Goal: Information Seeking & Learning: Understand process/instructions

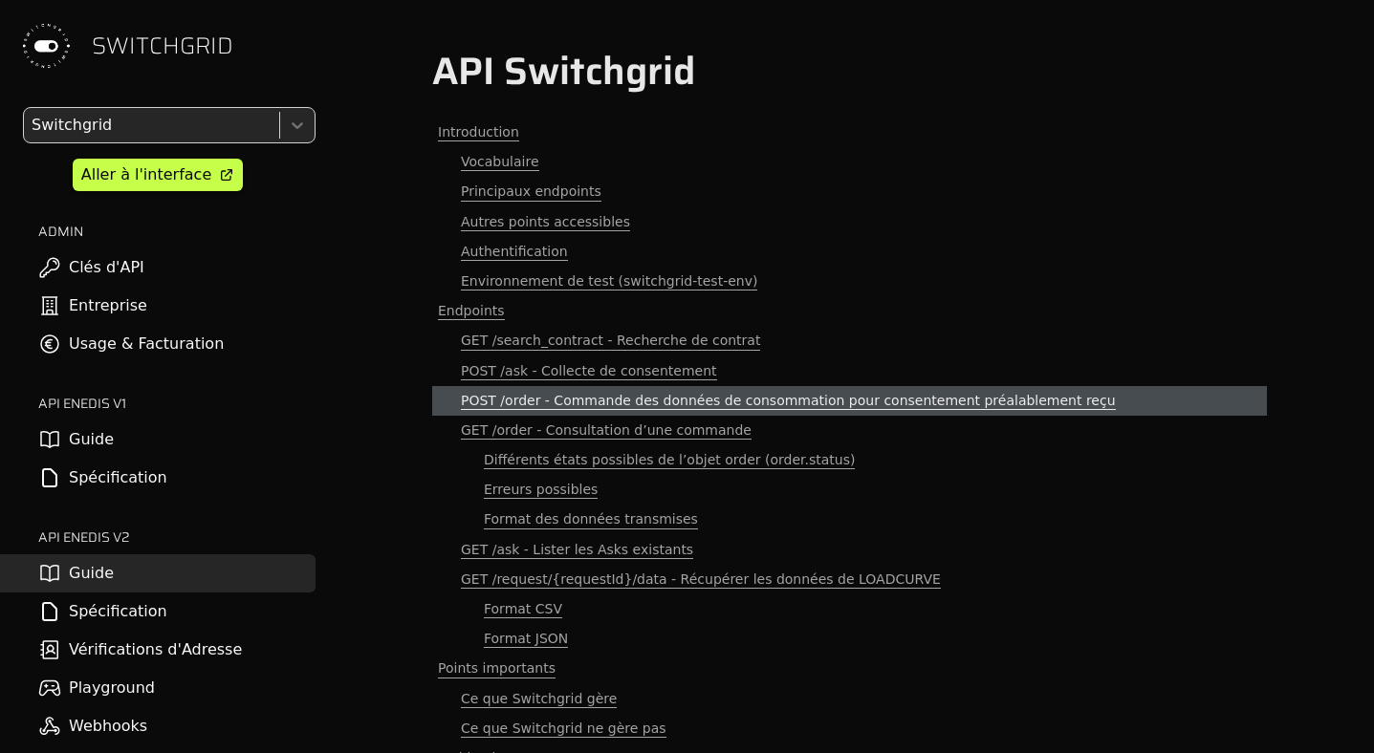
click at [502, 392] on span "POST /order - Commande des données de consommation pour consentement préalablem…" at bounding box center [788, 401] width 655 height 18
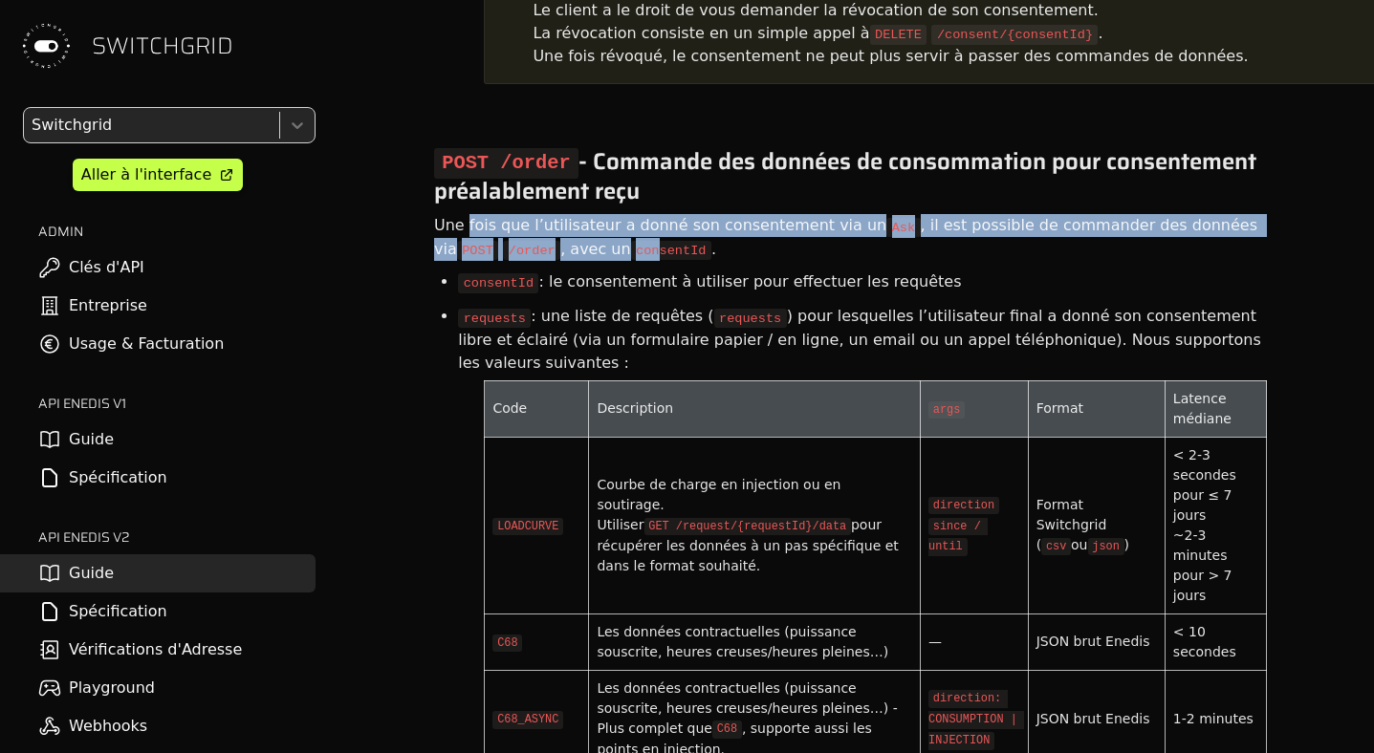
drag, startPoint x: 466, startPoint y: 138, endPoint x: 585, endPoint y: 154, distance: 119.6
click at [585, 211] on div "Une fois que l’utilisateur a donné son consentement via un Ask , il est possibl…" at bounding box center [849, 237] width 834 height 53
click at [631, 241] on code "consentId" at bounding box center [671, 250] width 80 height 19
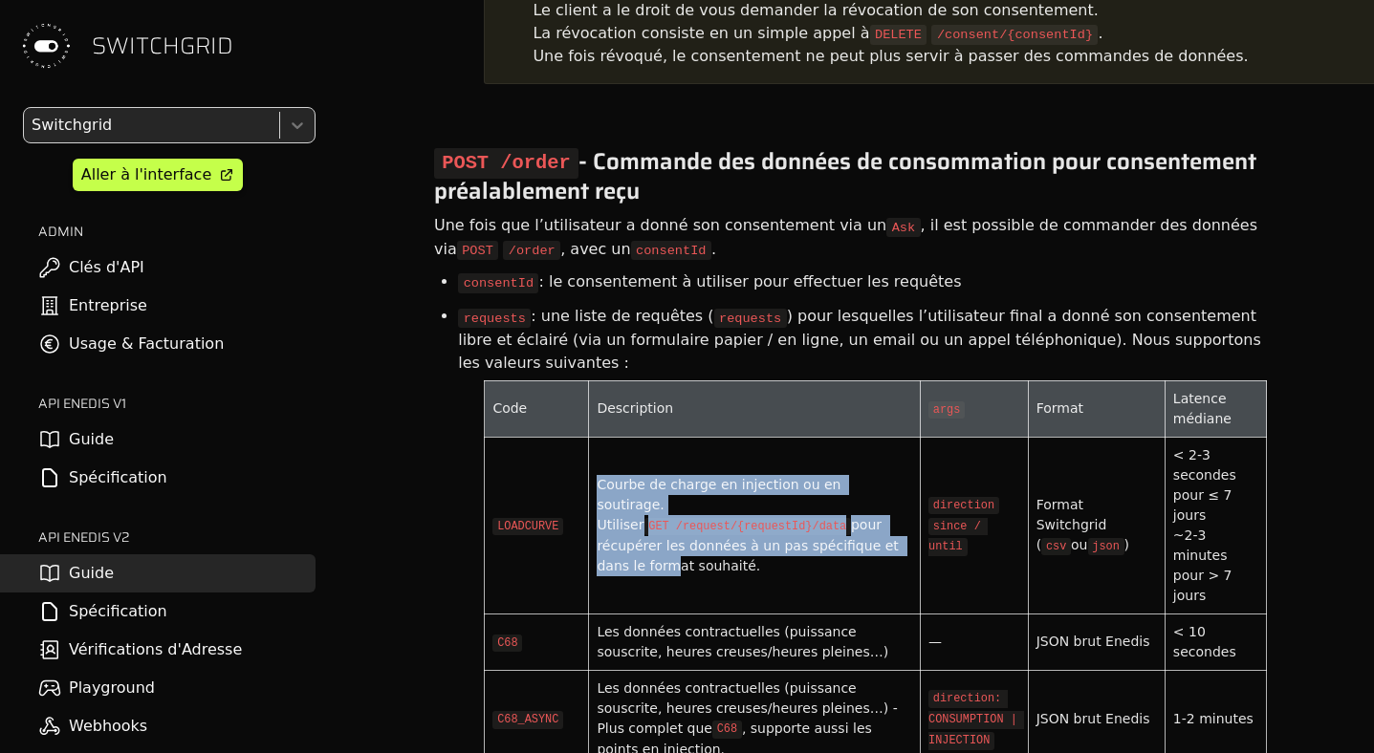
drag, startPoint x: 630, startPoint y: 330, endPoint x: 630, endPoint y: 400, distance: 70.7
click at [630, 437] on td "Courbe de charge en injection ou en soutirage. Utiliser GET /request/{requestId…" at bounding box center [755, 525] width 332 height 177
click at [630, 475] on div "Courbe de charge en injection ou en soutirage. Utiliser GET /request/{requestId…" at bounding box center [753, 525] width 315 height 101
drag, startPoint x: 630, startPoint y: 414, endPoint x: 633, endPoint y: 360, distance: 53.6
click at [633, 475] on div "Courbe de charge en injection ou en soutirage. Utiliser GET /request/{requestId…" at bounding box center [753, 525] width 315 height 101
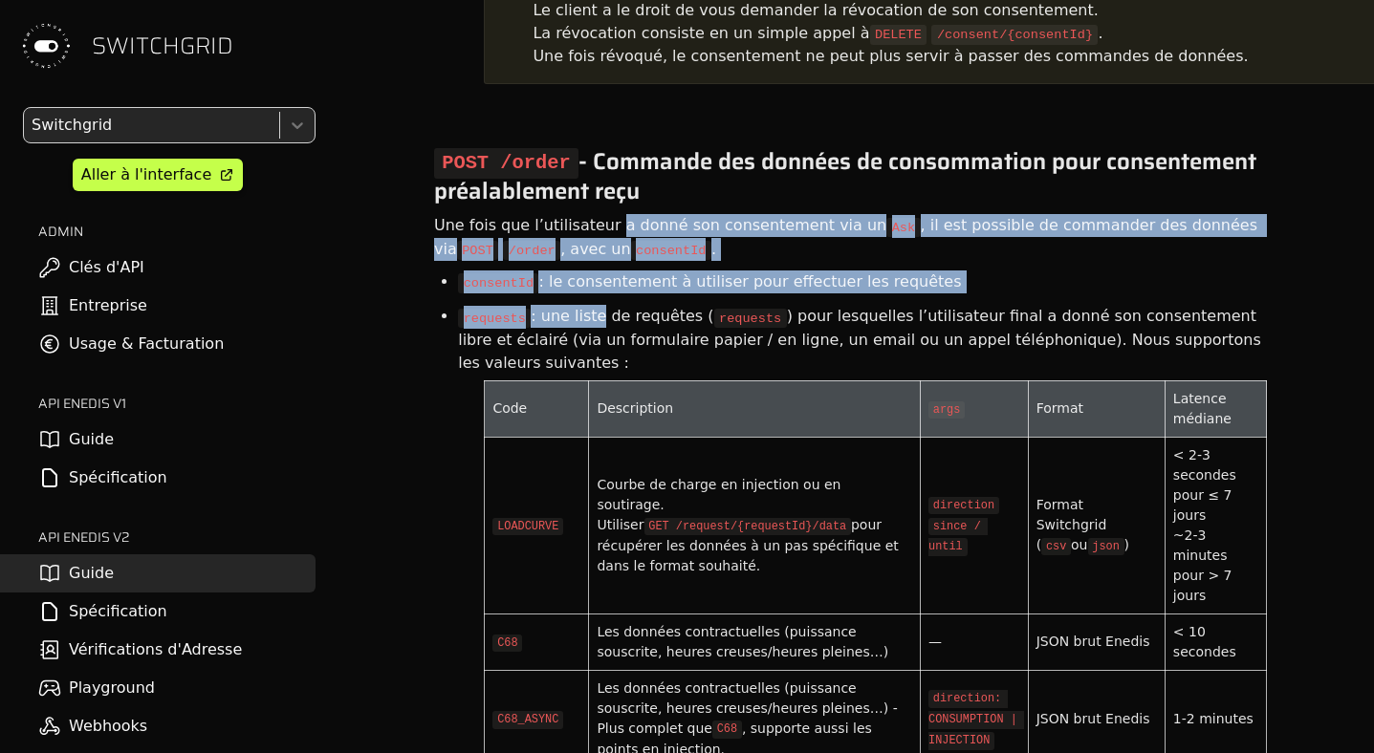
drag, startPoint x: 600, startPoint y: 139, endPoint x: 595, endPoint y: 216, distance: 77.6
click at [595, 299] on li "requests : une liste de requêtes ( requests ) pour lesquelles l’utilisateur fin…" at bounding box center [862, 339] width 809 height 80
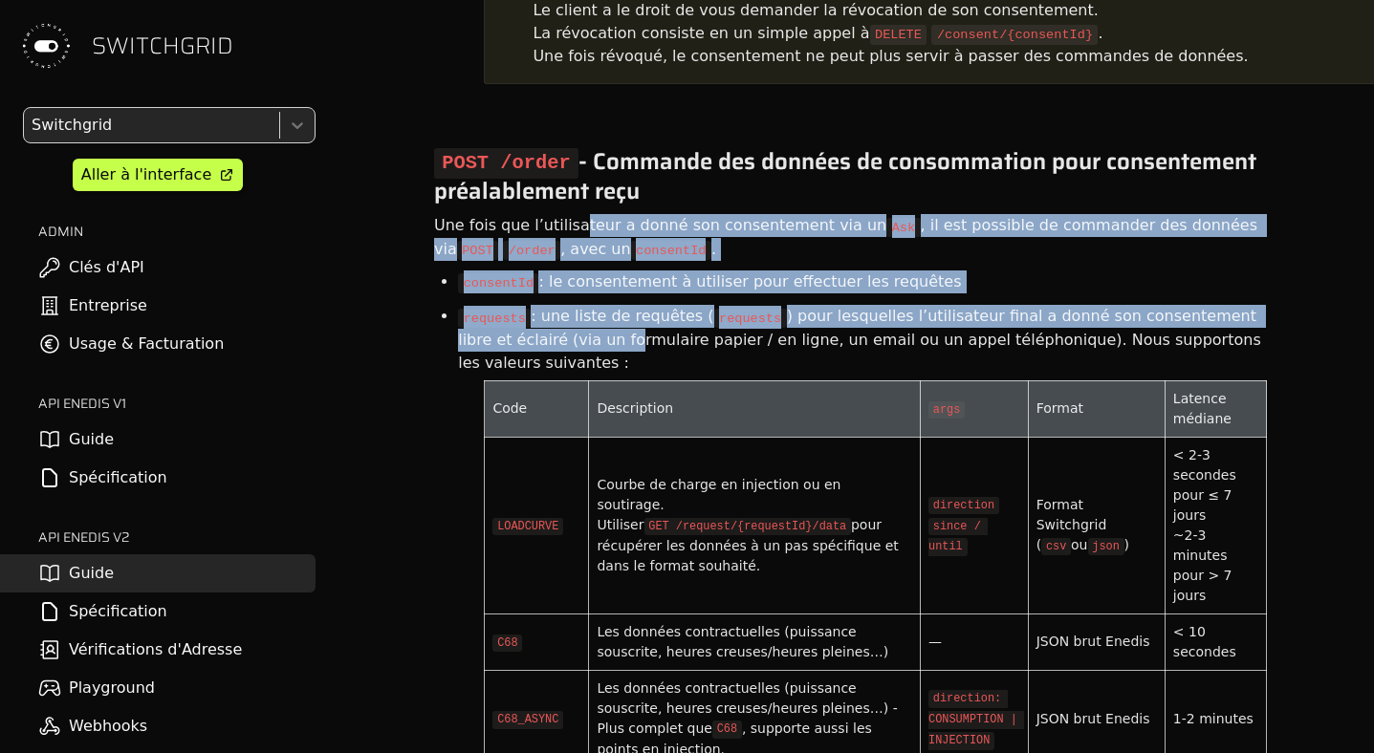
drag, startPoint x: 571, startPoint y: 240, endPoint x: 571, endPoint y: 143, distance: 96.5
click at [534, 518] on code "LOADCURVE" at bounding box center [527, 527] width 71 height 18
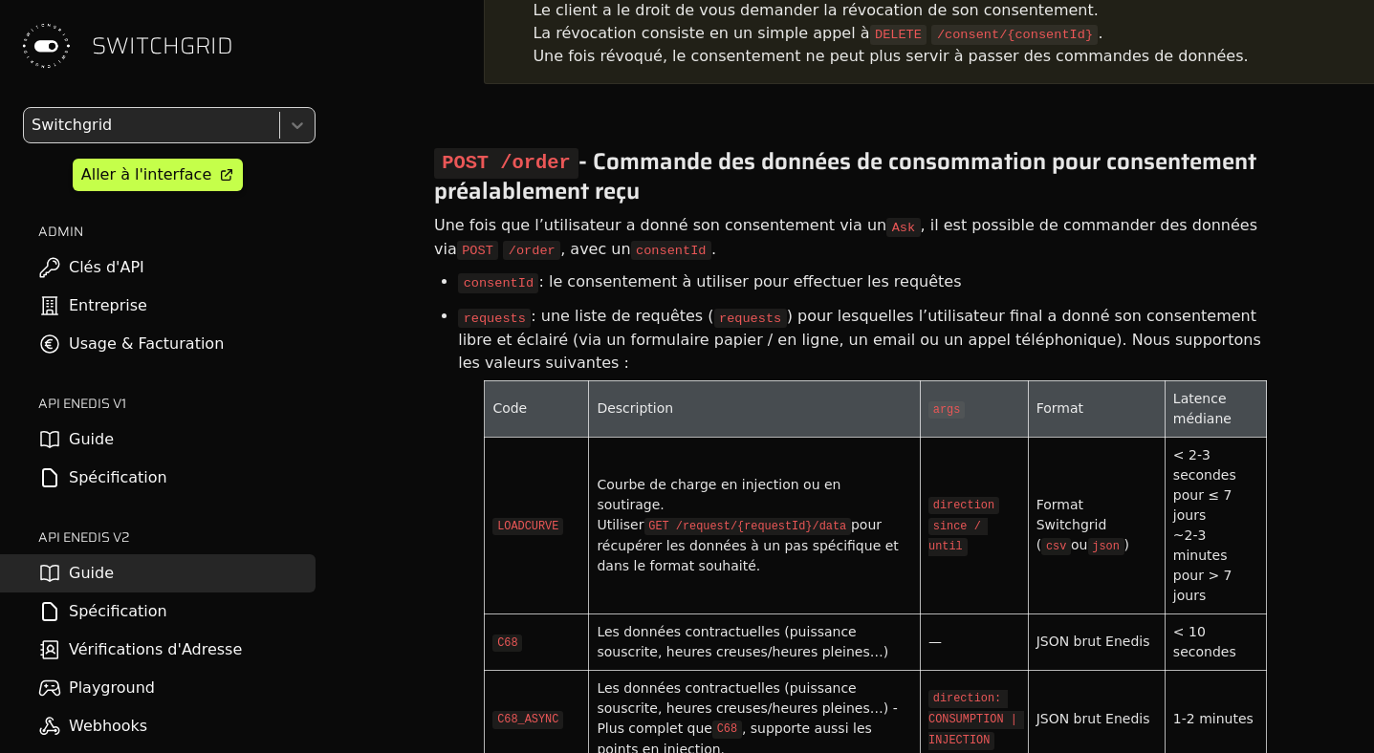
click at [534, 518] on code "LOADCURVE" at bounding box center [527, 527] width 71 height 18
click at [232, 397] on h2 "API ENEDIS v1" at bounding box center [176, 403] width 277 height 19
click at [583, 299] on li "requests : une liste de requêtes ( requests ) pour lesquelles l’utilisateur fin…" at bounding box center [862, 339] width 809 height 80
drag, startPoint x: 574, startPoint y: 88, endPoint x: 574, endPoint y: 166, distance: 78.4
click at [574, 143] on span "POST /order - Commande des données de consommation pour consentement préalablem…" at bounding box center [848, 176] width 828 height 67
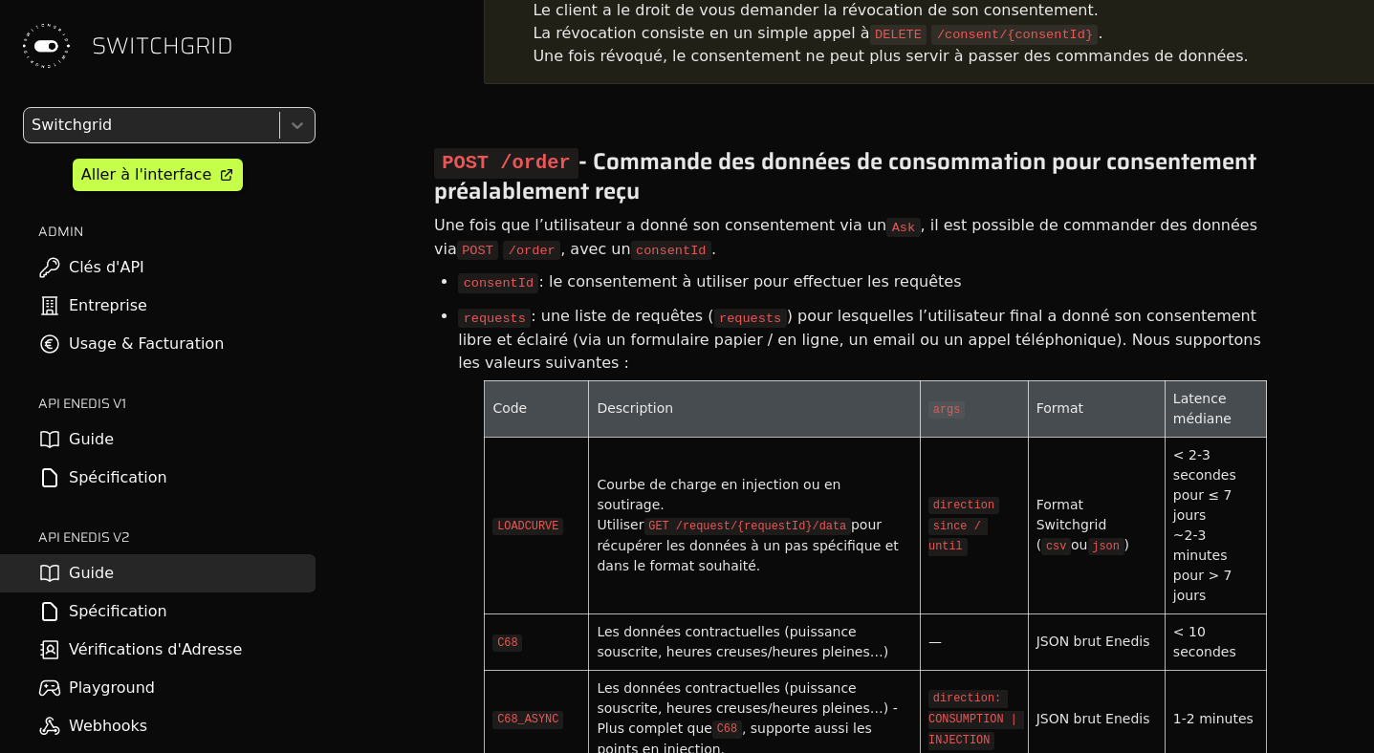
click at [631, 241] on code "consentId" at bounding box center [671, 250] width 80 height 19
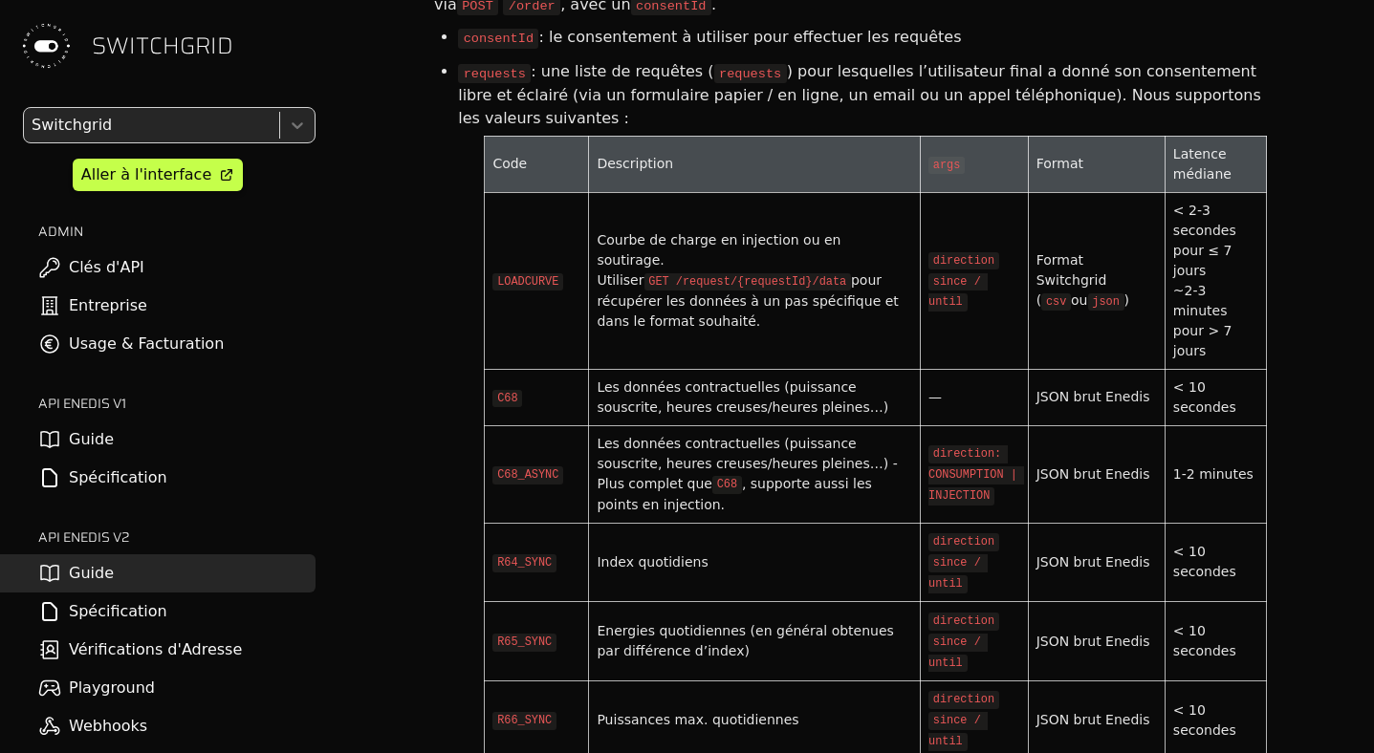
scroll to position [6786, 0]
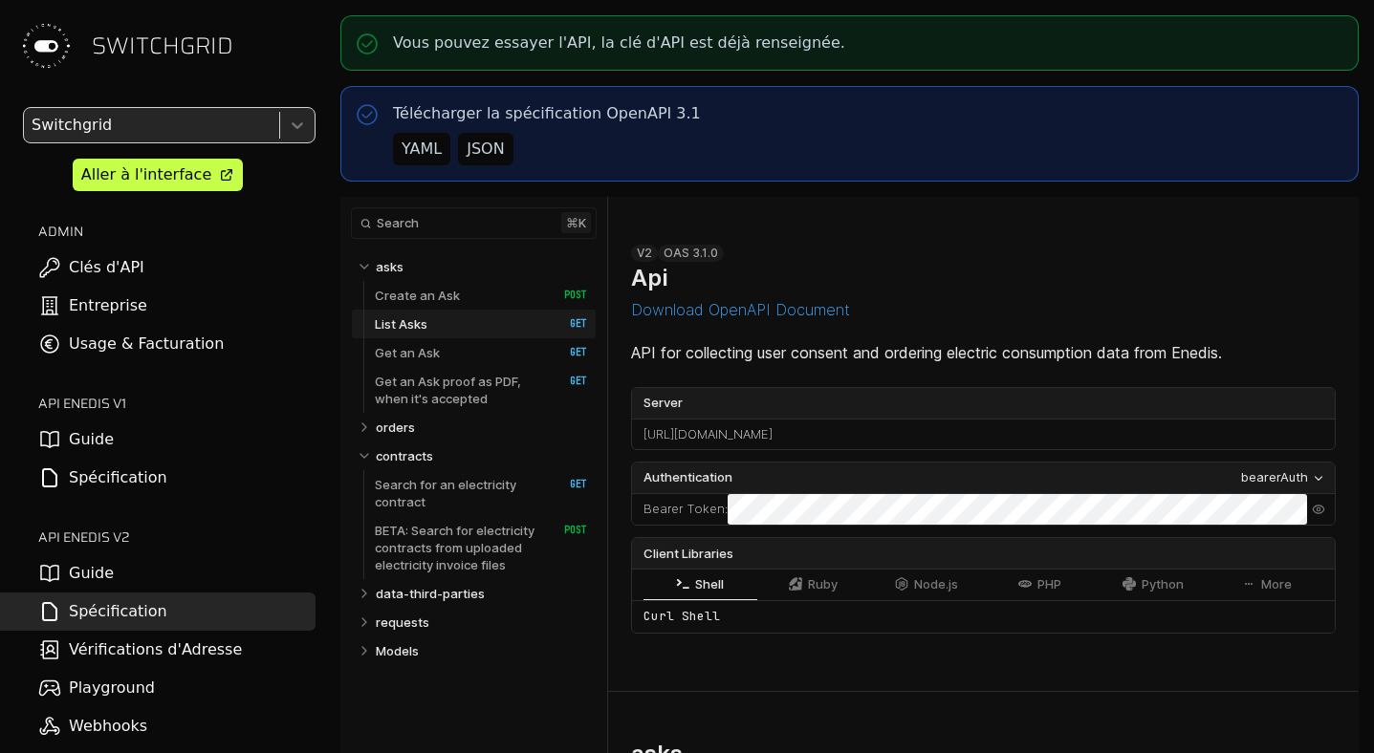
select select "**********"
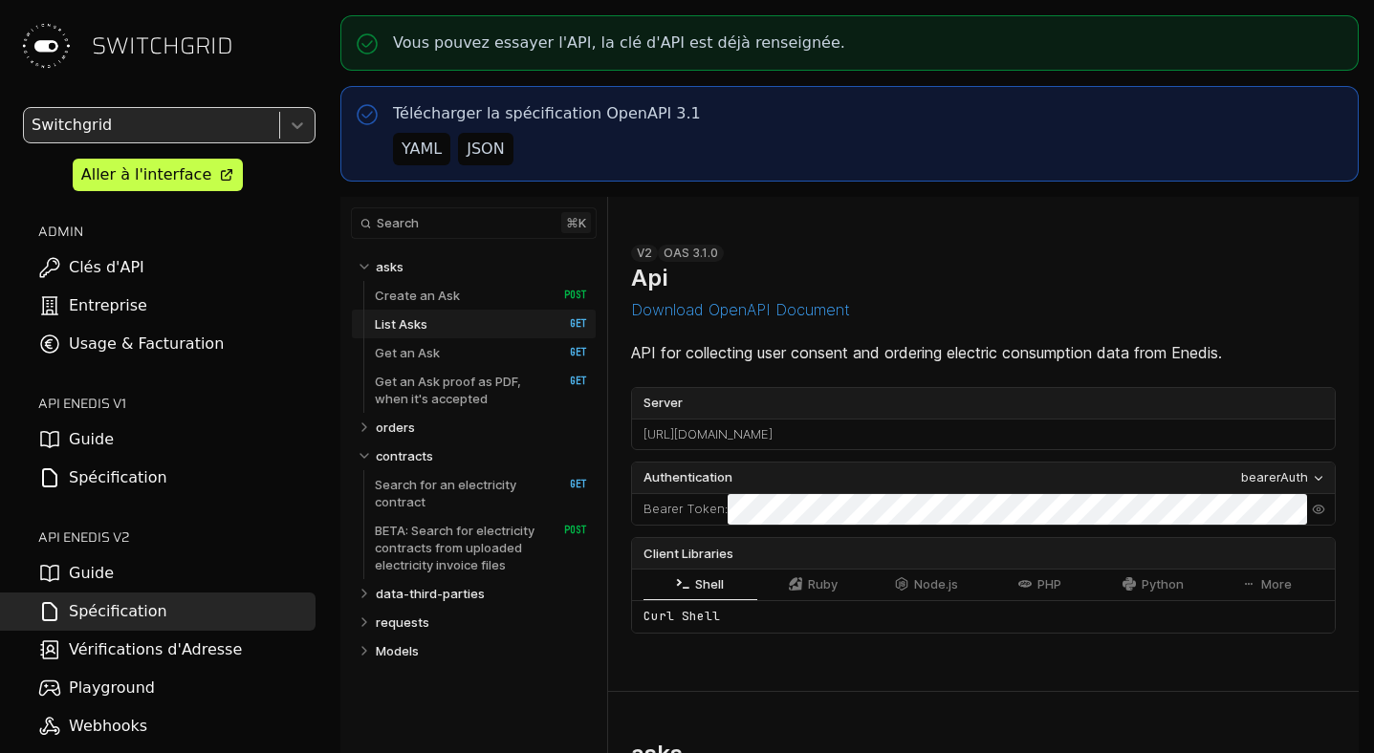
select select "**********"
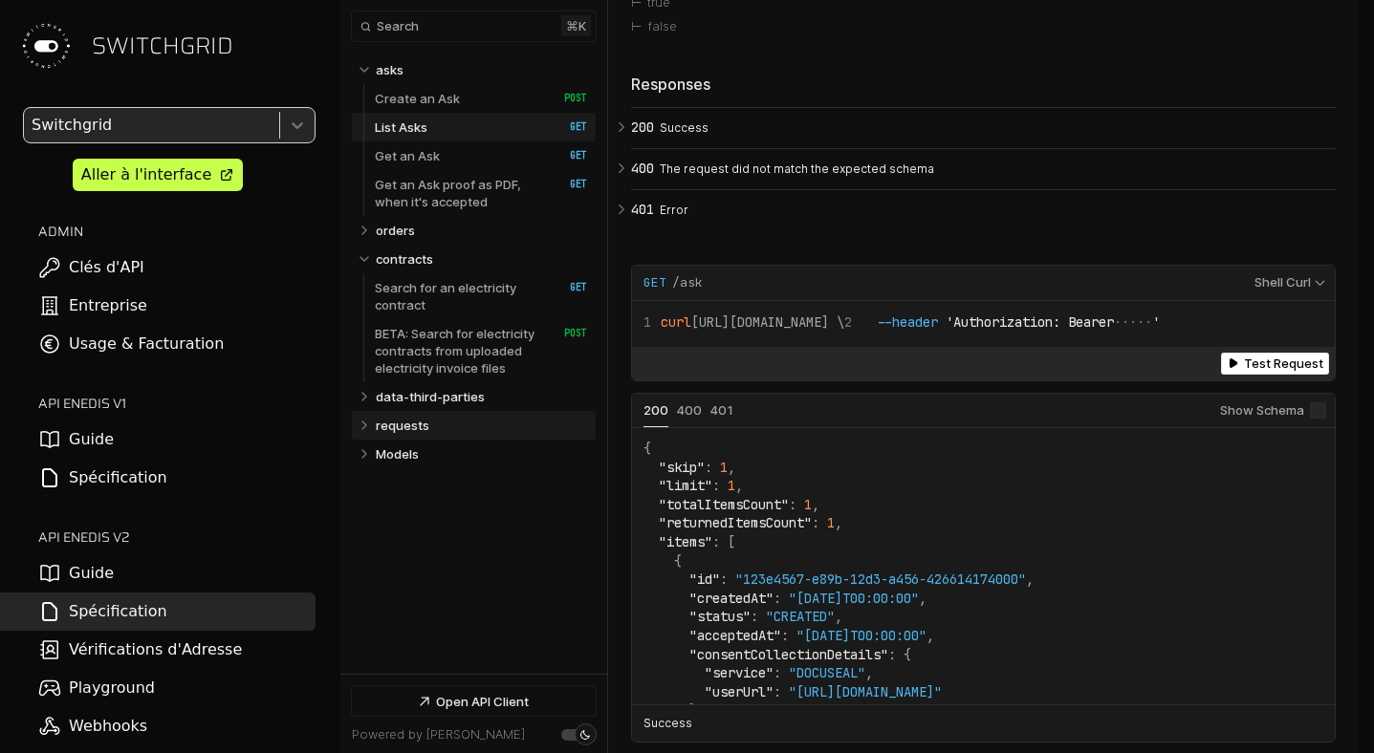
scroll to position [5069, 0]
click at [416, 227] on link "orders" at bounding box center [482, 230] width 212 height 29
select select "**********"
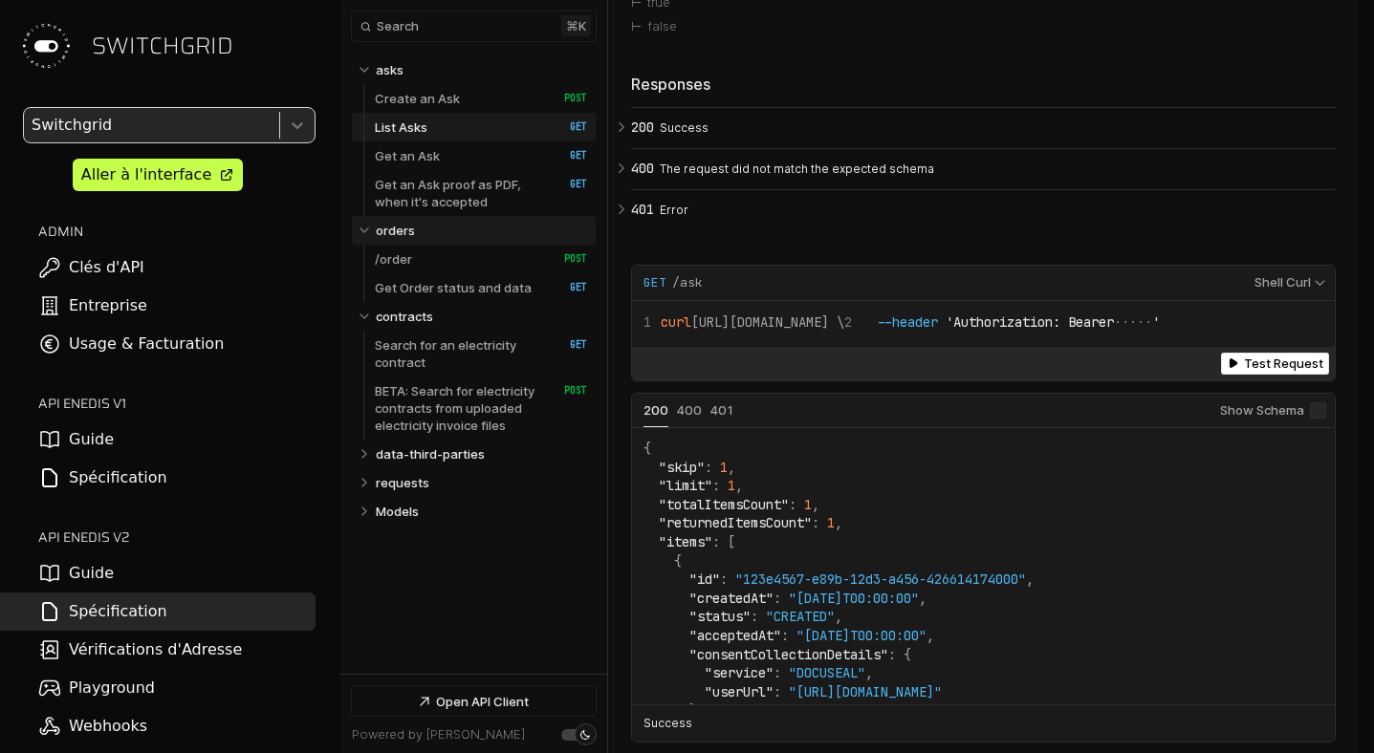
scroll to position [9107, 0]
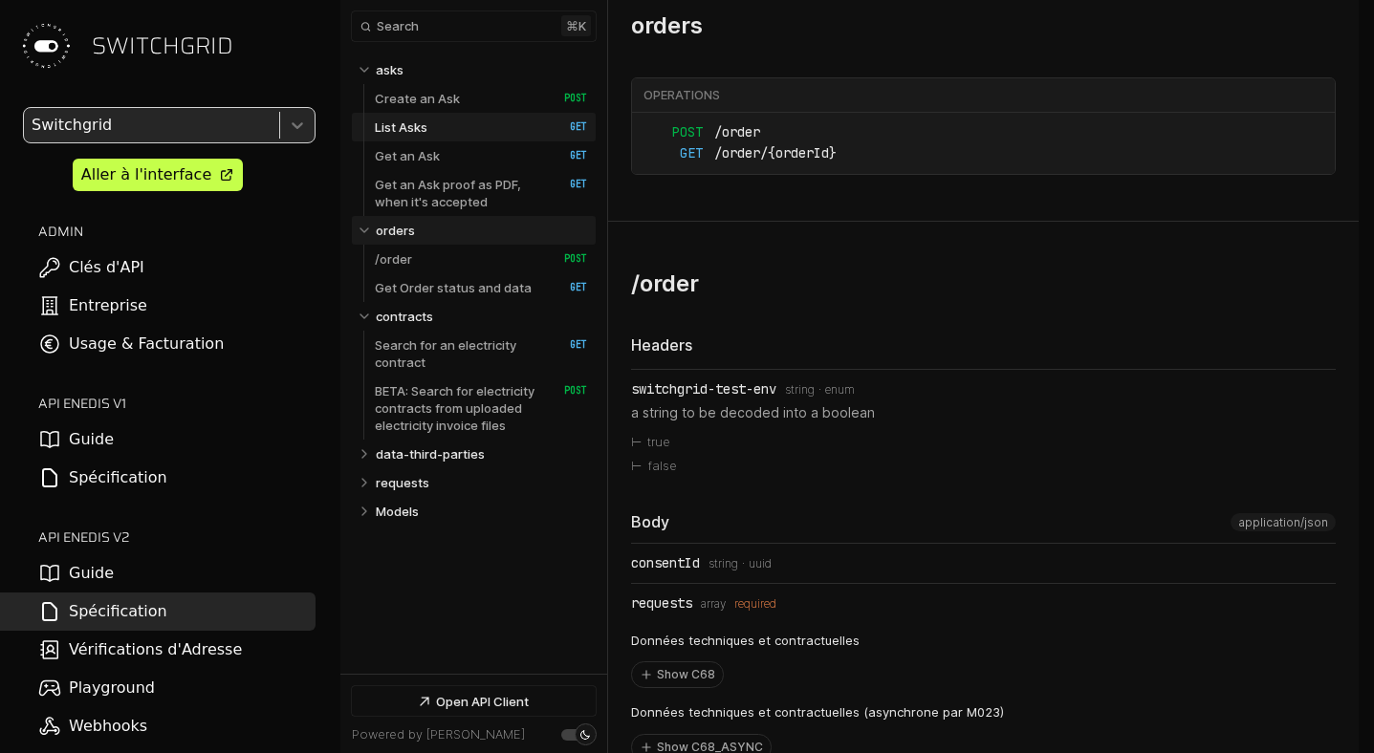
select select "**********"
click at [417, 254] on link "/order   HTTP Method: POST" at bounding box center [481, 259] width 212 height 29
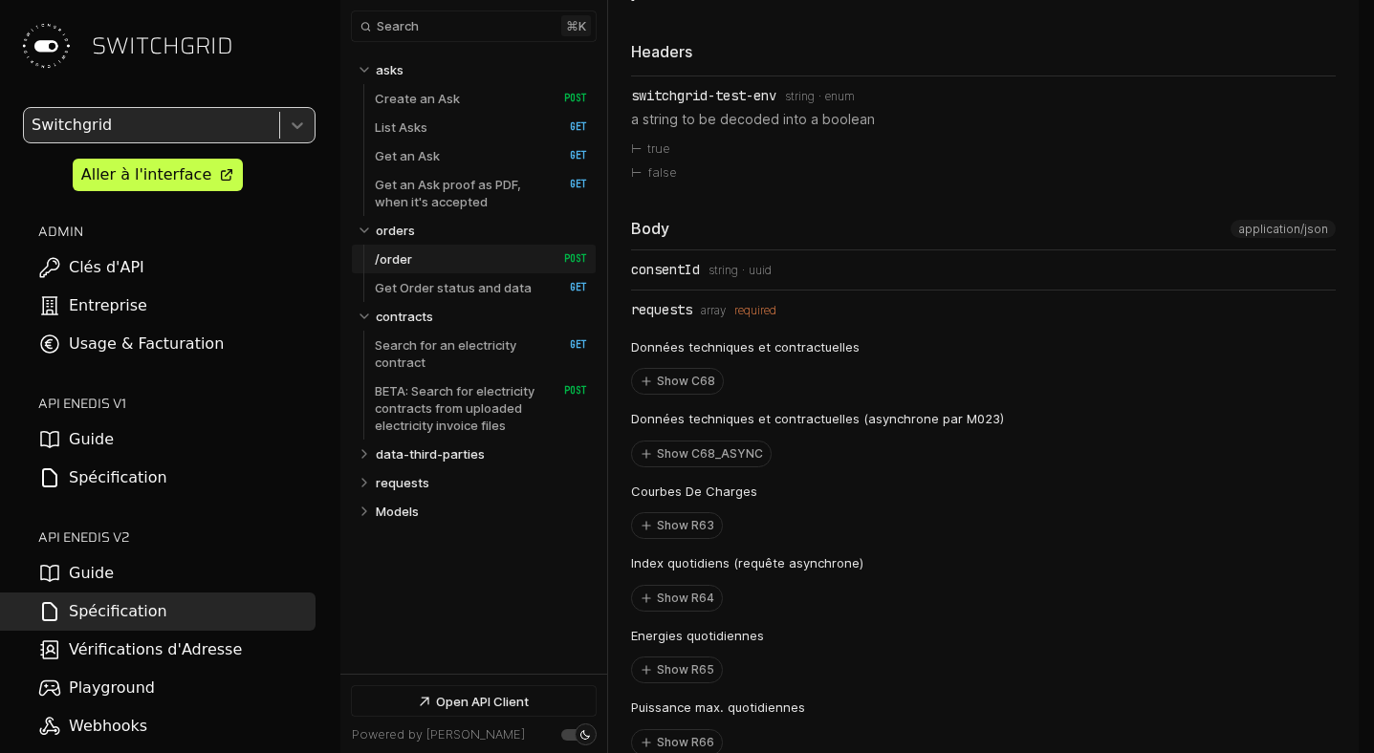
scroll to position [9432, 0]
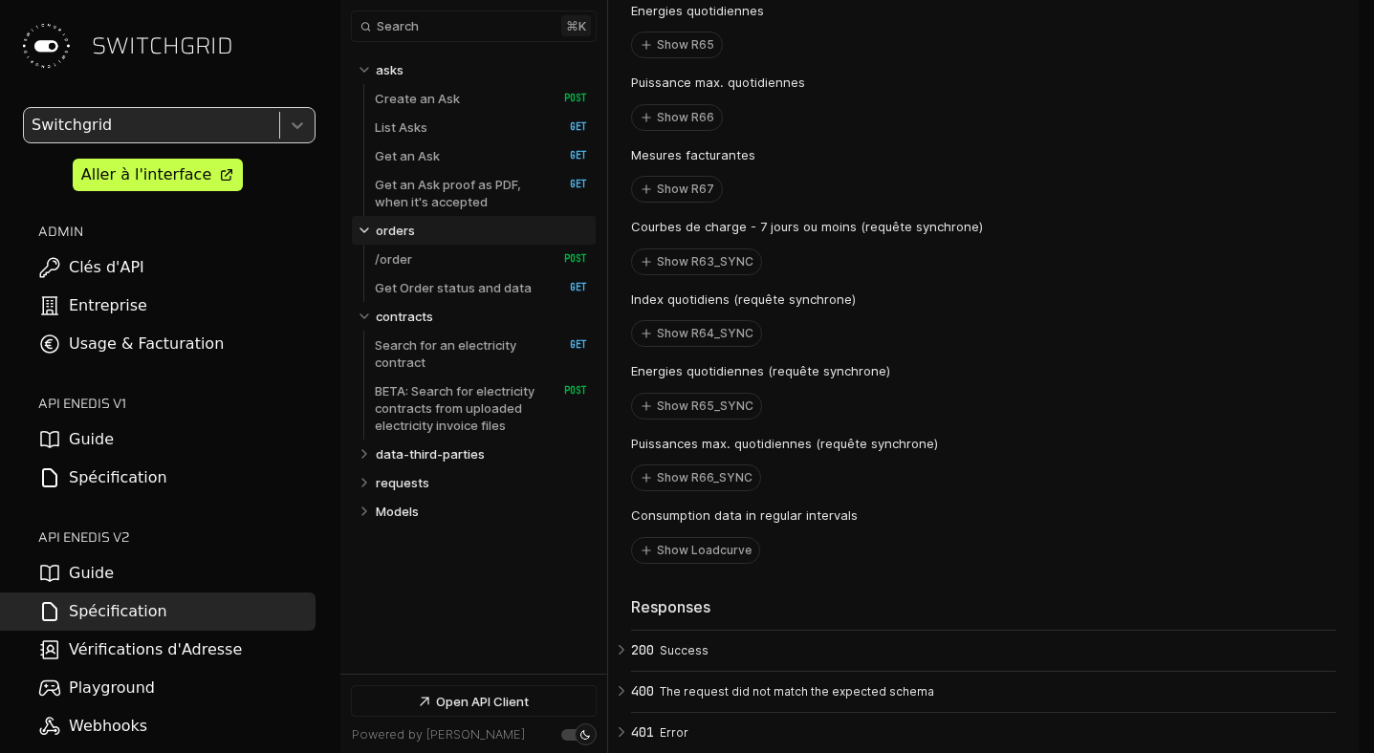
scroll to position [10025, 0]
click at [673, 564] on button "Show Loadcurve" at bounding box center [695, 551] width 127 height 25
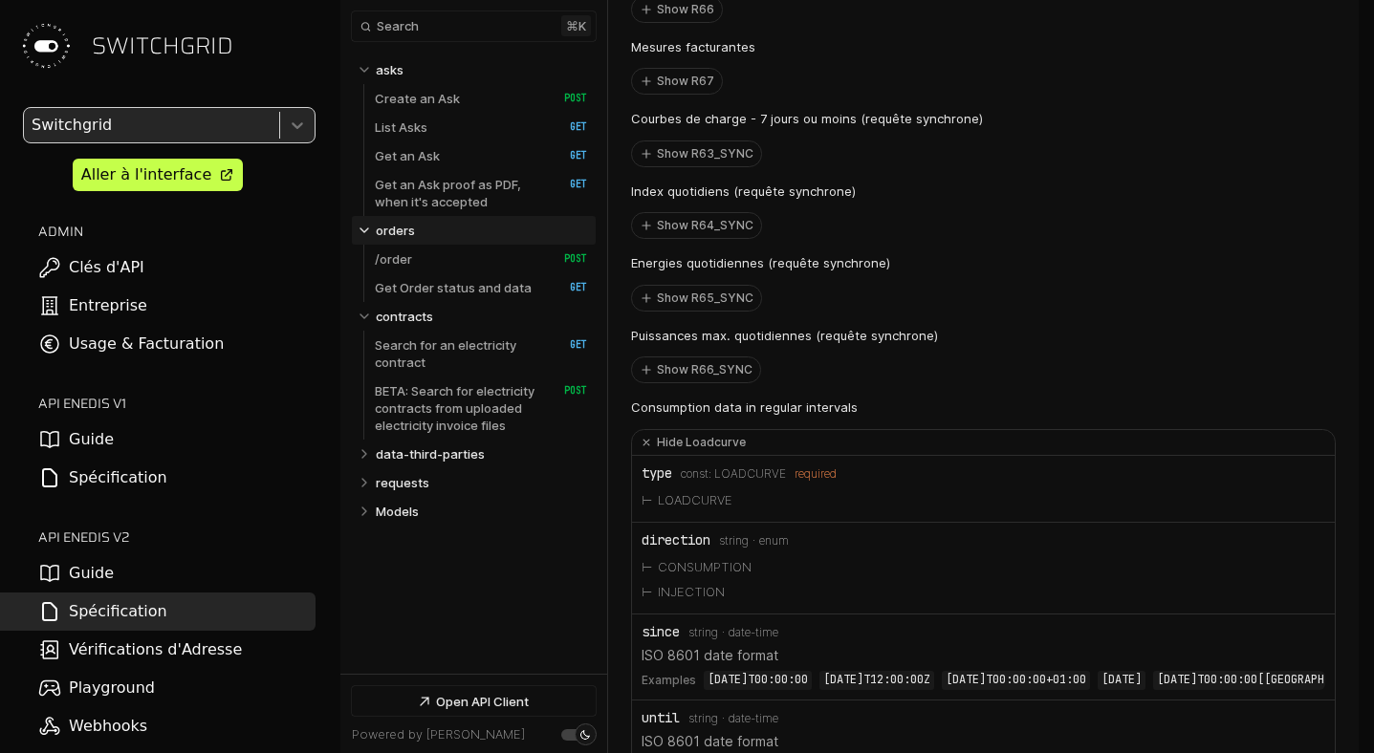
scroll to position [10302, 0]
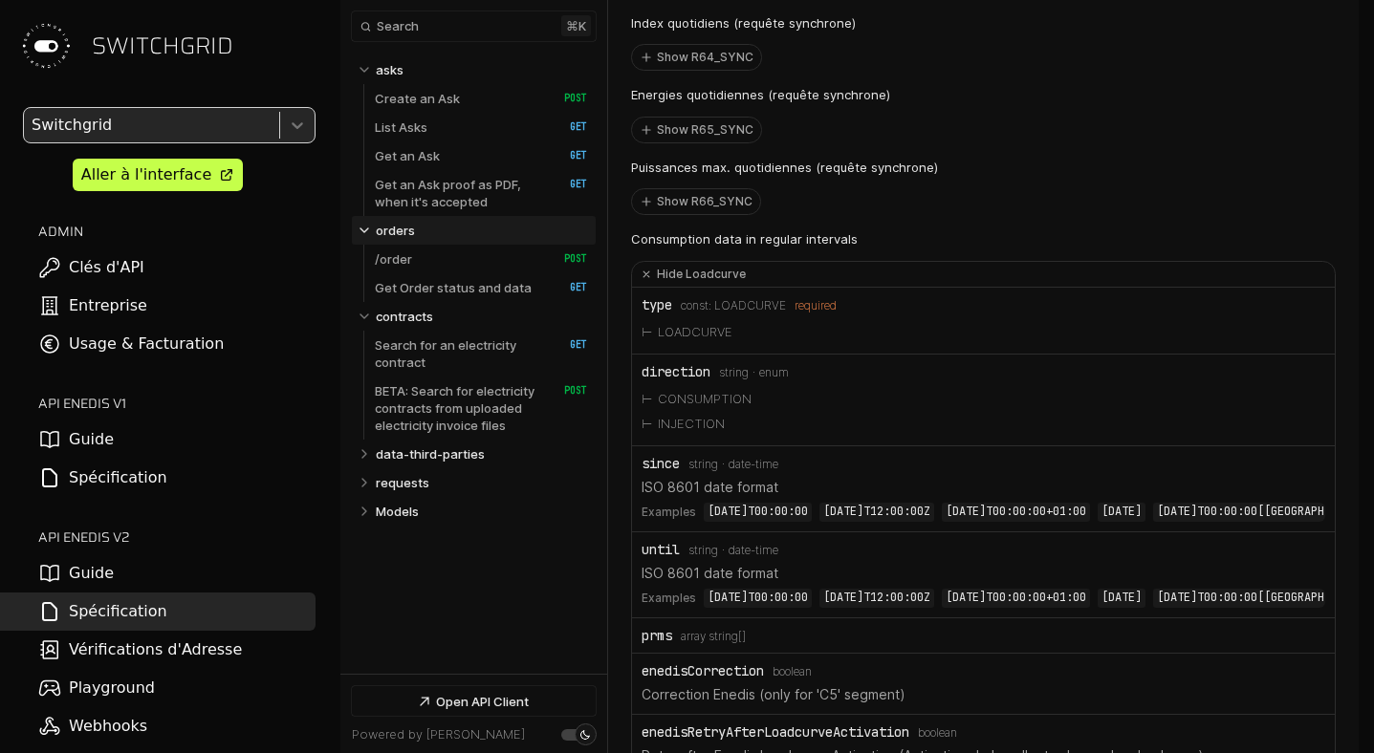
click at [677, 345] on li "LOADCURVE" at bounding box center [982, 332] width 683 height 25
click at [735, 313] on span "LOADCURVE" at bounding box center [750, 305] width 72 height 13
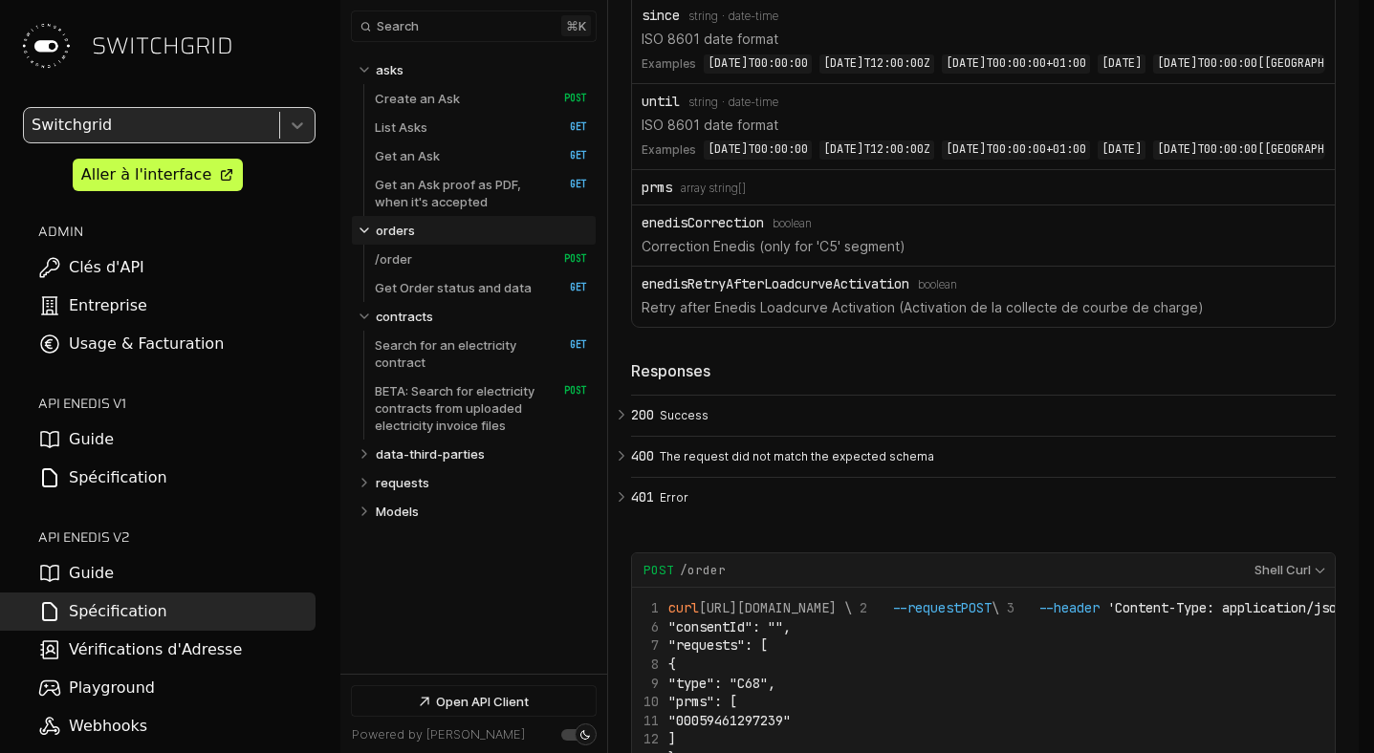
scroll to position [10762, 0]
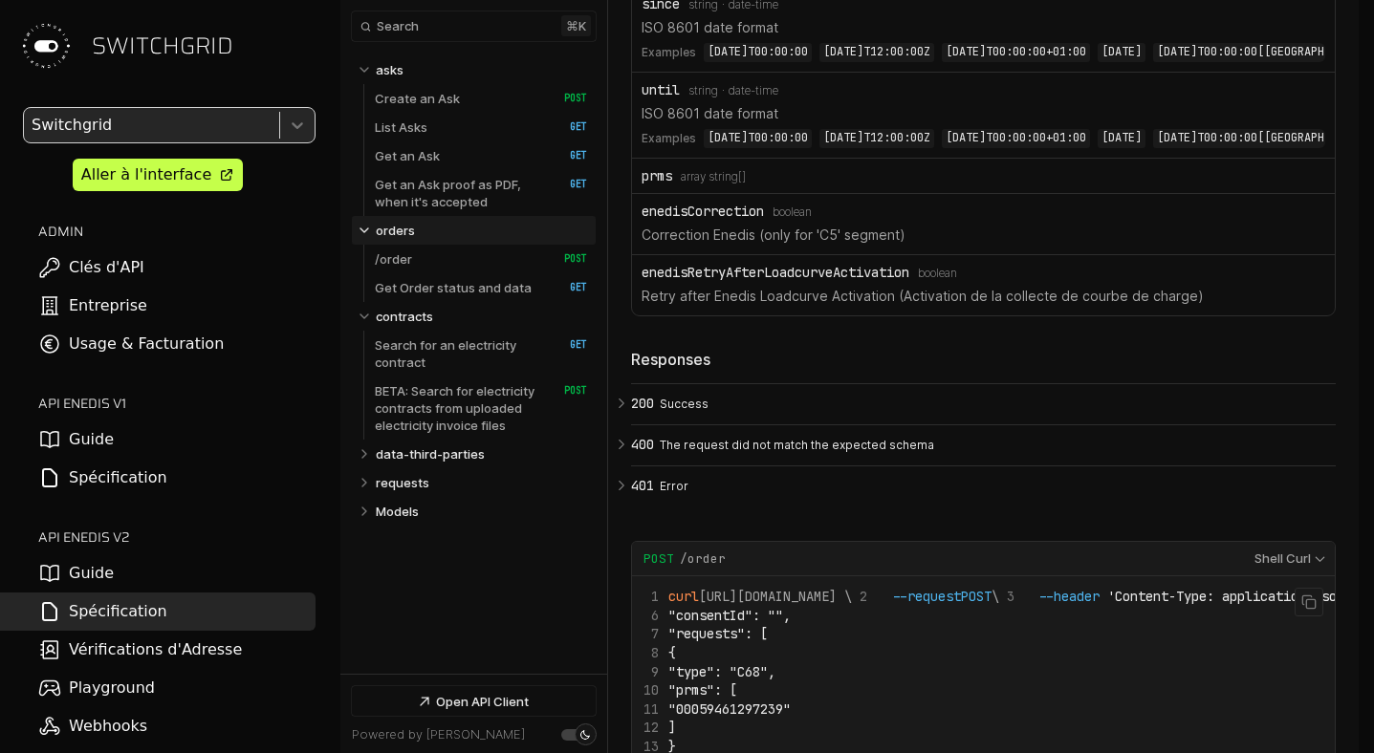
drag, startPoint x: 707, startPoint y: 637, endPoint x: 881, endPoint y: 662, distance: 175.9
click at [886, 662] on code "curl [URL][DOMAIN_NAME] \ --request POST \ --header 'Content-Type: application/…" at bounding box center [1221, 691] width 1156 height 206
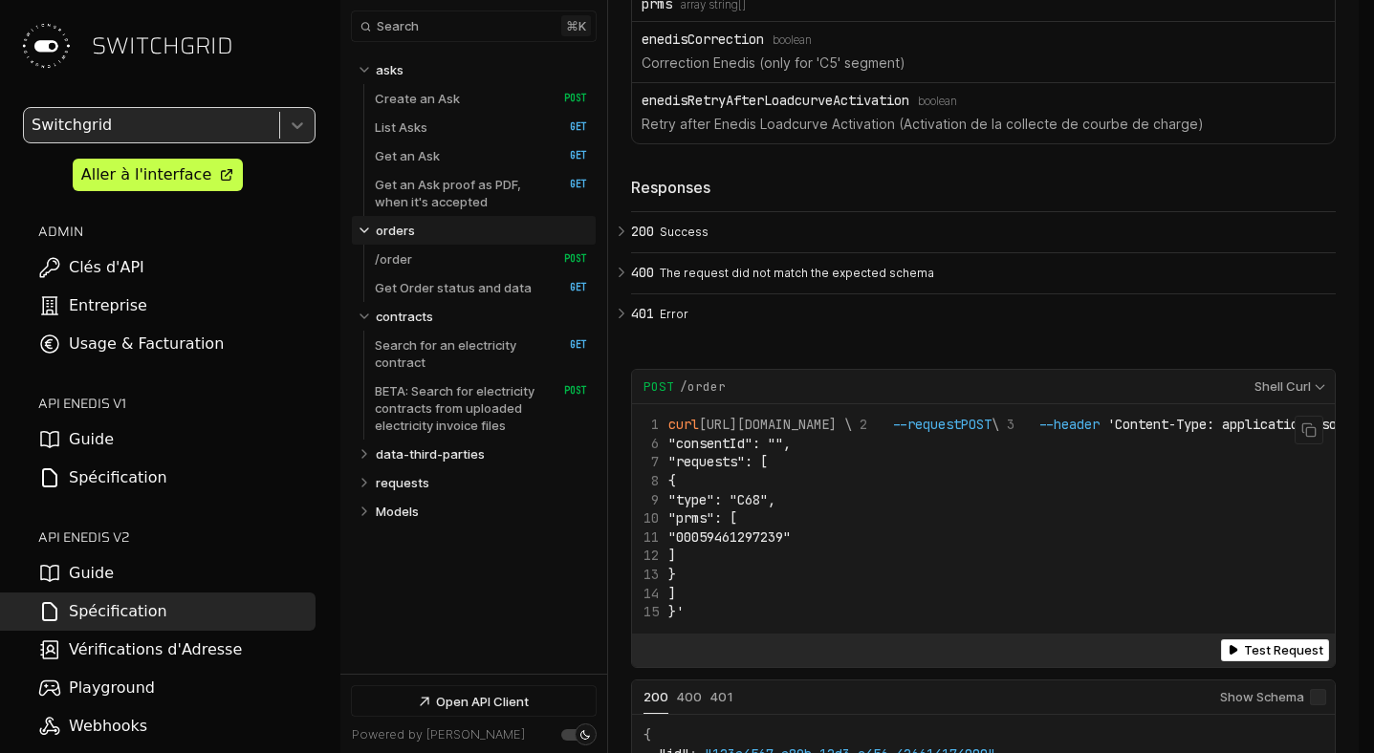
scroll to position [10937, 0]
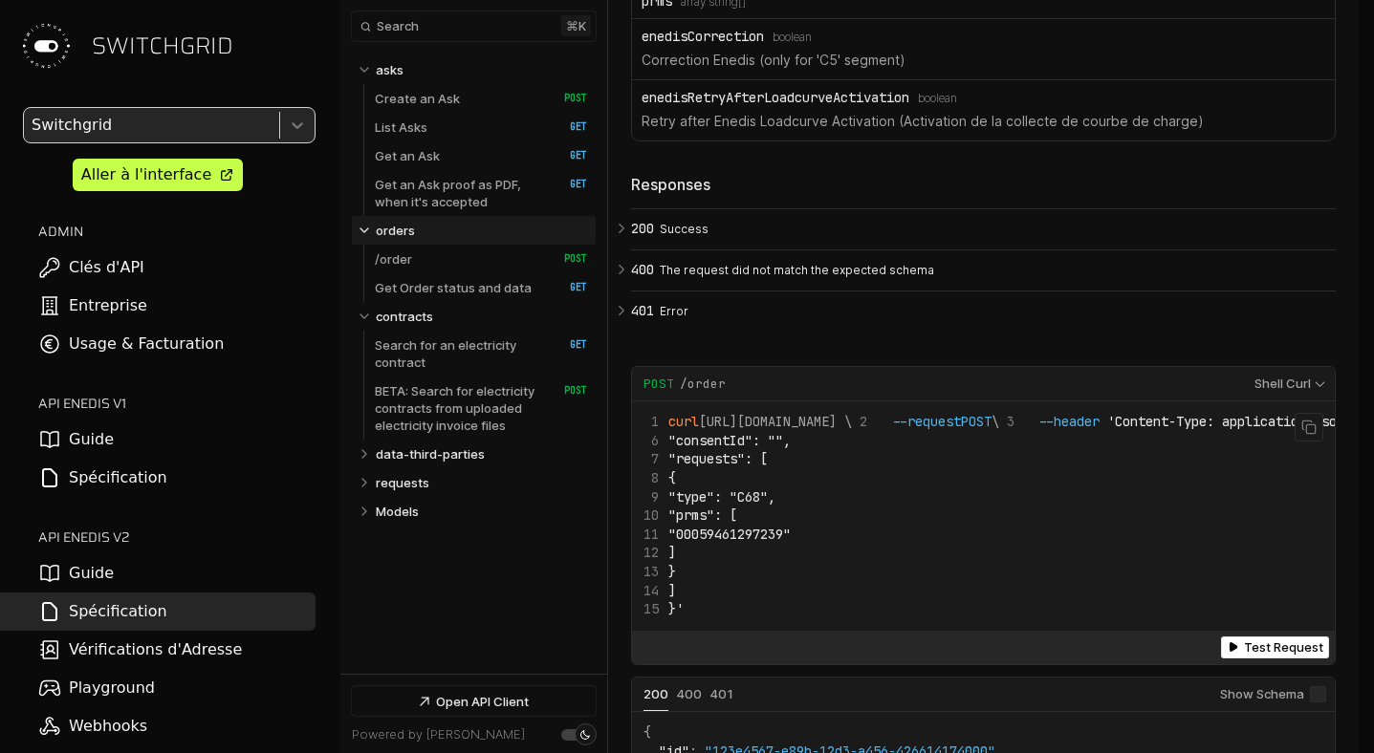
click at [850, 602] on code "curl [URL][DOMAIN_NAME] \ --request POST \ --header 'Content-Type: application/…" at bounding box center [1221, 516] width 1156 height 206
click at [791, 580] on code "curl [URL][DOMAIN_NAME] \ --request POST \ --header 'Content-Type: application/…" at bounding box center [1221, 516] width 1156 height 206
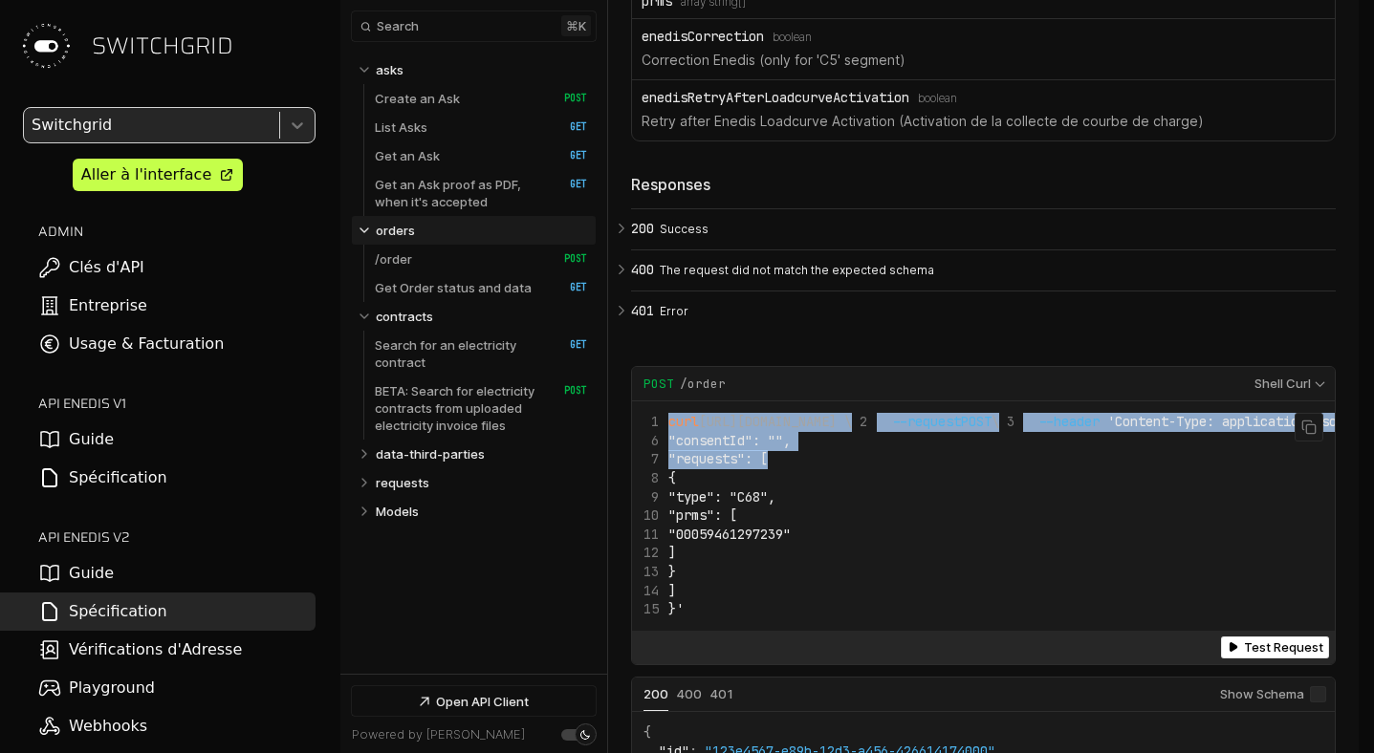
drag, startPoint x: 775, startPoint y: 582, endPoint x: 656, endPoint y: 466, distance: 166.3
click at [656, 466] on code "curl [URL][DOMAIN_NAME] \ --request POST \ --header 'Content-Type: application/…" at bounding box center [1221, 516] width 1156 height 206
copy code "curl [URL][DOMAIN_NAME] \ --request POST \ --header 'Content-Type: application/…"
click at [729, 506] on span ""type": "C68"," at bounding box center [721, 496] width 107 height 17
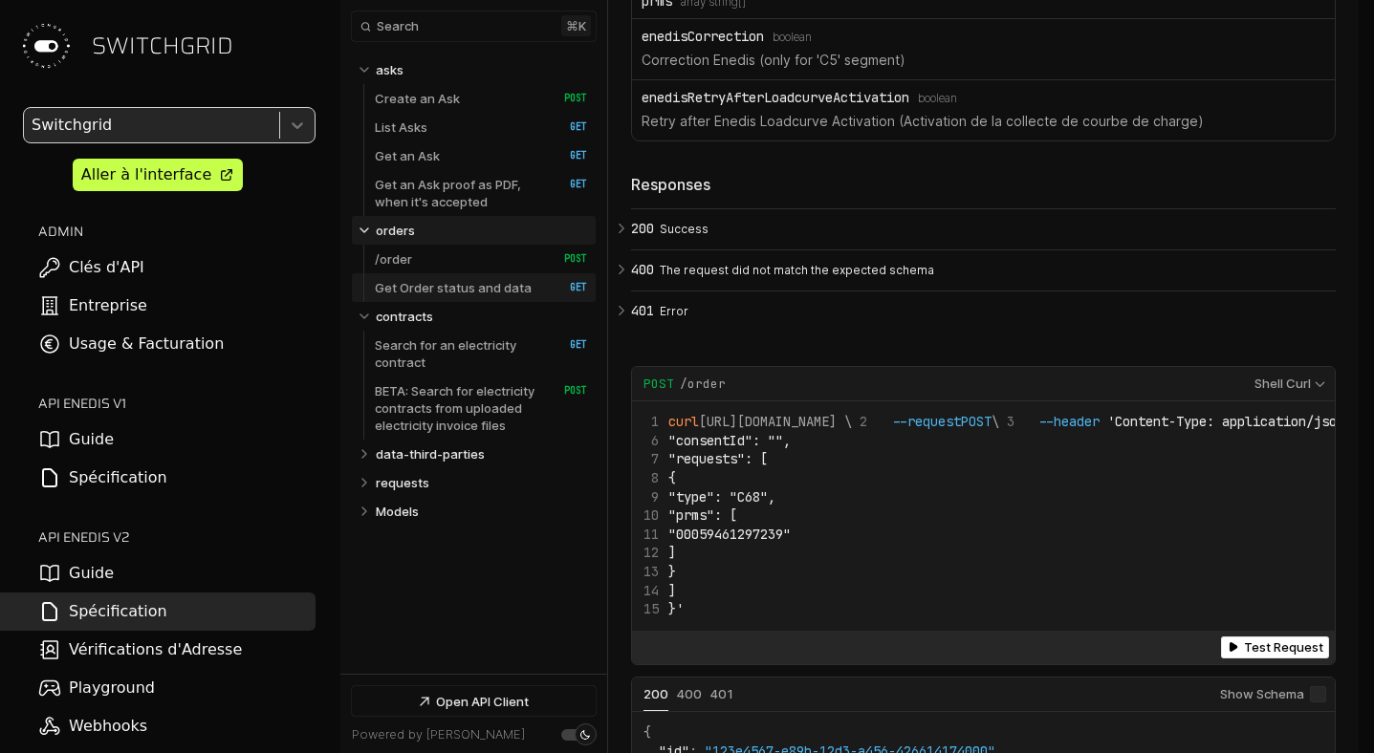
click at [439, 286] on p "Get Order status and data" at bounding box center [453, 287] width 157 height 17
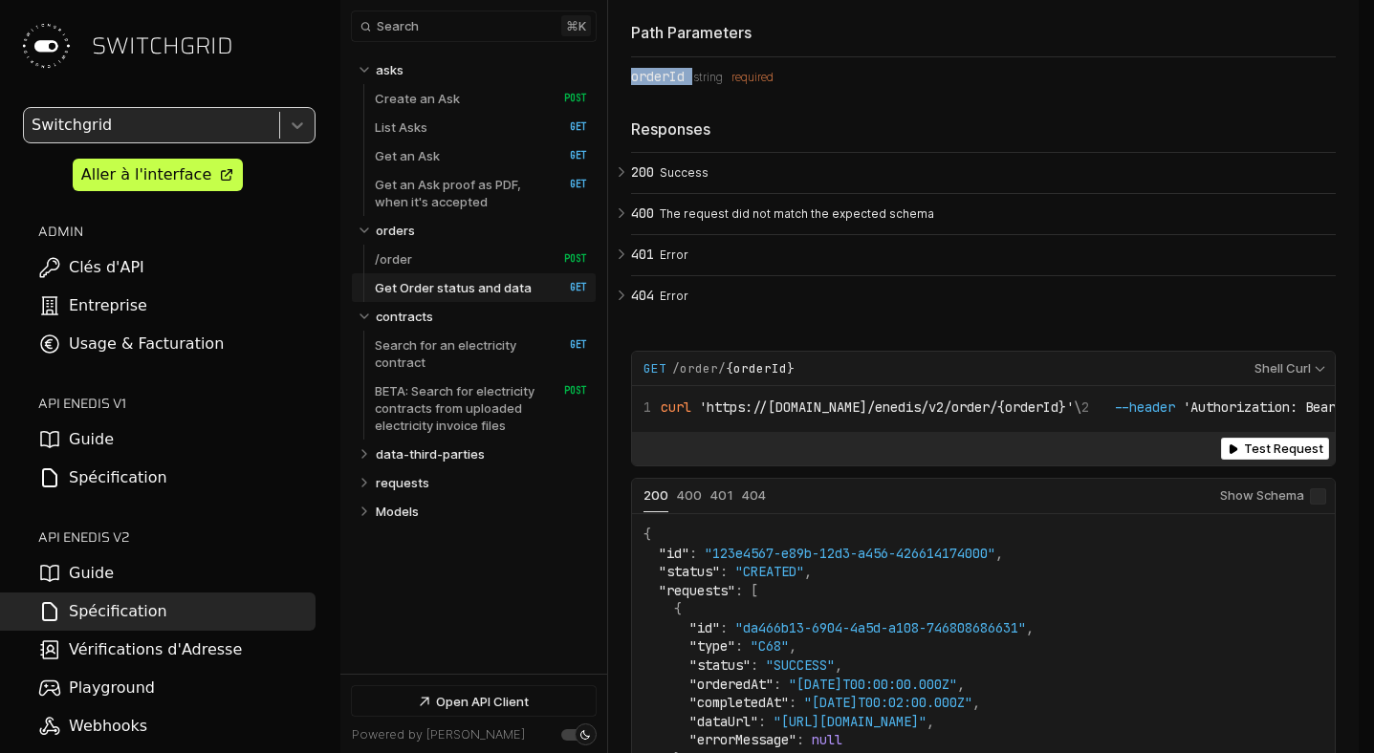
drag, startPoint x: 694, startPoint y: 165, endPoint x: 632, endPoint y: 168, distance: 62.2
click at [632, 84] on div "orderId Type: string required" at bounding box center [983, 76] width 704 height 15
click at [667, 182] on p "Success" at bounding box center [995, 172] width 670 height 17
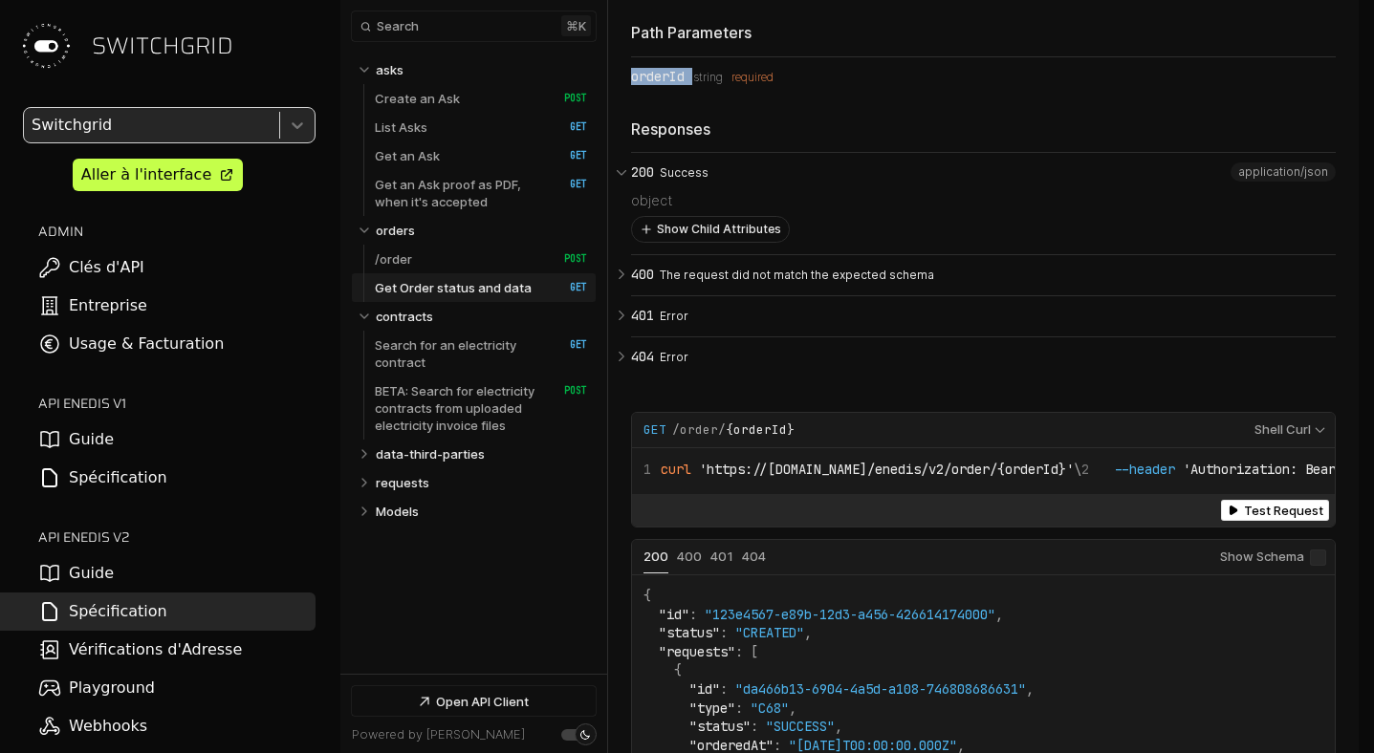
click at [682, 242] on button "Show Child Attributes" at bounding box center [710, 229] width 157 height 25
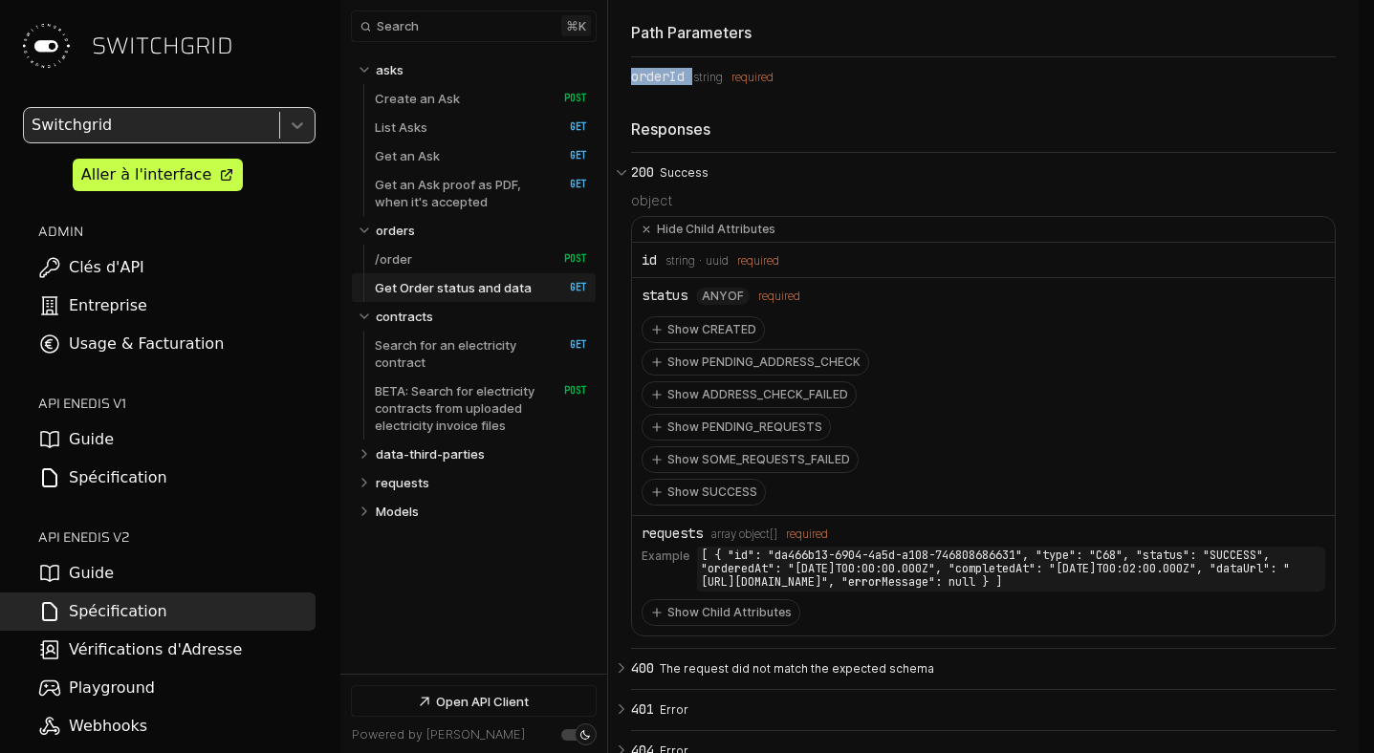
drag, startPoint x: 590, startPoint y: 289, endPoint x: 373, endPoint y: 285, distance: 217.0
click at [373, 285] on div "Get Order status and data   HTTP Method: GET" at bounding box center [474, 287] width 244 height 29
drag, startPoint x: 392, startPoint y: 285, endPoint x: 521, endPoint y: 286, distance: 129.0
click at [521, 286] on div "Get Order status and data   HTTP Method: GET" at bounding box center [474, 287] width 244 height 29
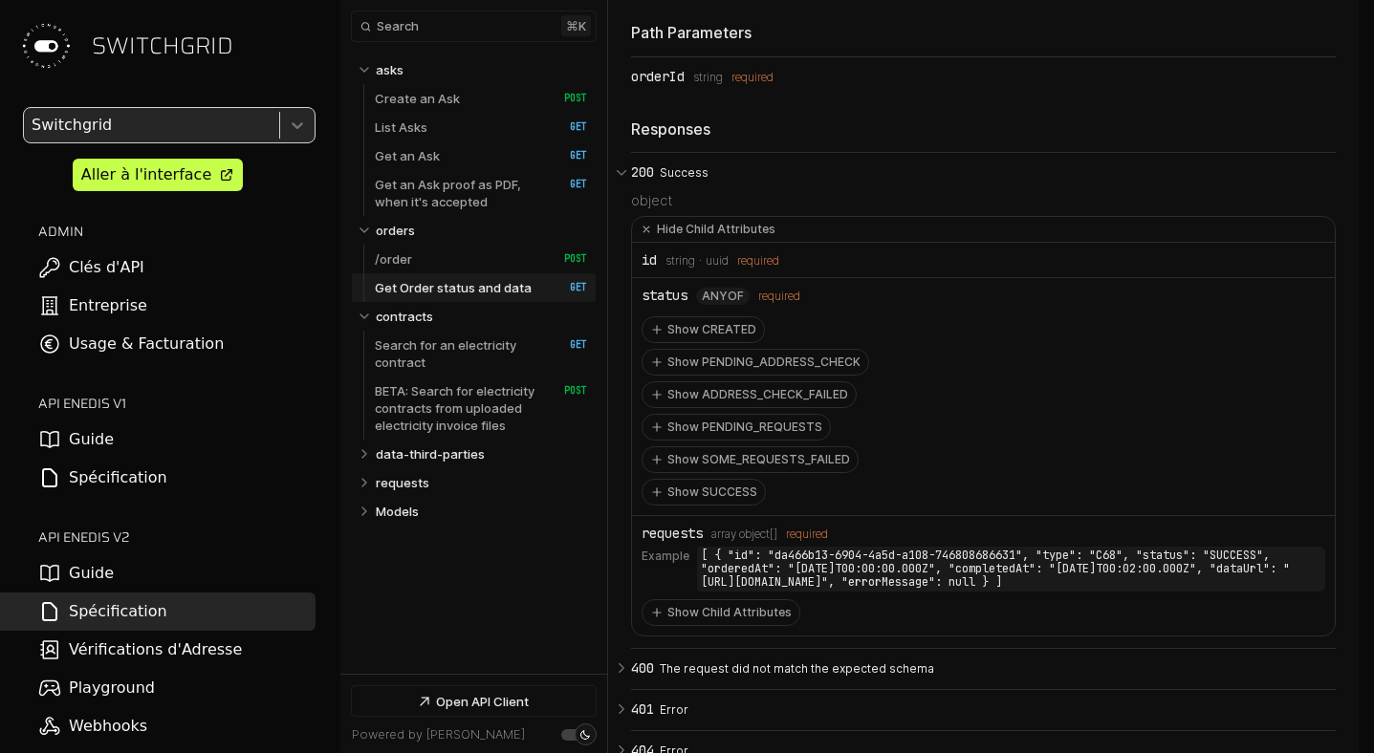
copy span "Get Order status and data ​"
click at [704, 505] on button "Show SUCCESS" at bounding box center [703, 492] width 122 height 25
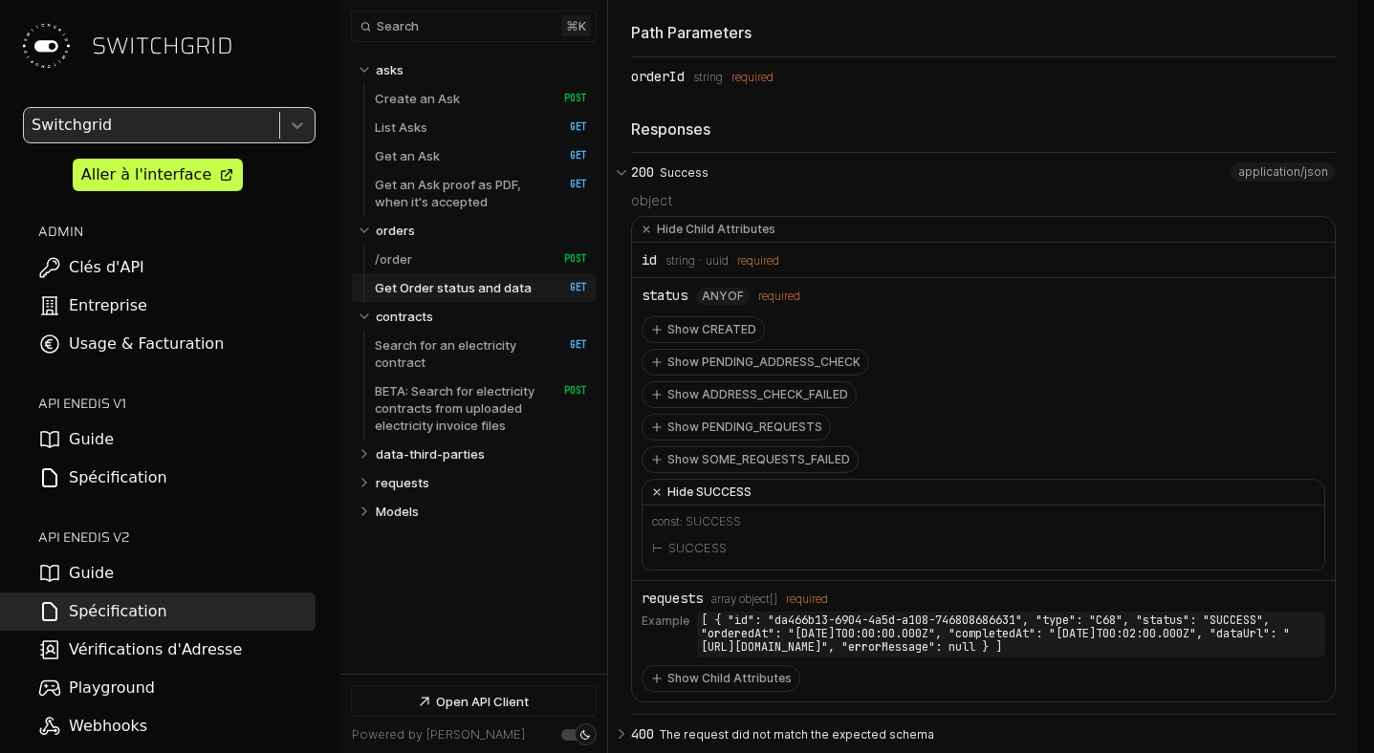
click at [744, 506] on button "Hide SUCCESS" at bounding box center [983, 493] width 682 height 26
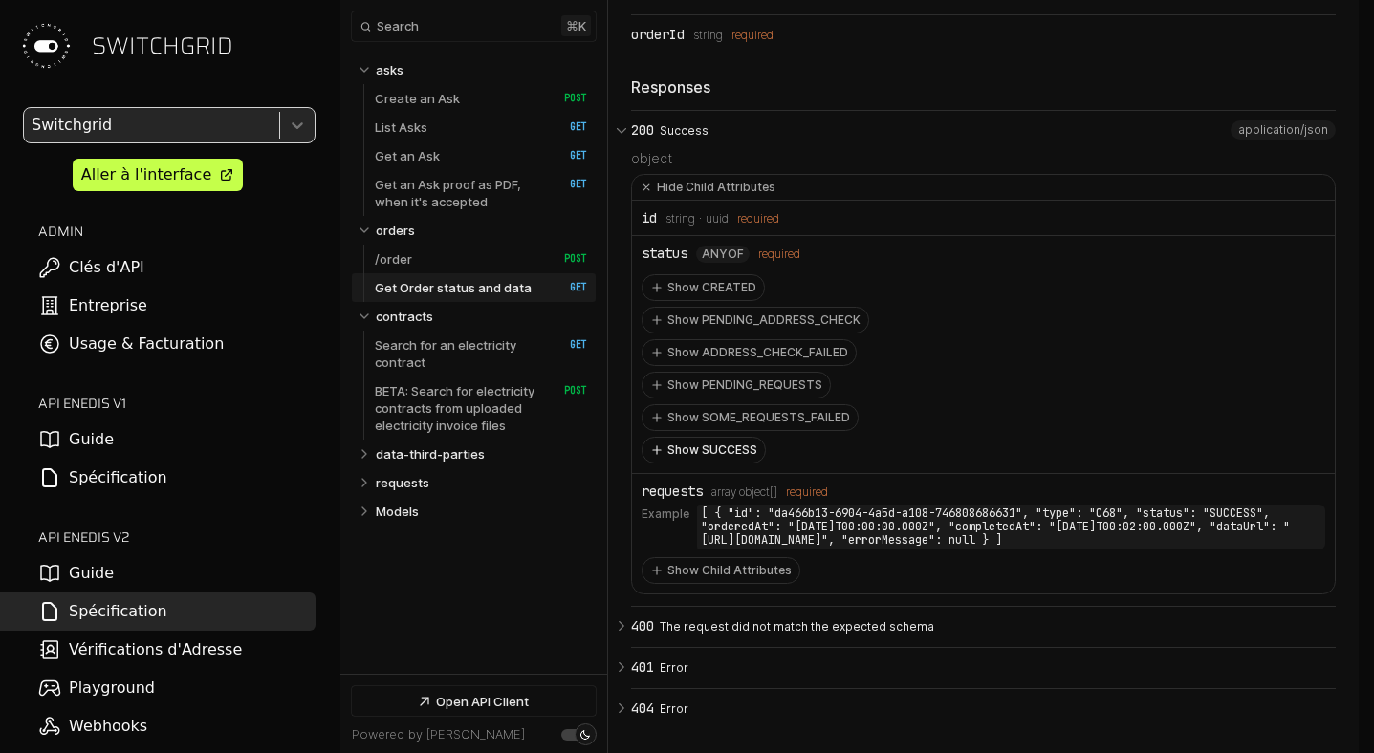
scroll to position [12182, 0]
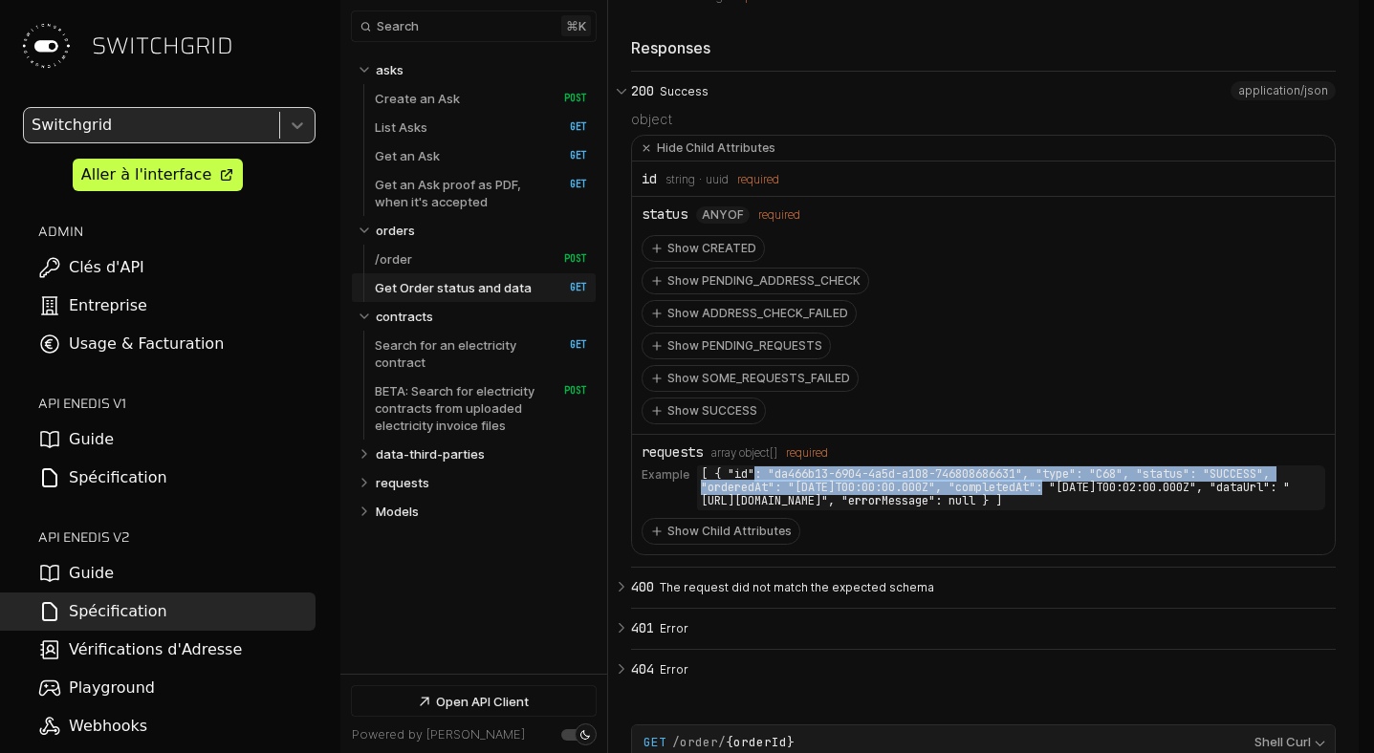
drag, startPoint x: 751, startPoint y: 562, endPoint x: 1049, endPoint y: 569, distance: 297.3
click at [1049, 510] on code "[ { "id": "da466b13-6904-4a5d-a108-746808686631", "type": "C68", "status": "SUC…" at bounding box center [1011, 487] width 628 height 45
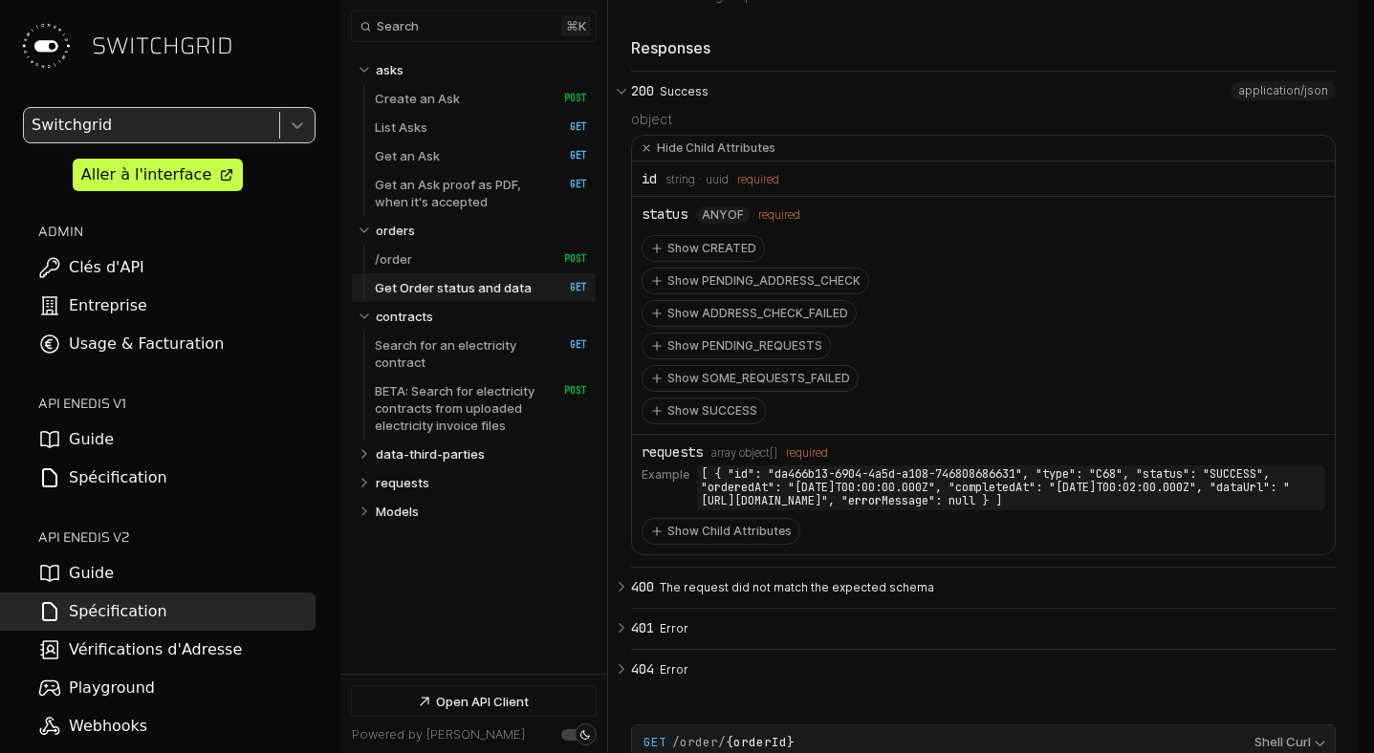
click at [1163, 510] on code "[ { "id": "da466b13-6904-4a5d-a108-746808686631", "type": "C68", "status": "SUC…" at bounding box center [1011, 487] width 628 height 45
copy code "status"
click at [432, 486] on link "requests" at bounding box center [482, 482] width 212 height 29
select select "**********"
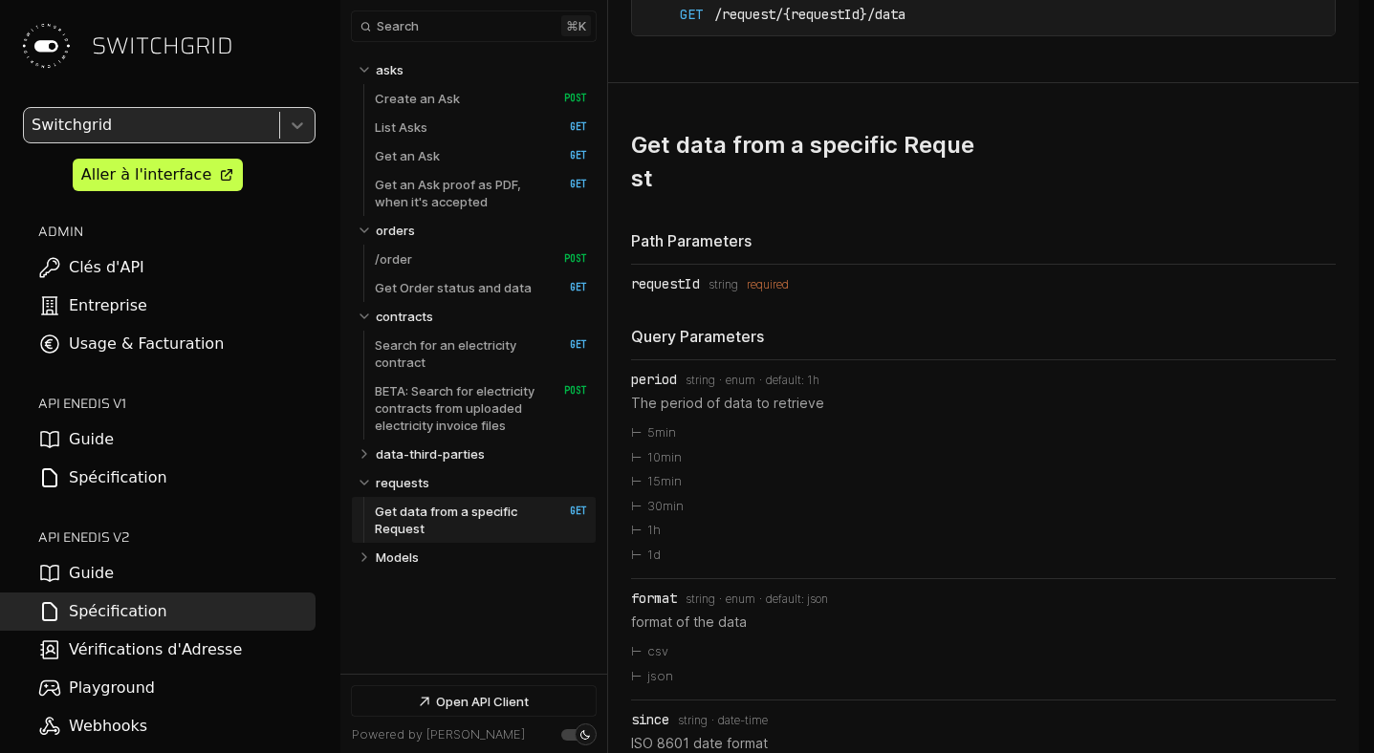
click at [431, 518] on p "Get data from a specific Request" at bounding box center [459, 520] width 169 height 34
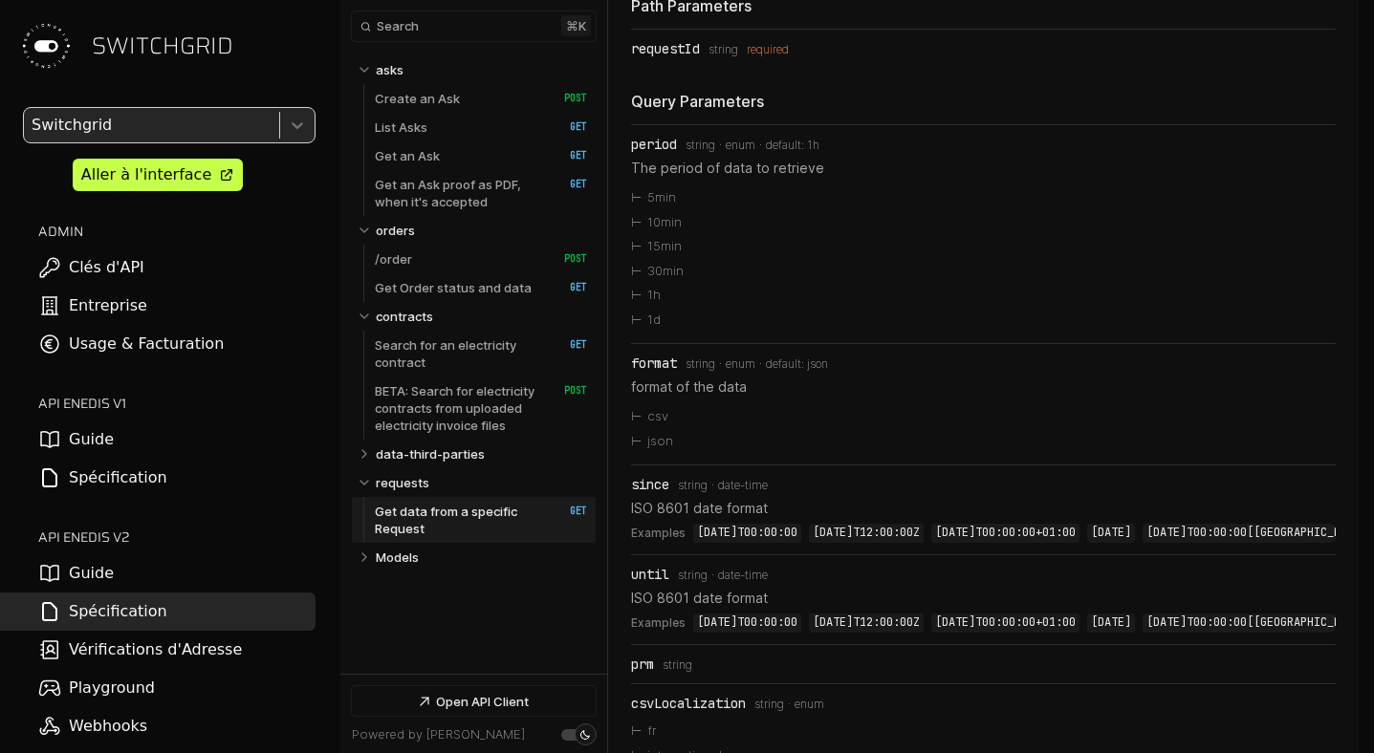
copy span "Get data from a specific Request ​"
click at [444, 253] on link "/order   HTTP Method: POST" at bounding box center [481, 259] width 212 height 29
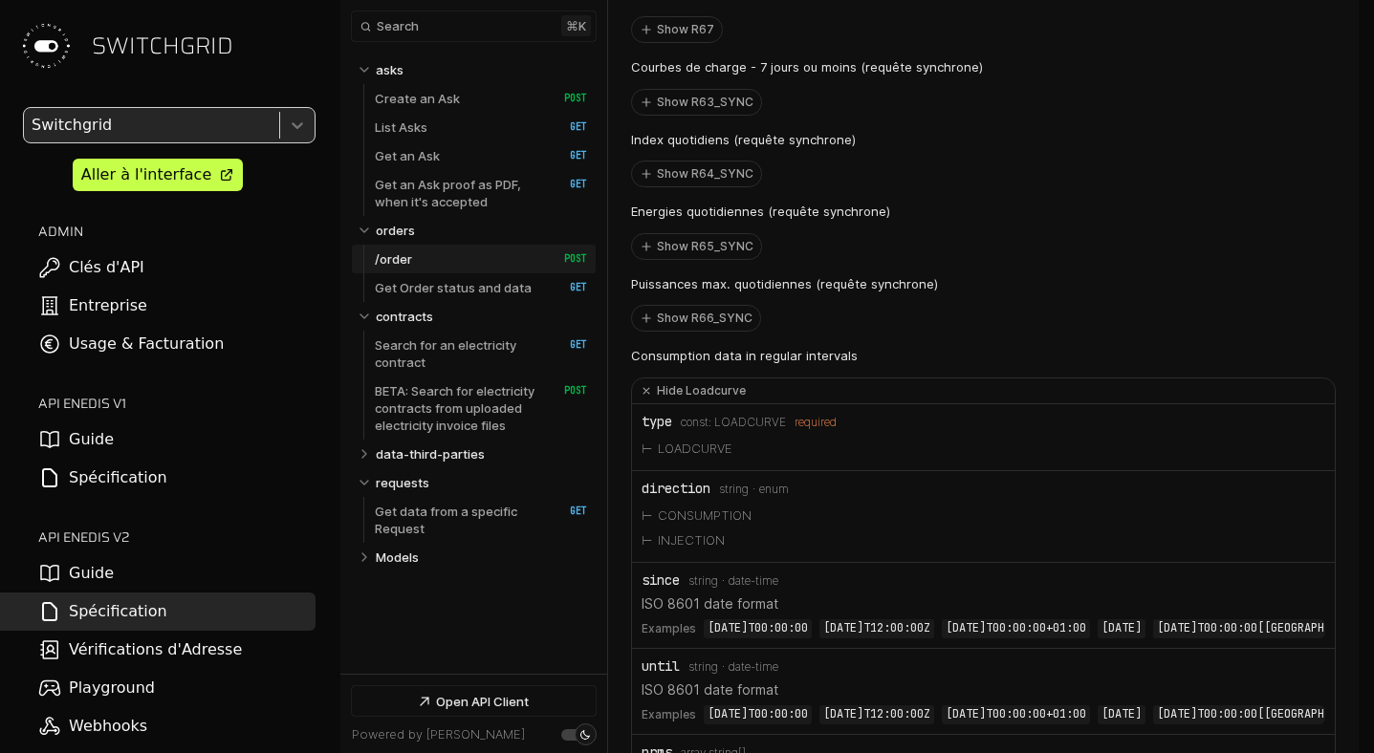
scroll to position [10187, 0]
drag, startPoint x: 660, startPoint y: 623, endPoint x: 751, endPoint y: 617, distance: 91.0
click at [751, 612] on p "ISO 8601 date format" at bounding box center [982, 602] width 683 height 20
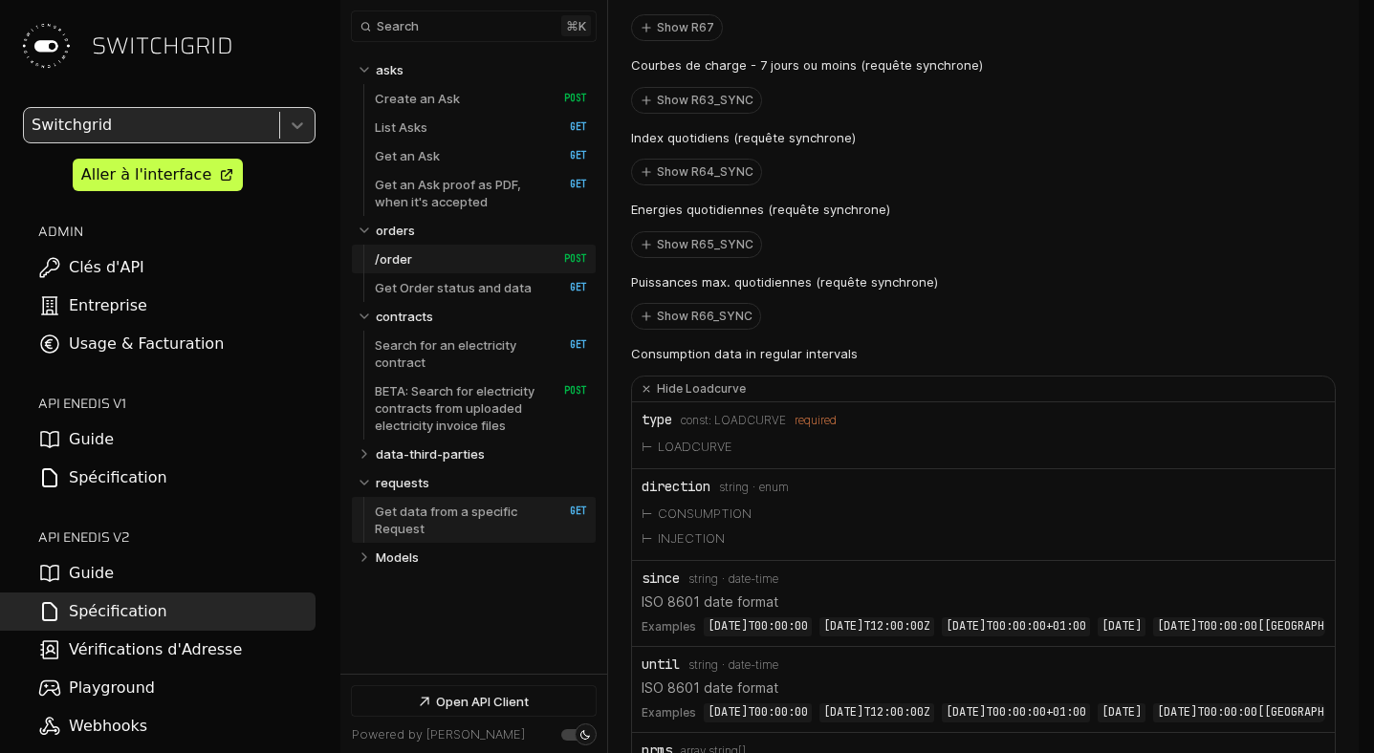
click at [428, 516] on p "Get data from a specific Request" at bounding box center [459, 520] width 169 height 34
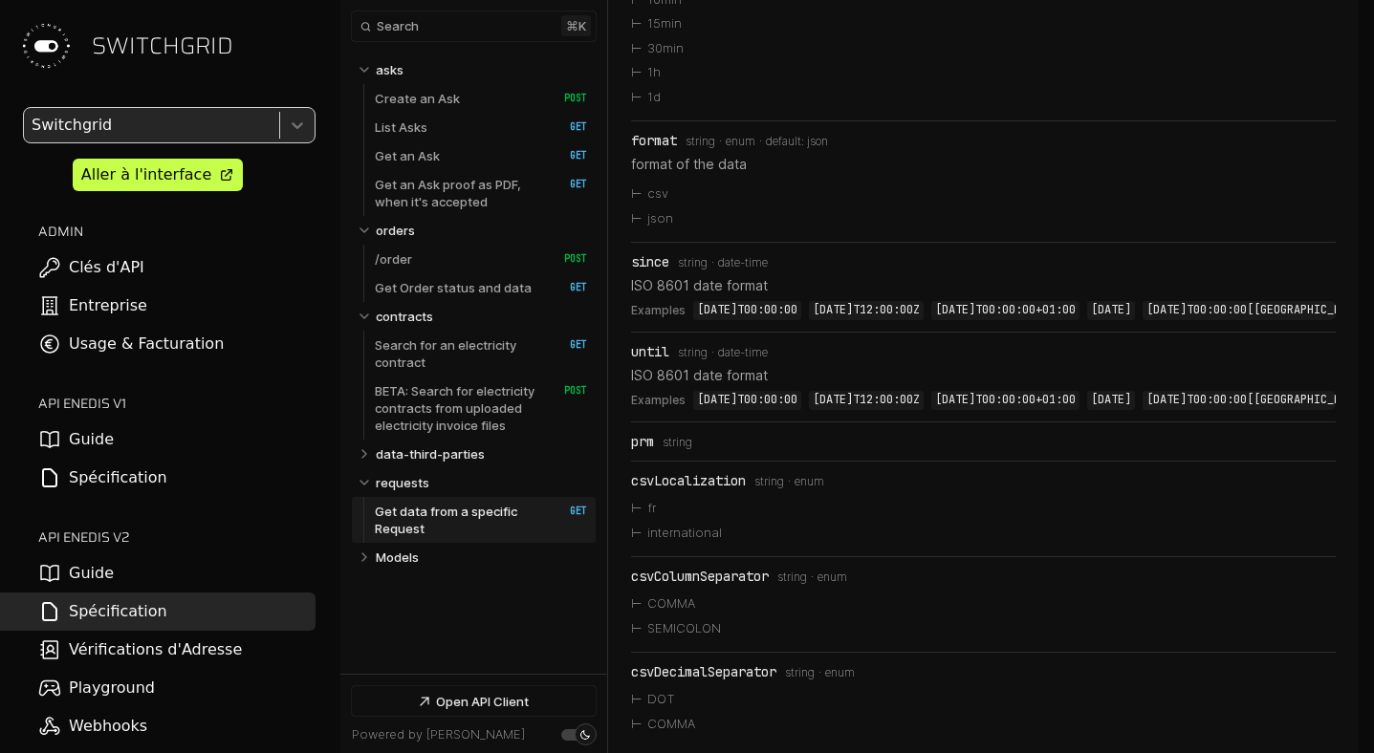
scroll to position [17223, 0]
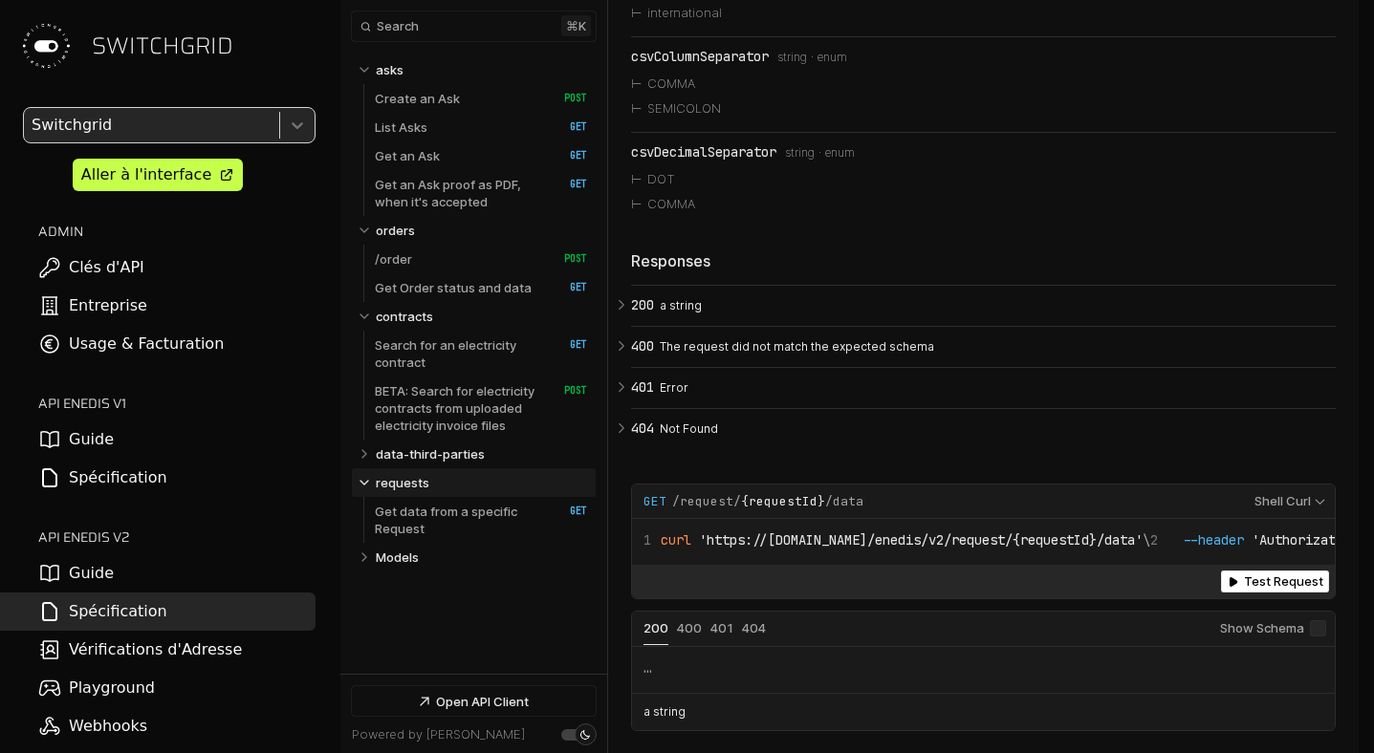
scroll to position [17947, 0]
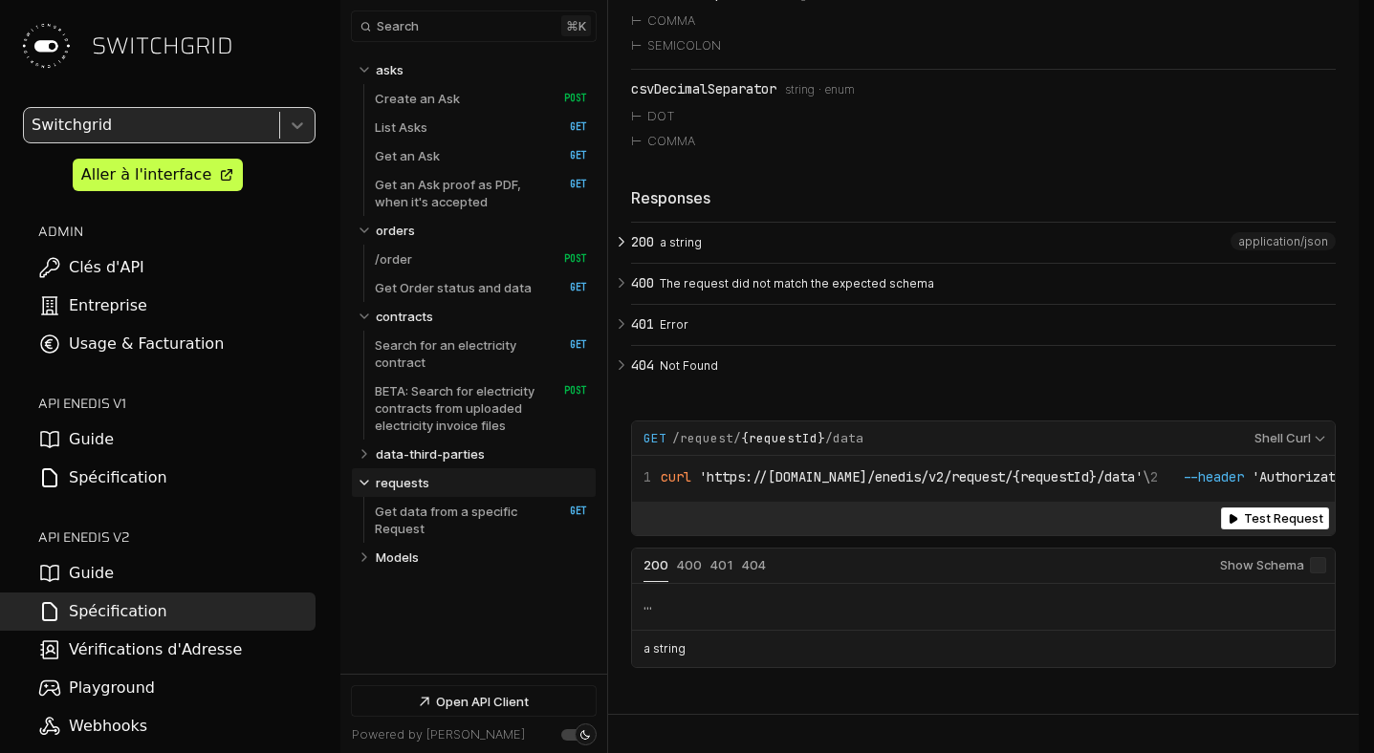
click at [651, 249] on span "200" at bounding box center [642, 241] width 23 height 15
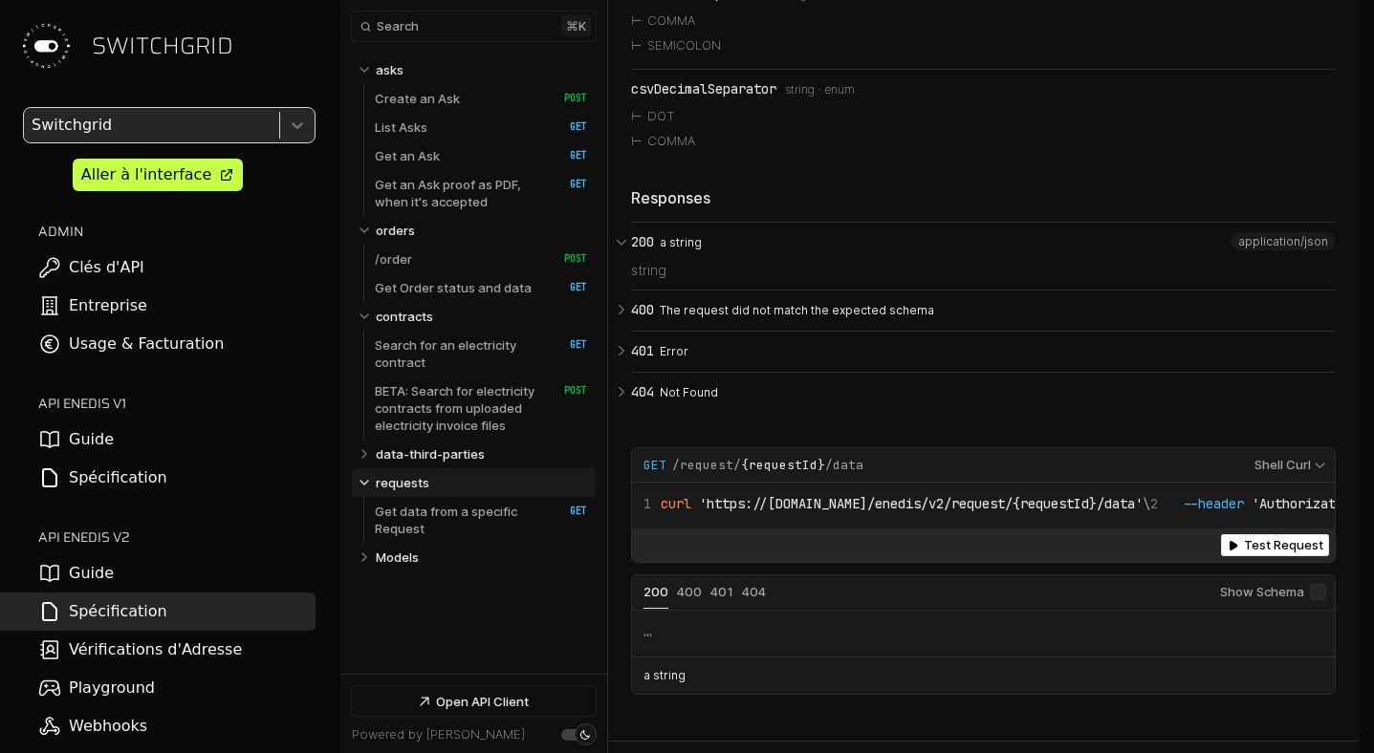
click at [645, 278] on span "Type: string" at bounding box center [648, 270] width 35 height 15
click at [446, 106] on p "Create an Ask" at bounding box center [417, 98] width 85 height 17
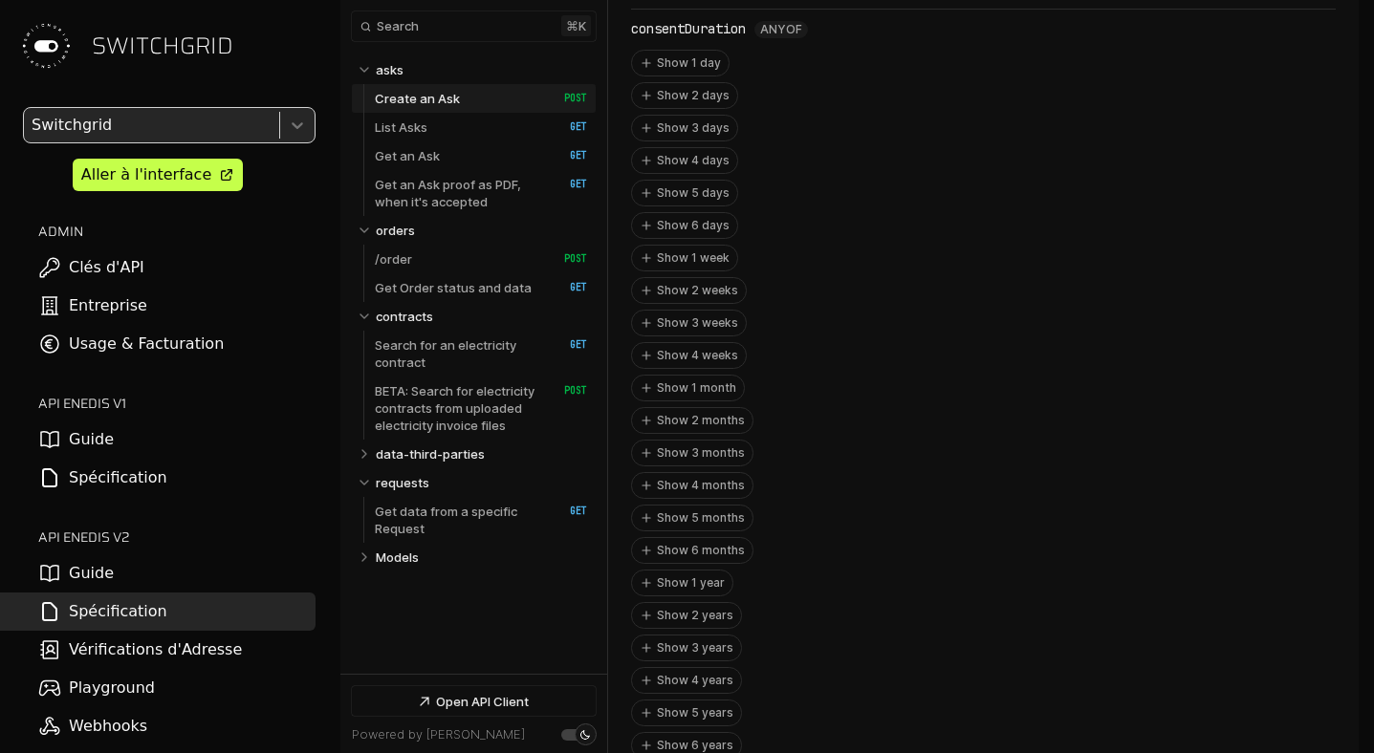
scroll to position [2898, 0]
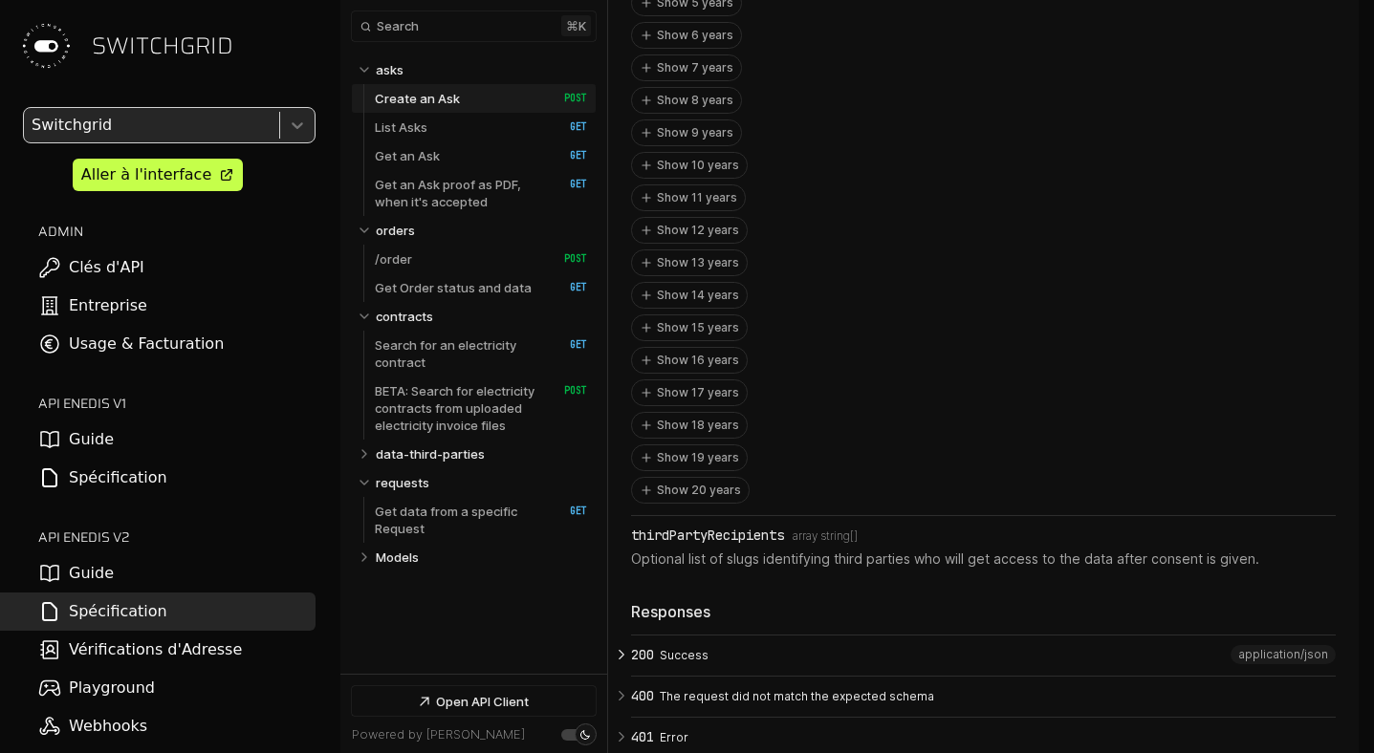
click at [689, 636] on button "200 Success" at bounding box center [983, 656] width 704 height 40
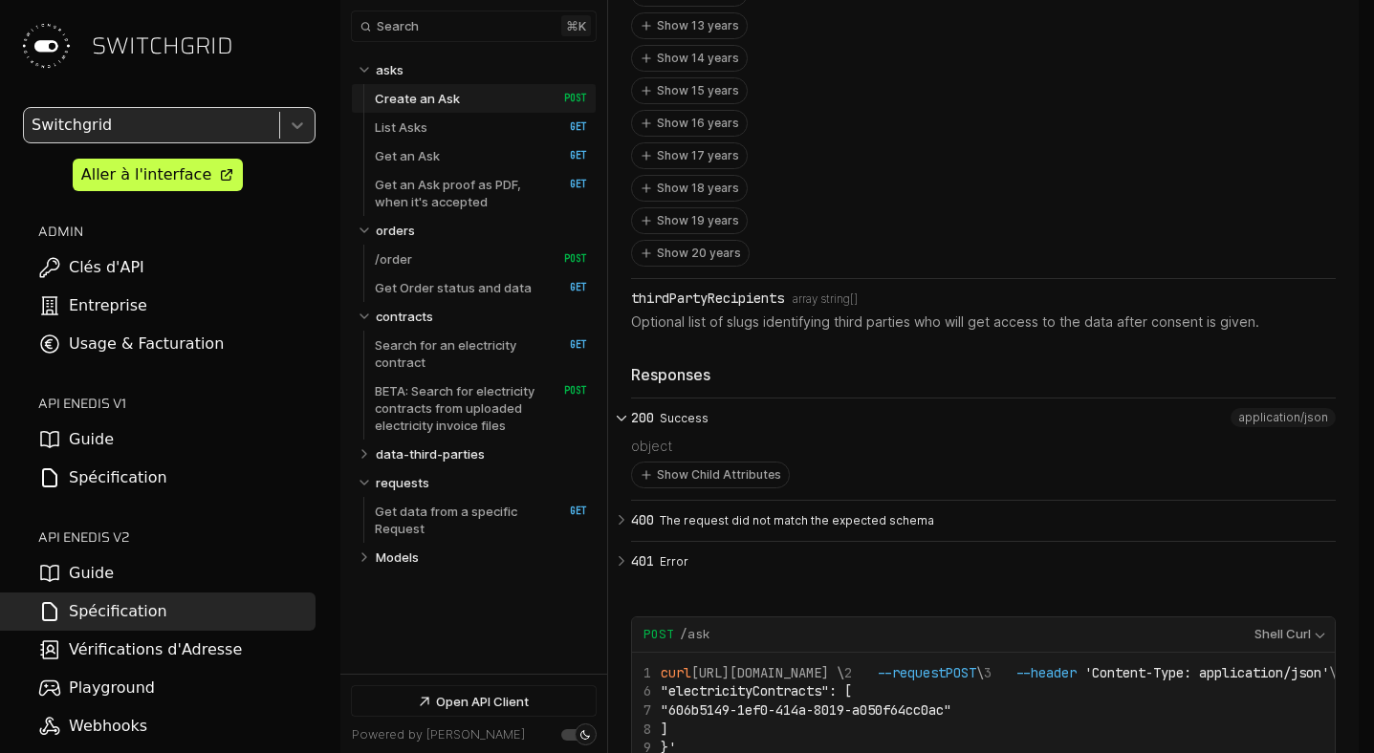
scroll to position [3133, 0]
click at [660, 465] on button "Show Child Attributes" at bounding box center [710, 477] width 157 height 25
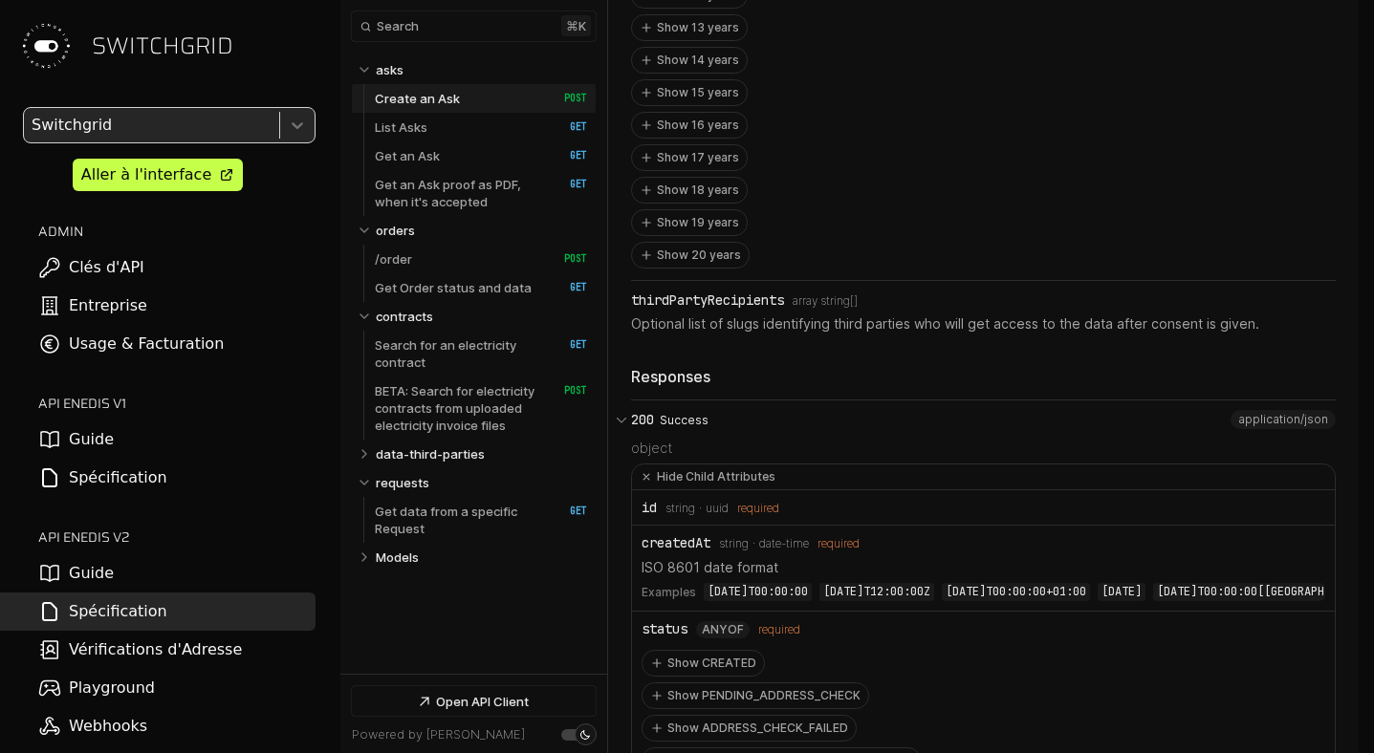
scroll to position [3554, 0]
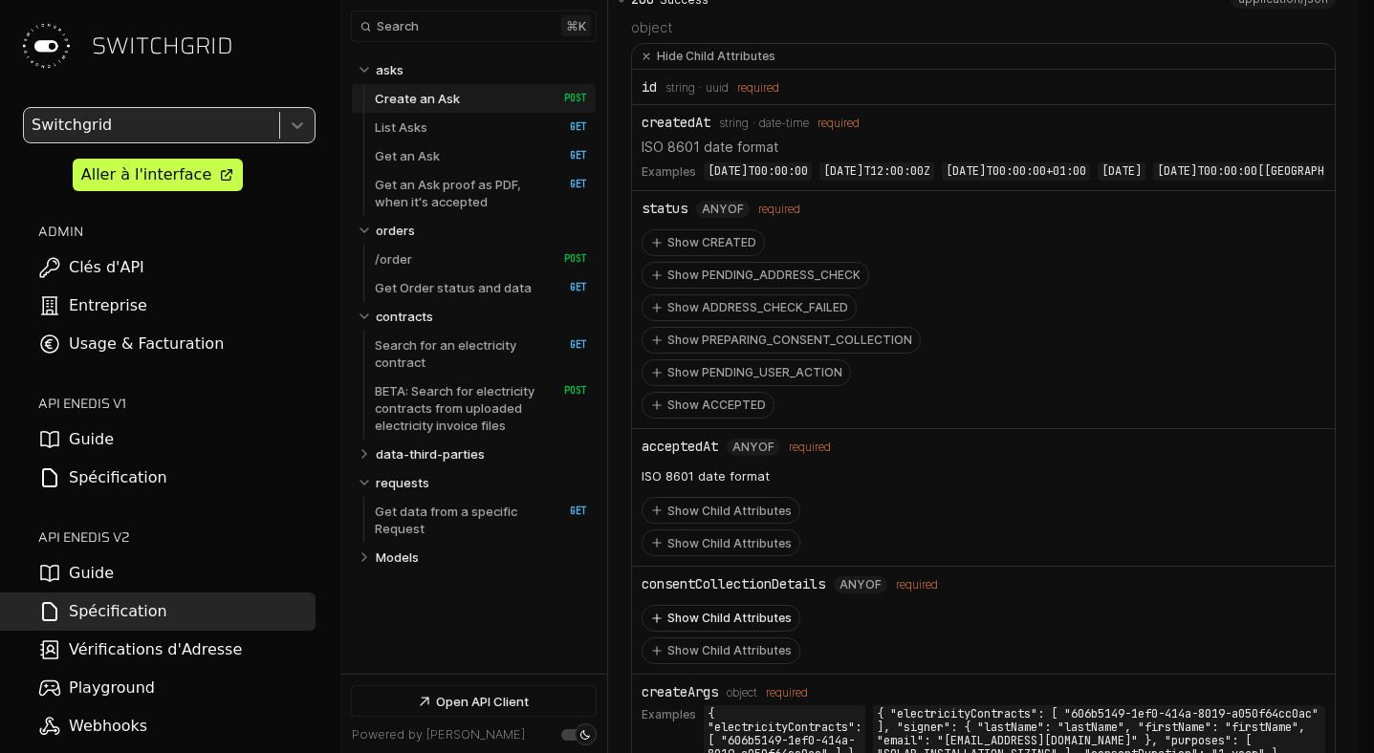
click at [727, 606] on button "Show Child Attributes" at bounding box center [720, 618] width 157 height 25
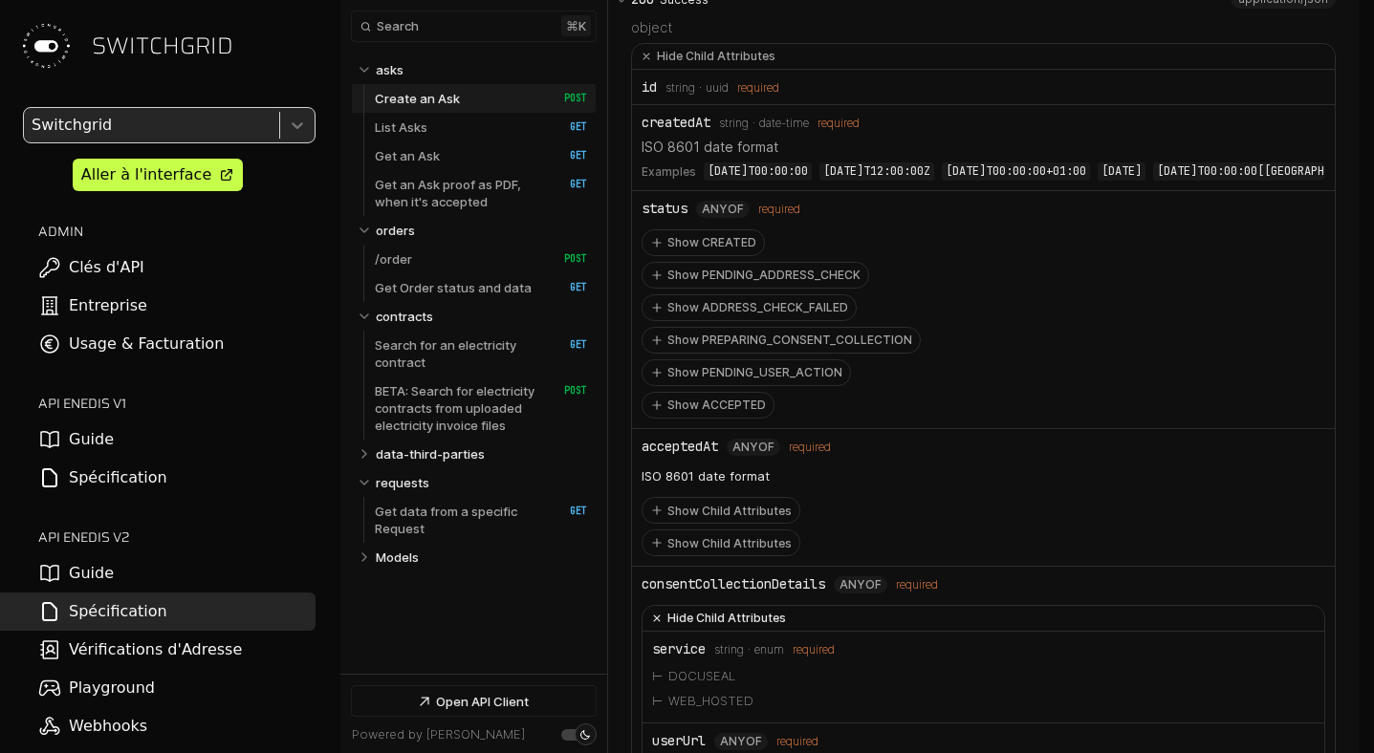
click at [727, 606] on button "Hide Child Attributes" at bounding box center [983, 619] width 682 height 26
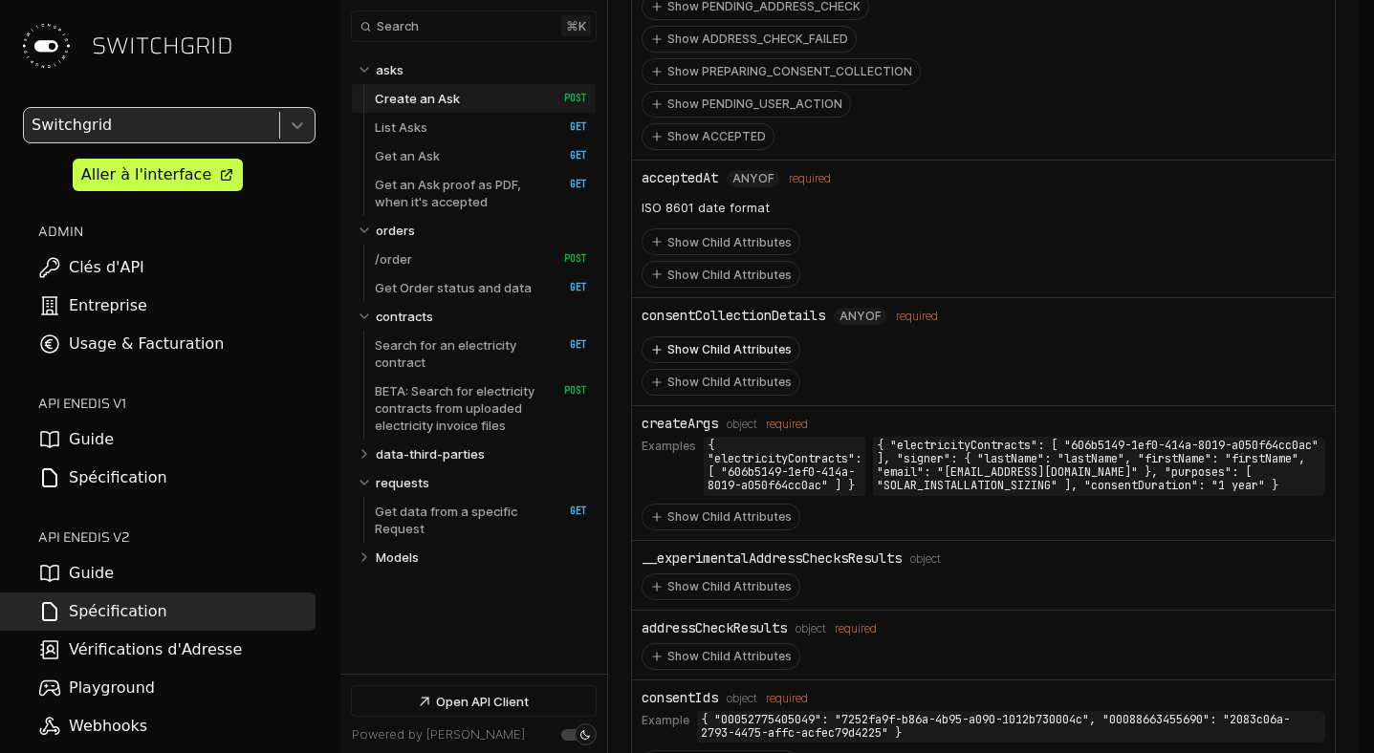
scroll to position [3889, 0]
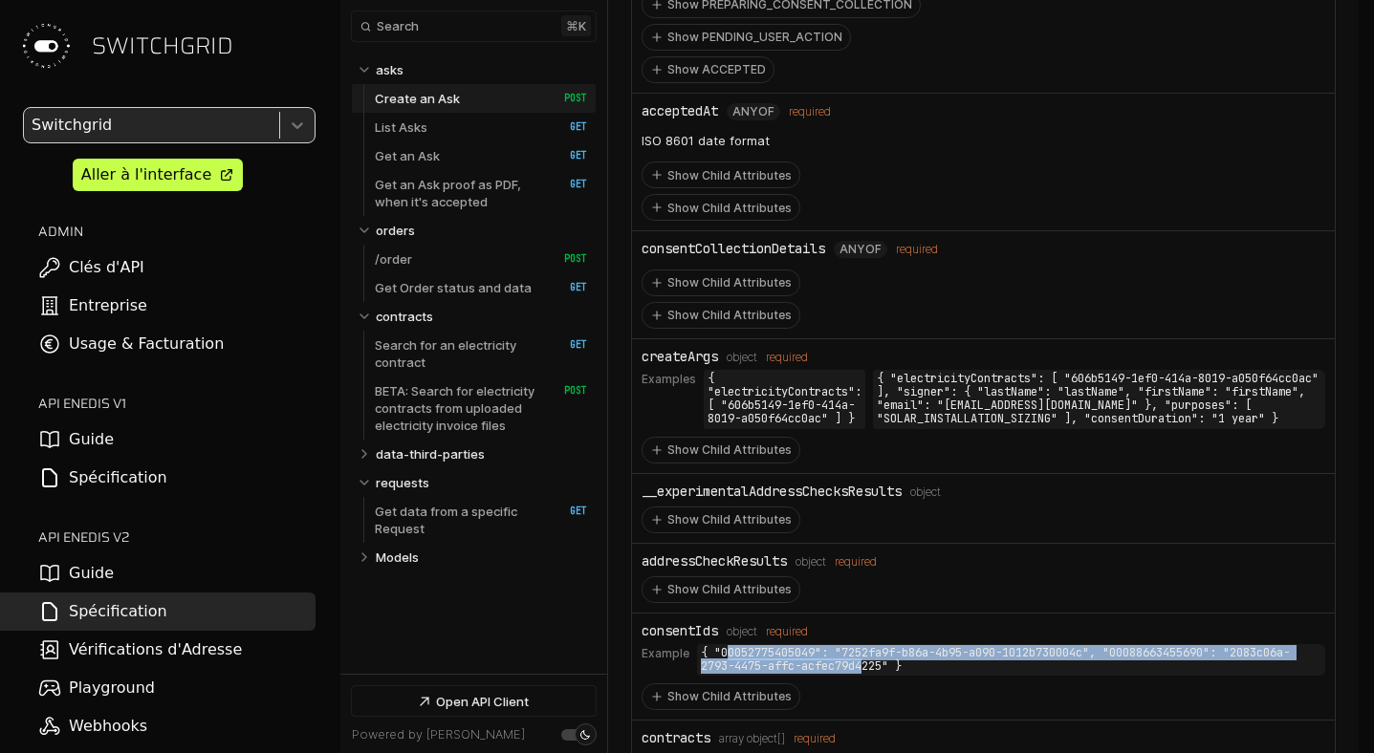
drag, startPoint x: 725, startPoint y: 601, endPoint x: 860, endPoint y: 614, distance: 136.3
click at [860, 644] on code "{ "00052775405049": "7252fa9f-b86a-4b95-a090-1012b730004c", "00088663455690": "…" at bounding box center [1011, 660] width 628 height 32
click at [693, 623] on div "consentIds" at bounding box center [679, 630] width 76 height 15
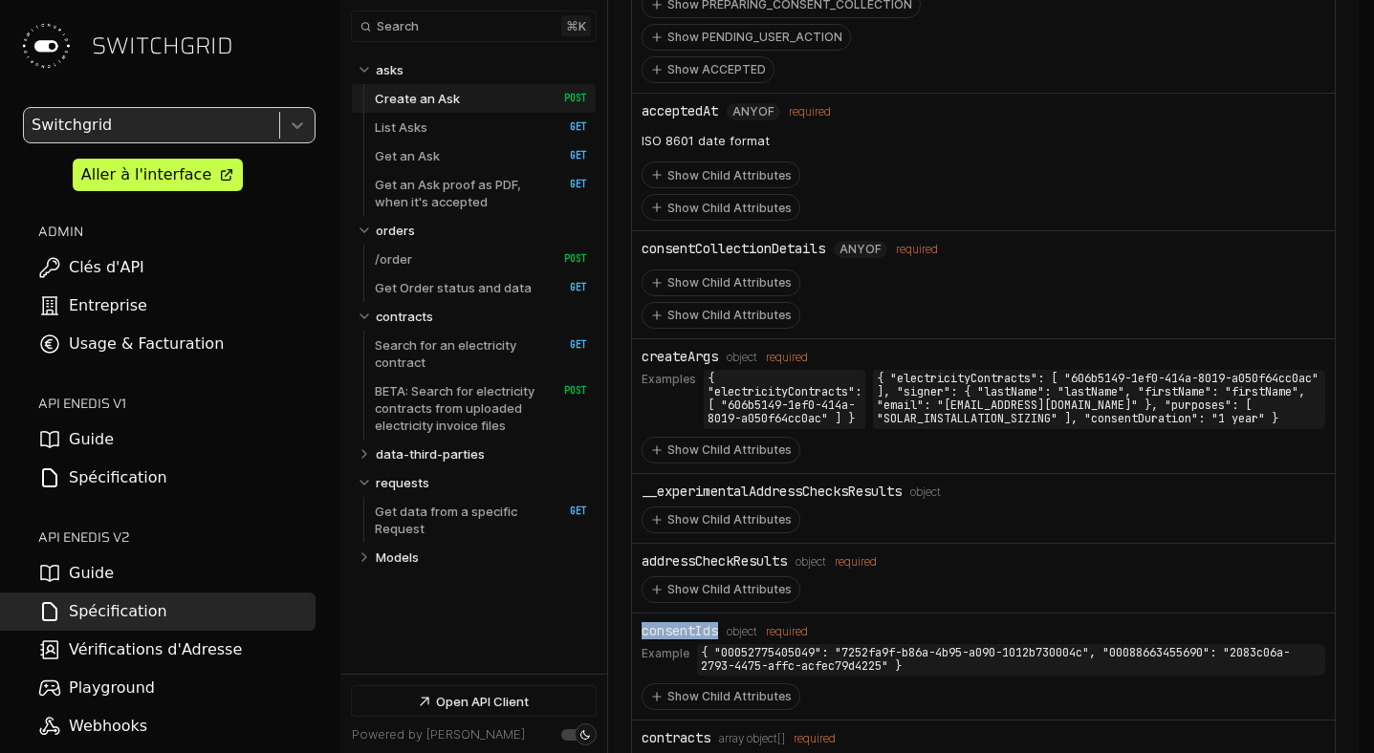
click at [693, 623] on div "consentIds" at bounding box center [679, 630] width 76 height 15
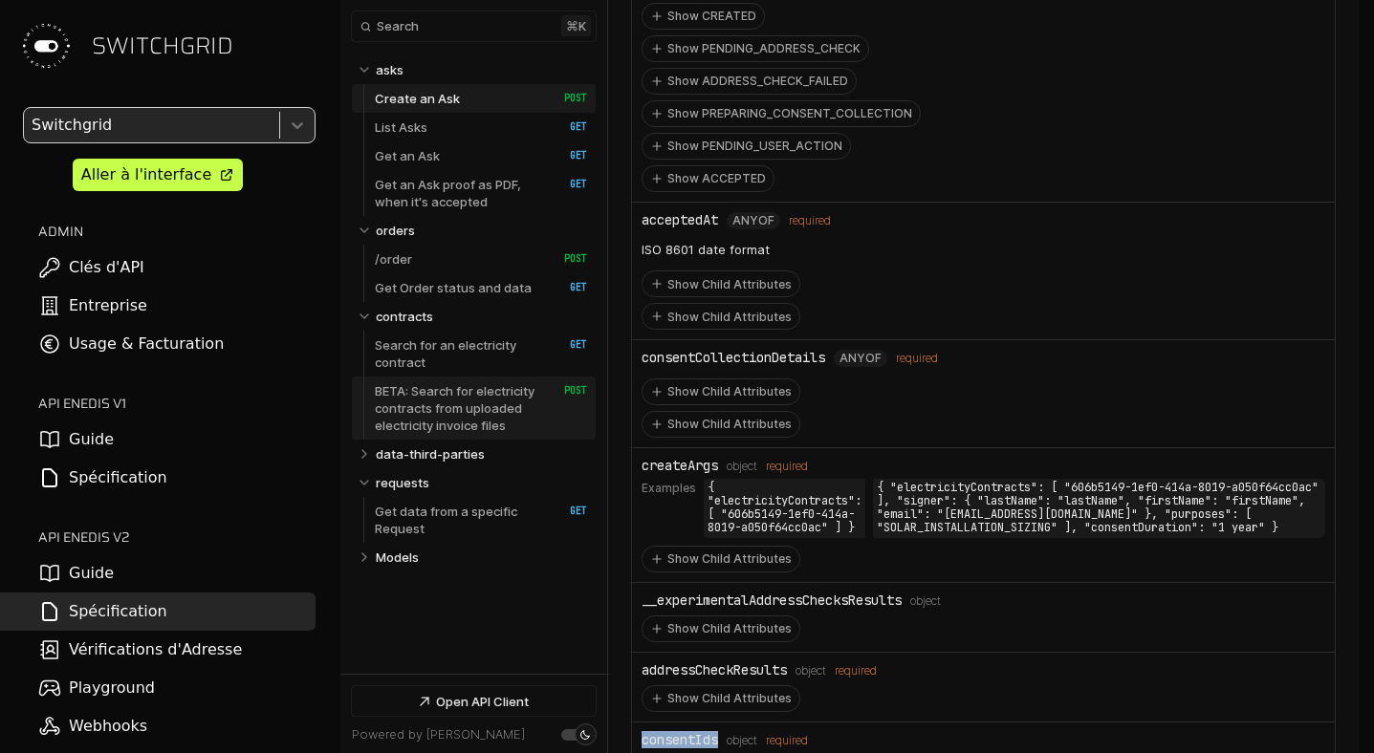
scroll to position [3923, 0]
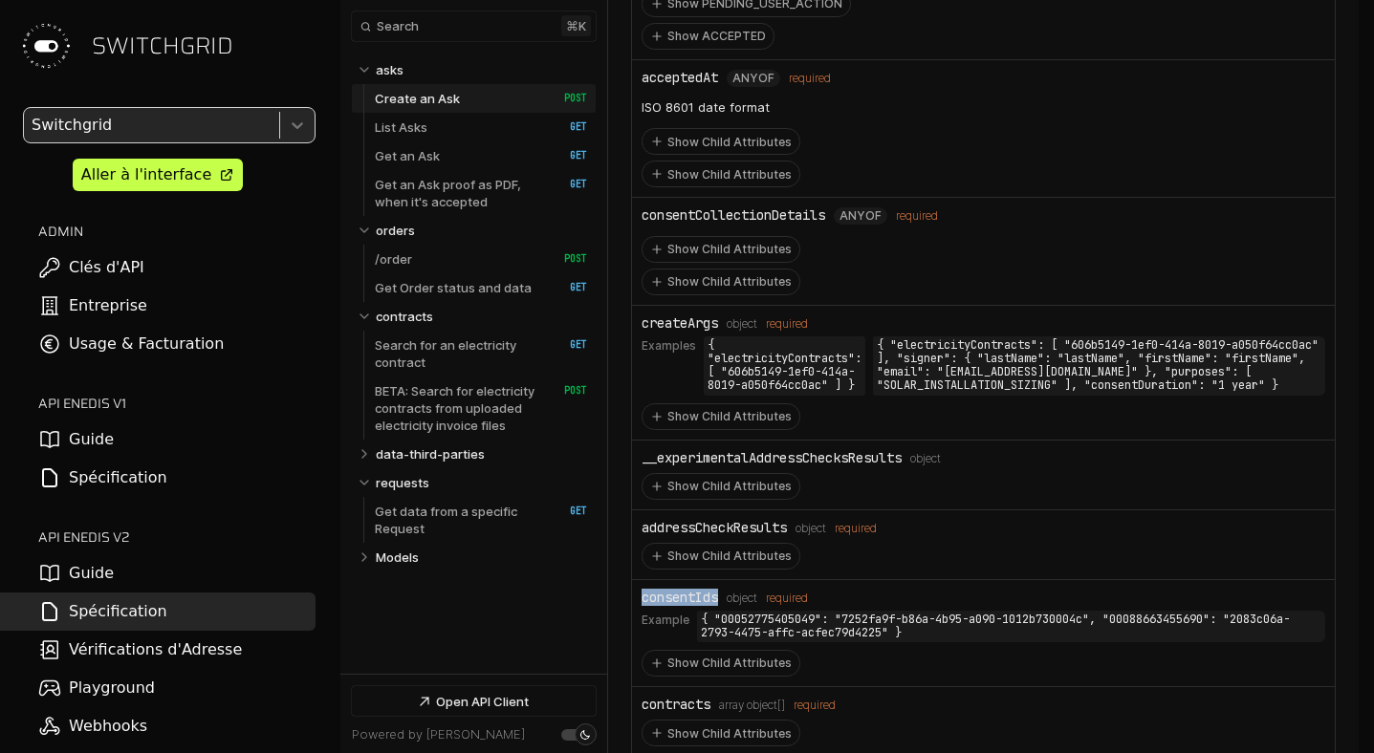
click at [896, 535] on div "Show Child Attributes" at bounding box center [982, 552] width 683 height 34
click at [491, 257] on link "/order   HTTP Method: POST" at bounding box center [481, 259] width 212 height 29
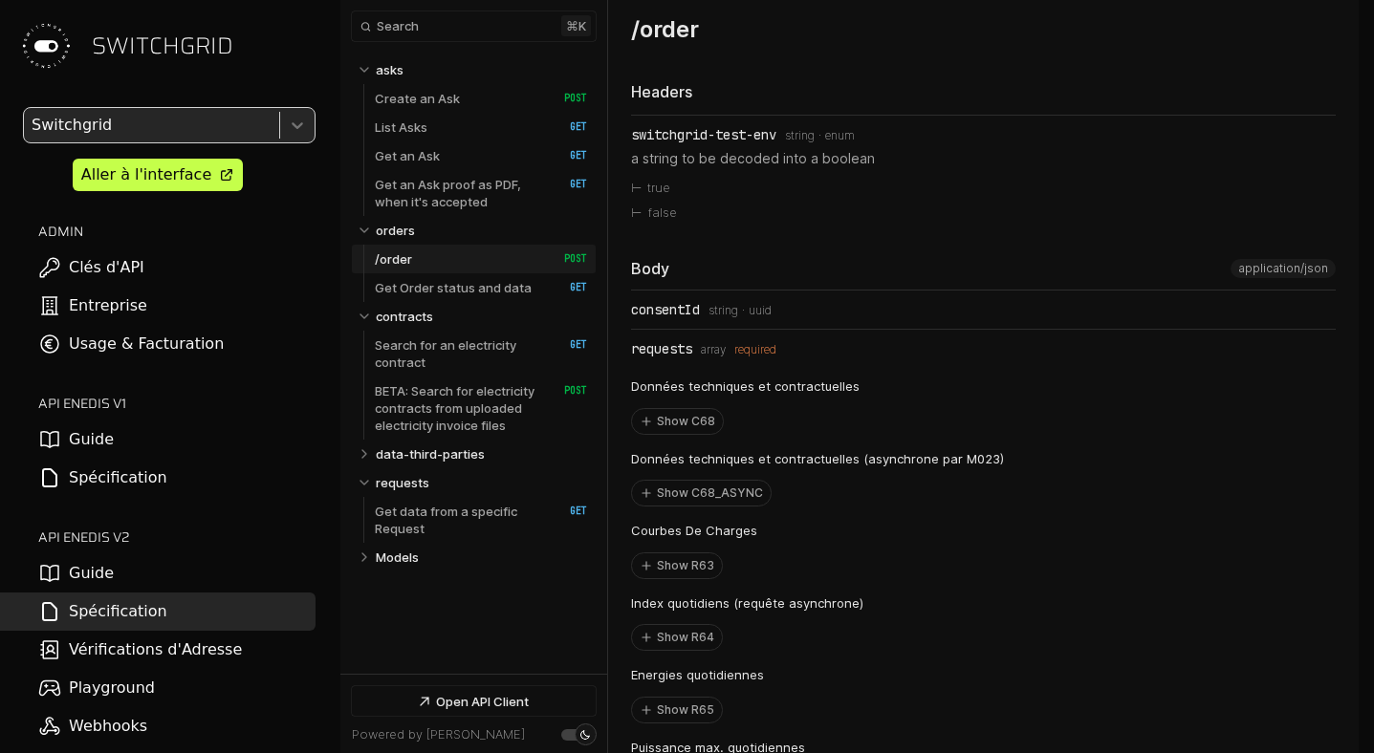
drag, startPoint x: 676, startPoint y: 337, endPoint x: 790, endPoint y: 356, distance: 116.1
click at [790, 330] on li "consentId Type: string Format: uuid" at bounding box center [983, 310] width 704 height 39
click at [975, 291] on div "Body application/json" at bounding box center [983, 275] width 704 height 32
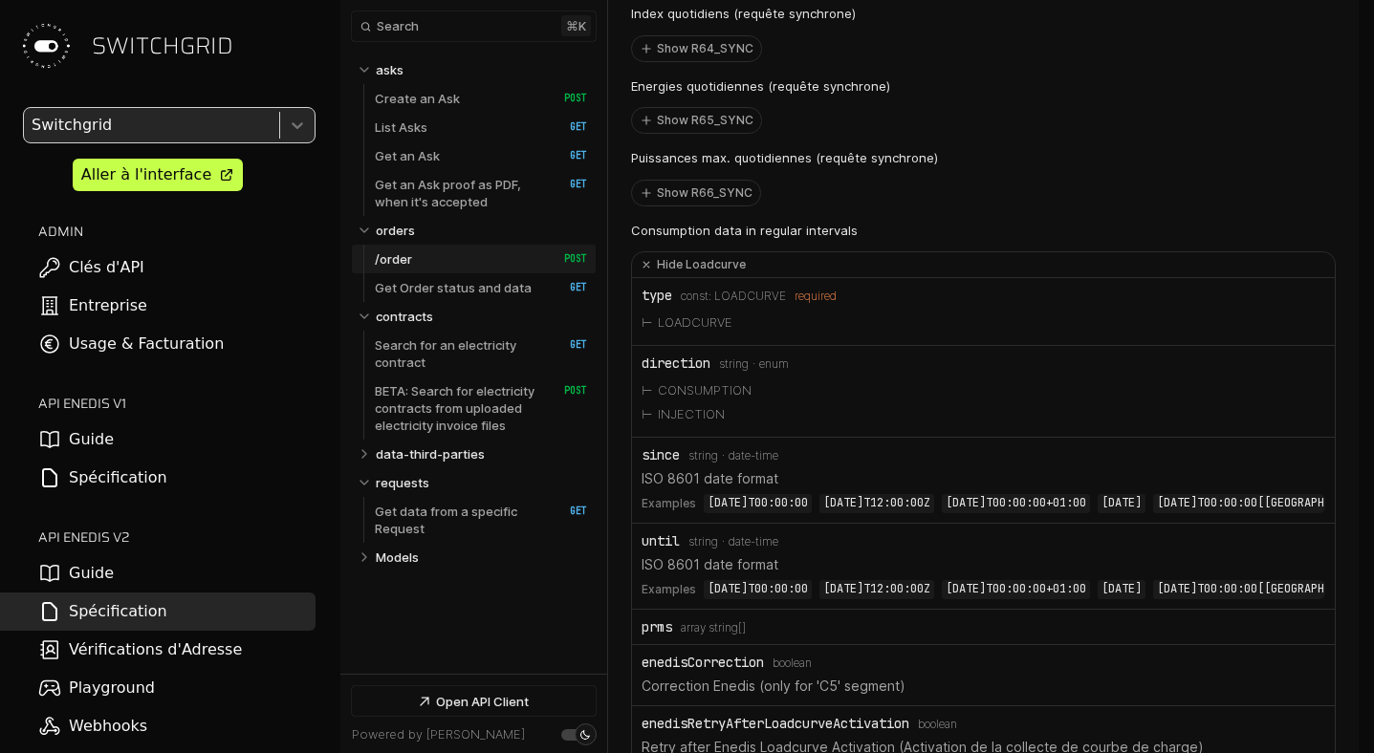
scroll to position [11811, 0]
click at [640, 272] on icon "Open API Documentation for Api" at bounding box center [646, 262] width 19 height 19
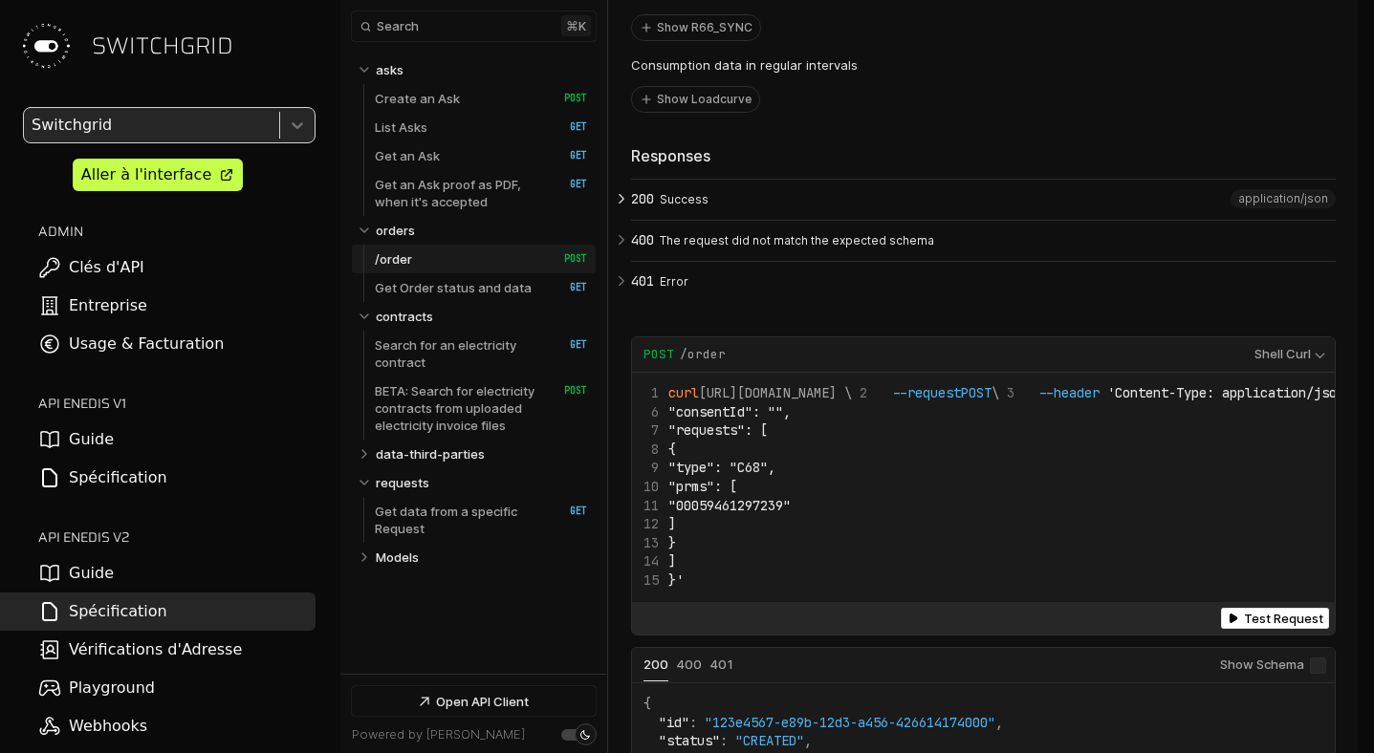
scroll to position [11974, 0]
click at [435, 111] on link "Create an Ask   HTTP Method: POST" at bounding box center [481, 98] width 212 height 29
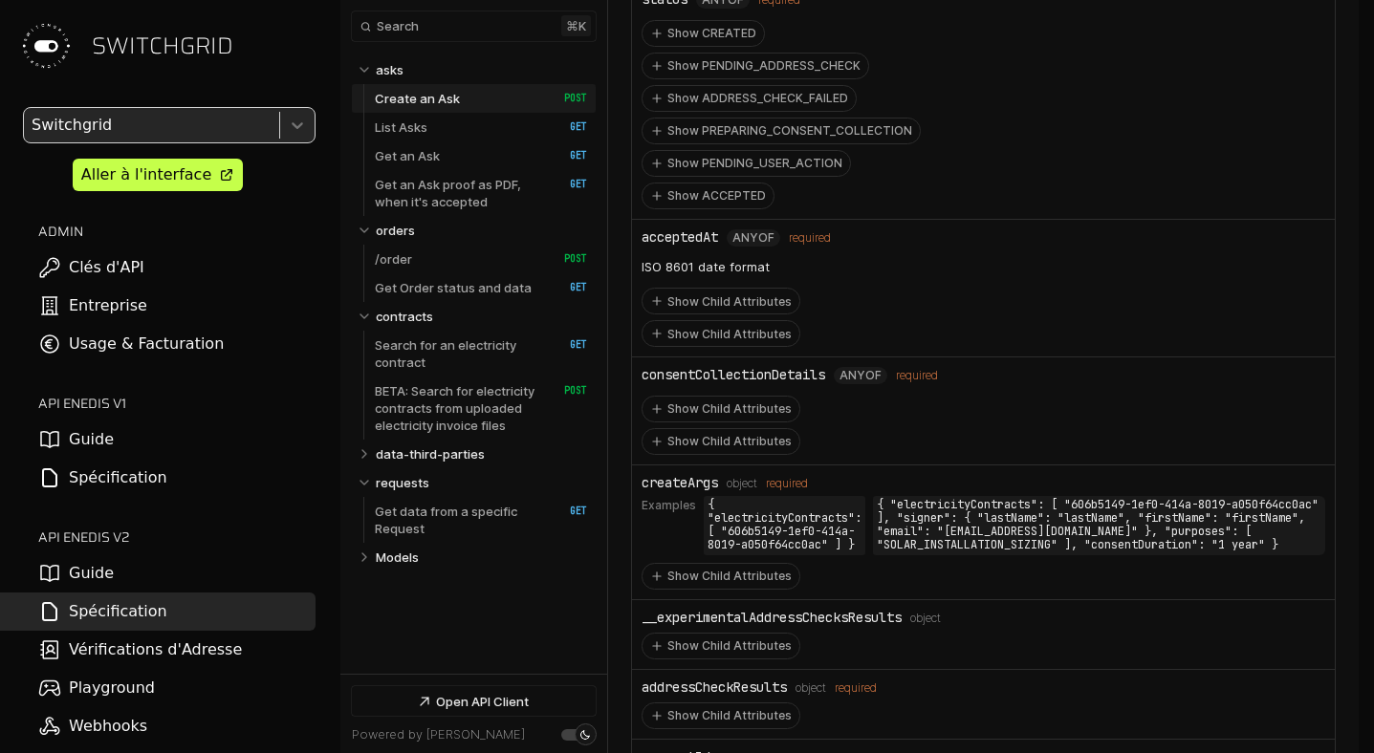
scroll to position [3945, 0]
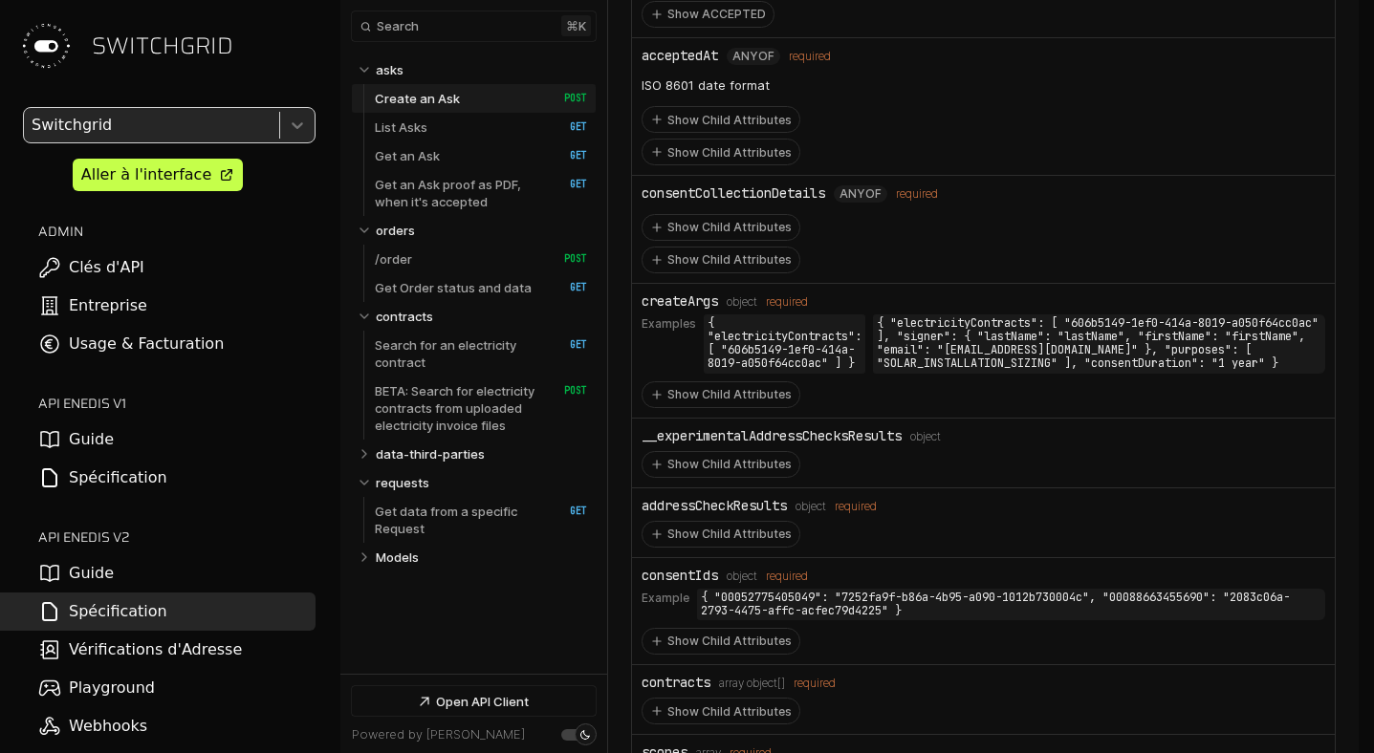
click at [671, 568] on div "consentIds" at bounding box center [679, 575] width 76 height 15
copy div "consentIds"
click at [481, 152] on link "Get an Ask   HTTP Method: GET" at bounding box center [481, 155] width 212 height 29
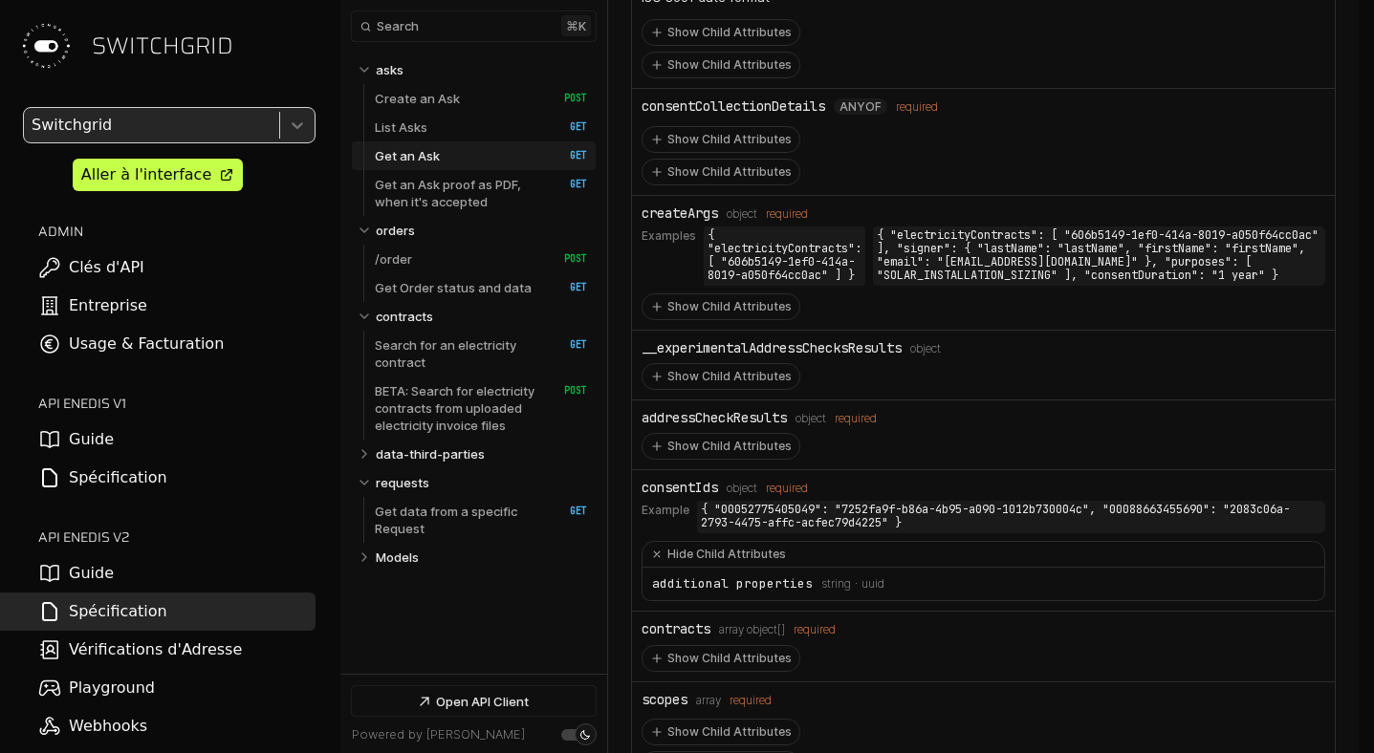
scroll to position [8122, 0]
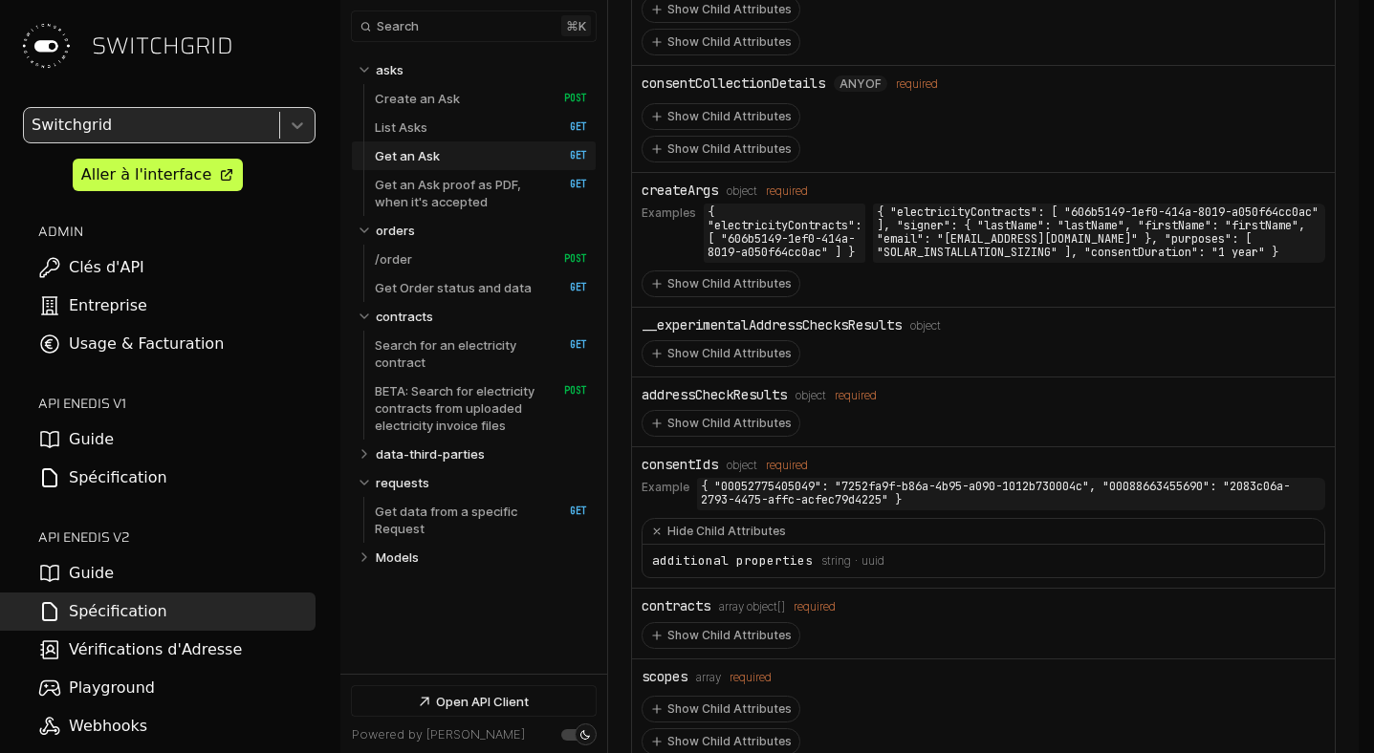
click at [682, 472] on div "consentIds" at bounding box center [679, 464] width 76 height 15
copy div "consentIds"
click at [164, 708] on link "Webhooks" at bounding box center [157, 726] width 315 height 38
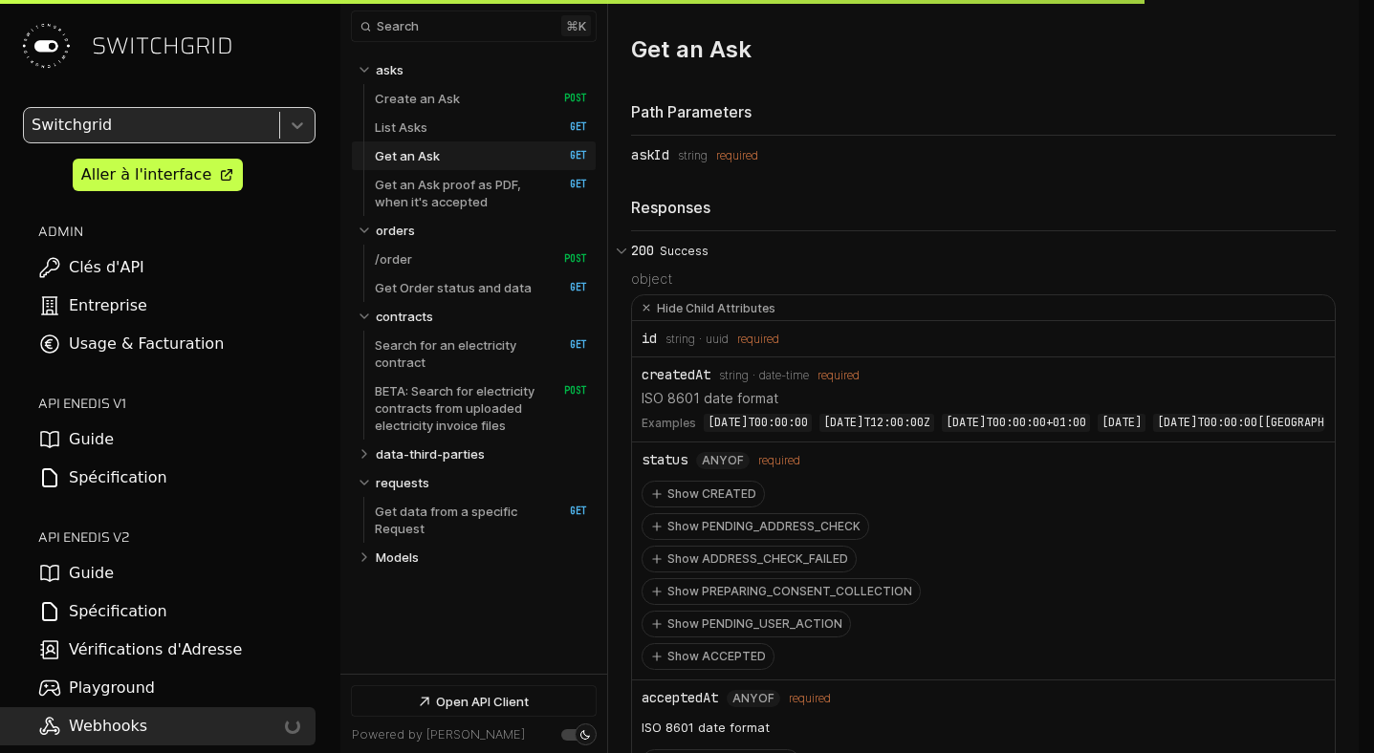
scroll to position [8875, 0]
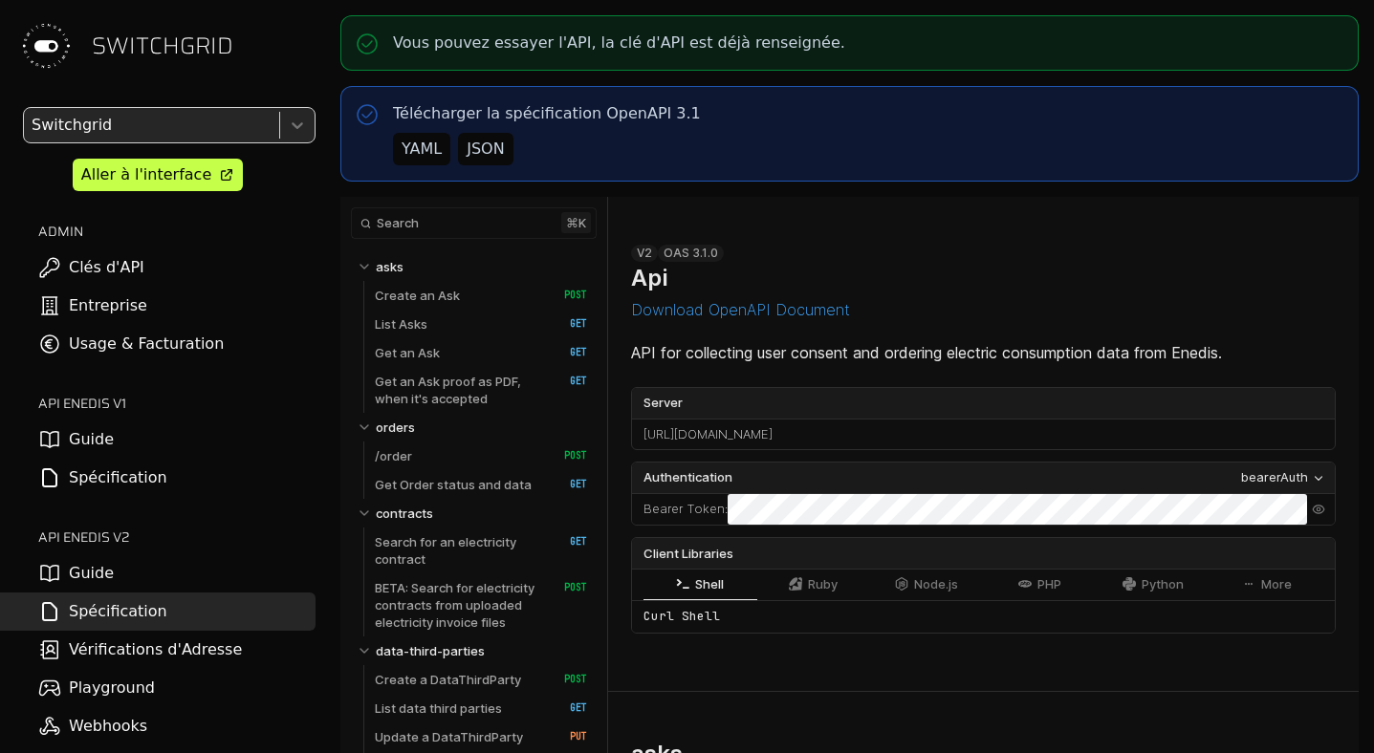
select select "**********"
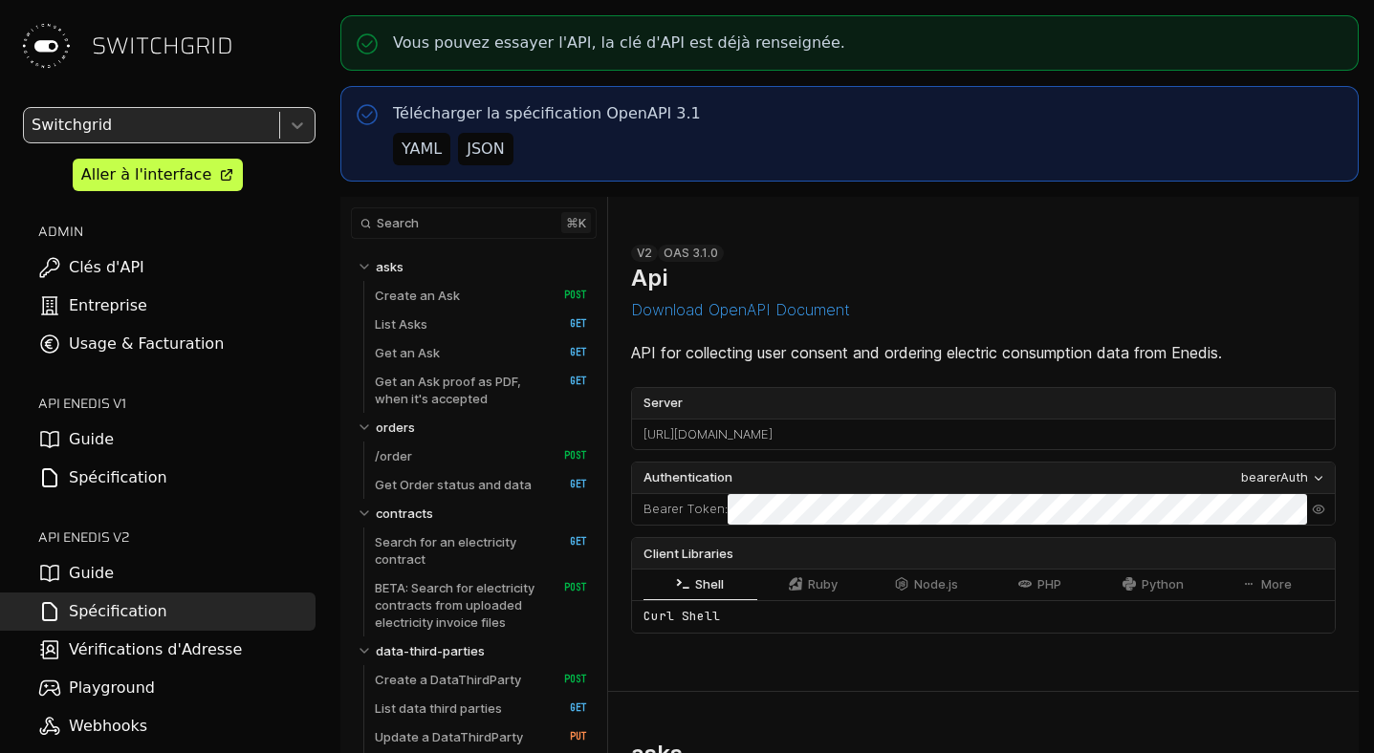
select select "**********"
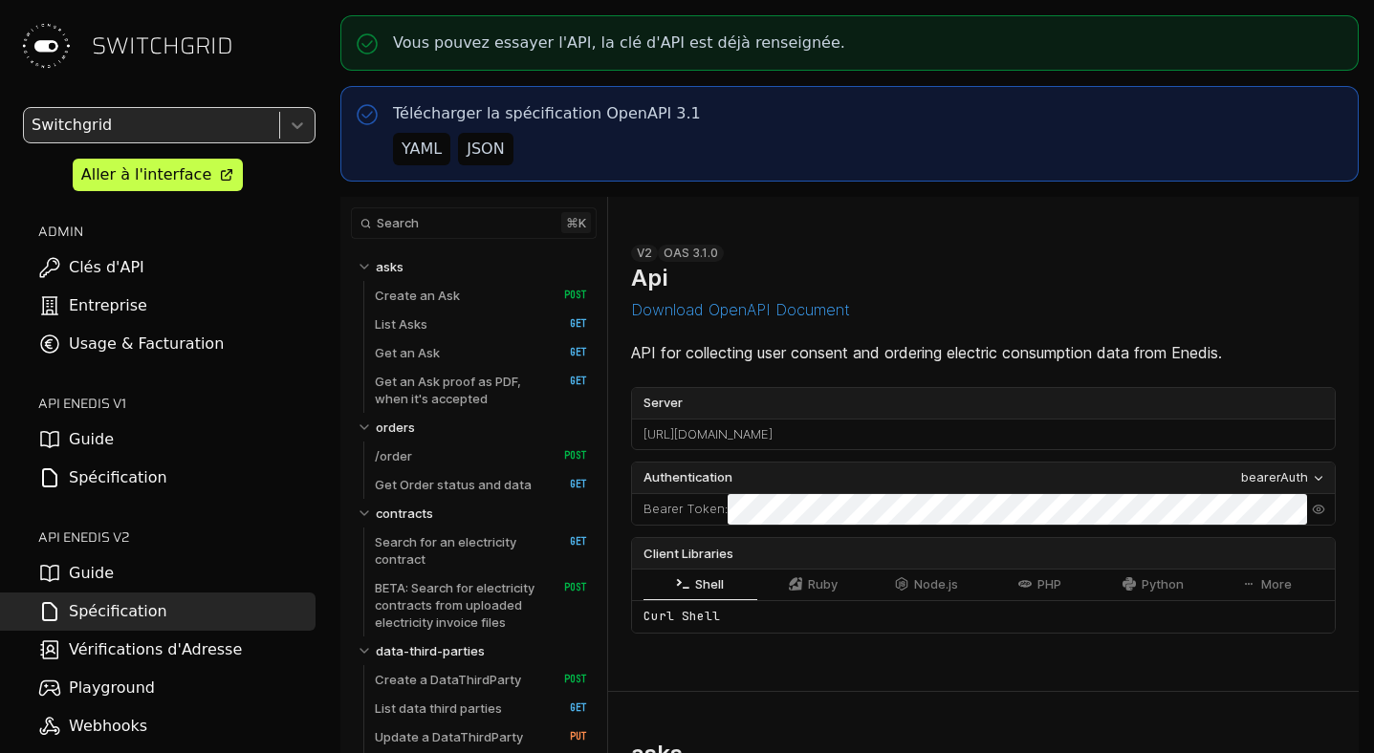
select select "**********"
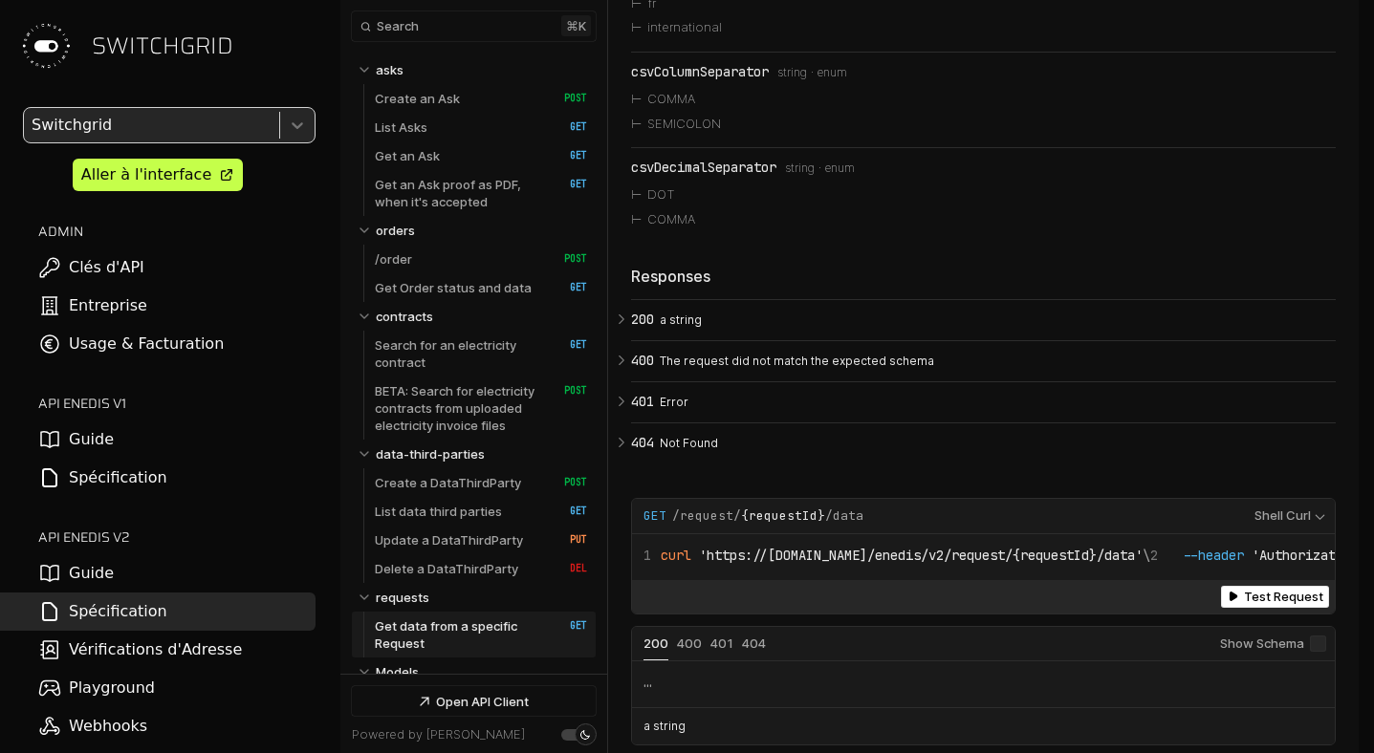
scroll to position [20, 0]
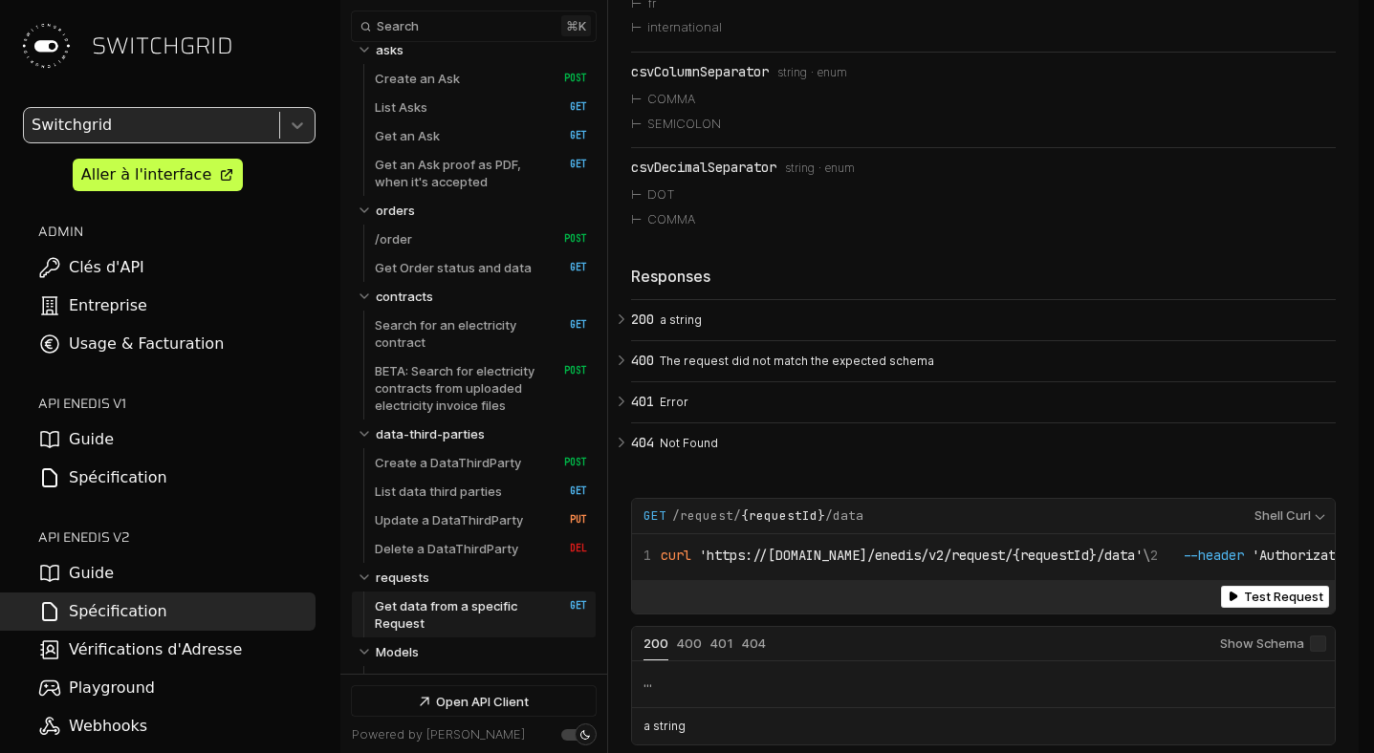
click at [195, 165] on div "Aller à l'interface" at bounding box center [146, 174] width 130 height 23
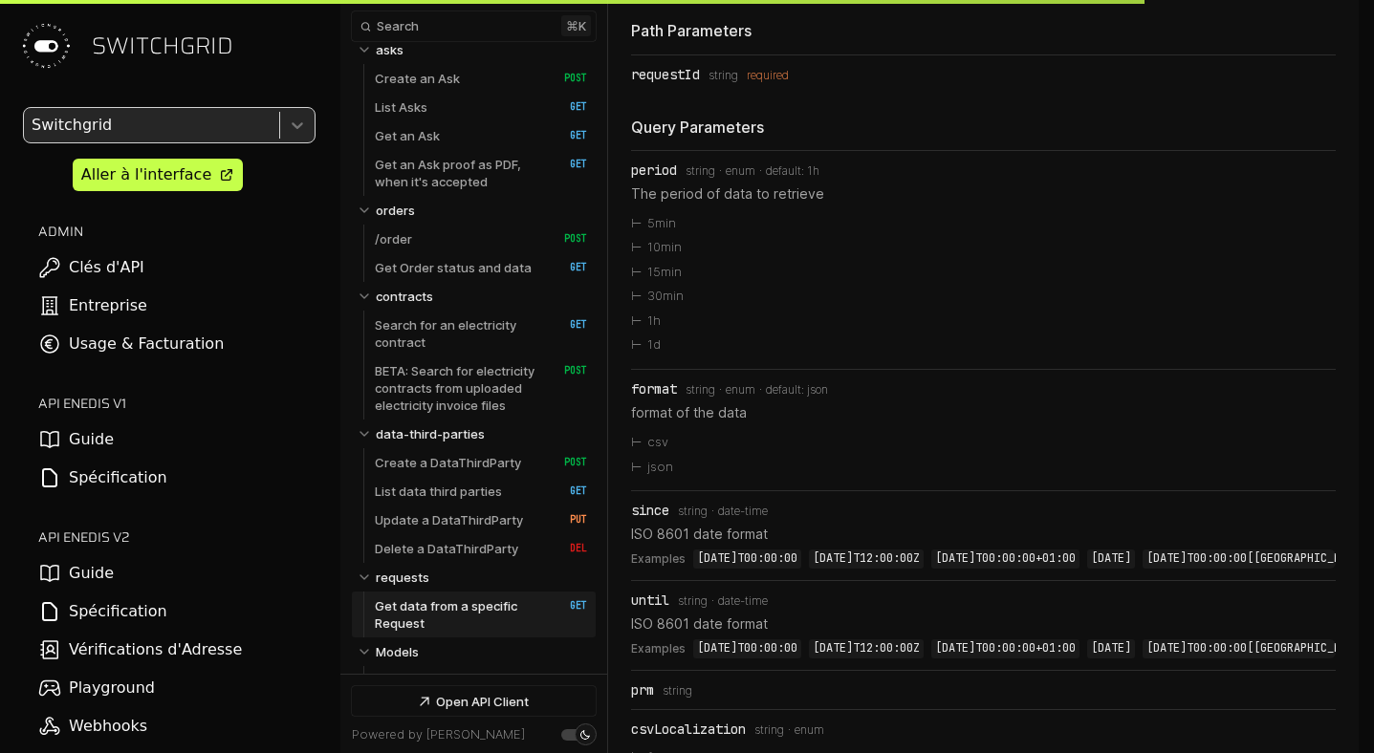
scroll to position [20678, 0]
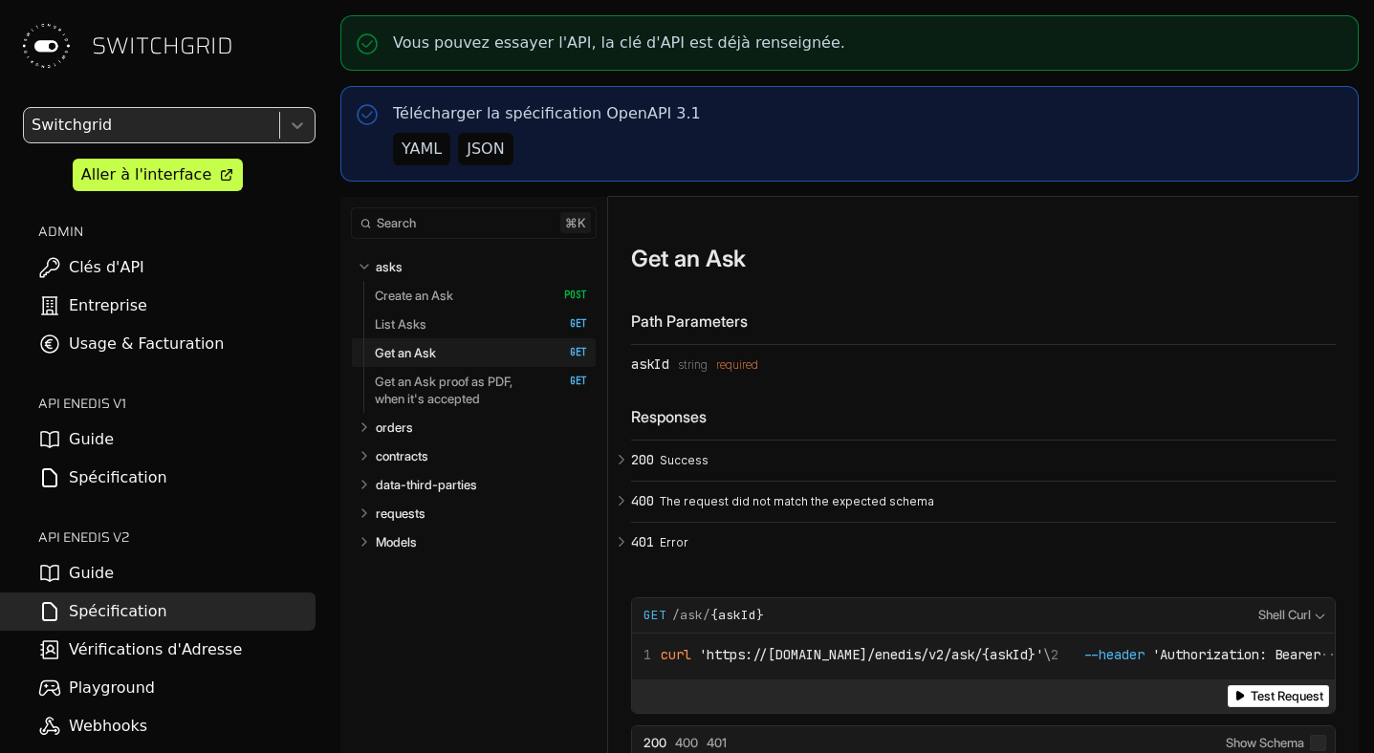
select select "**********"
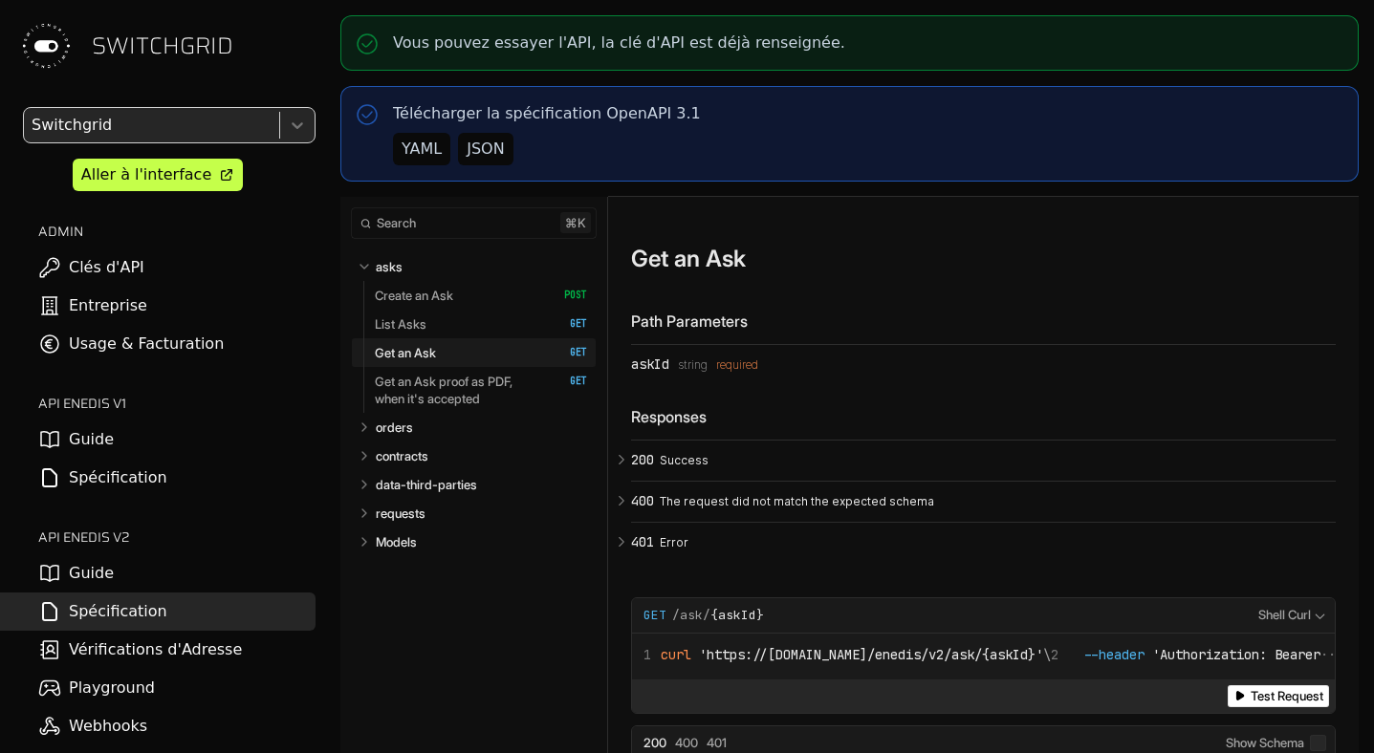
select select "**********"
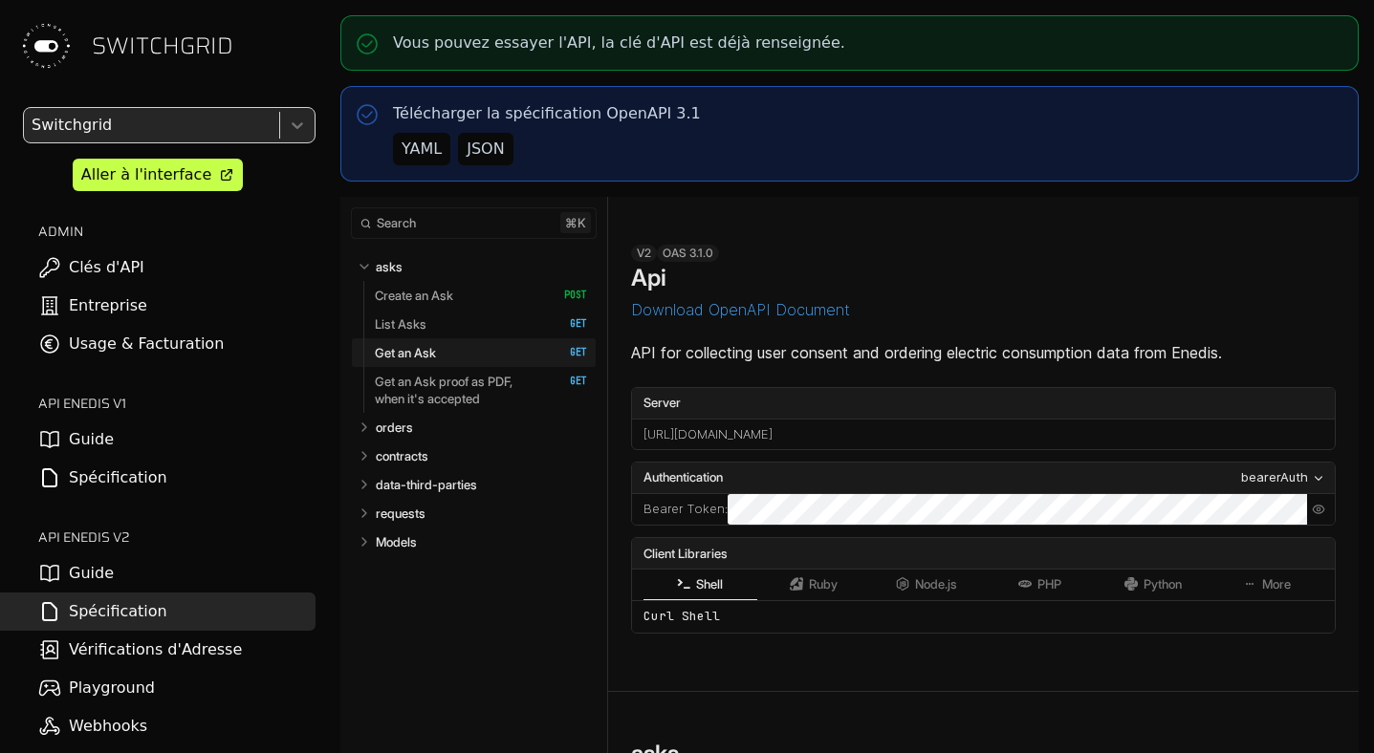
scroll to position [6048, 0]
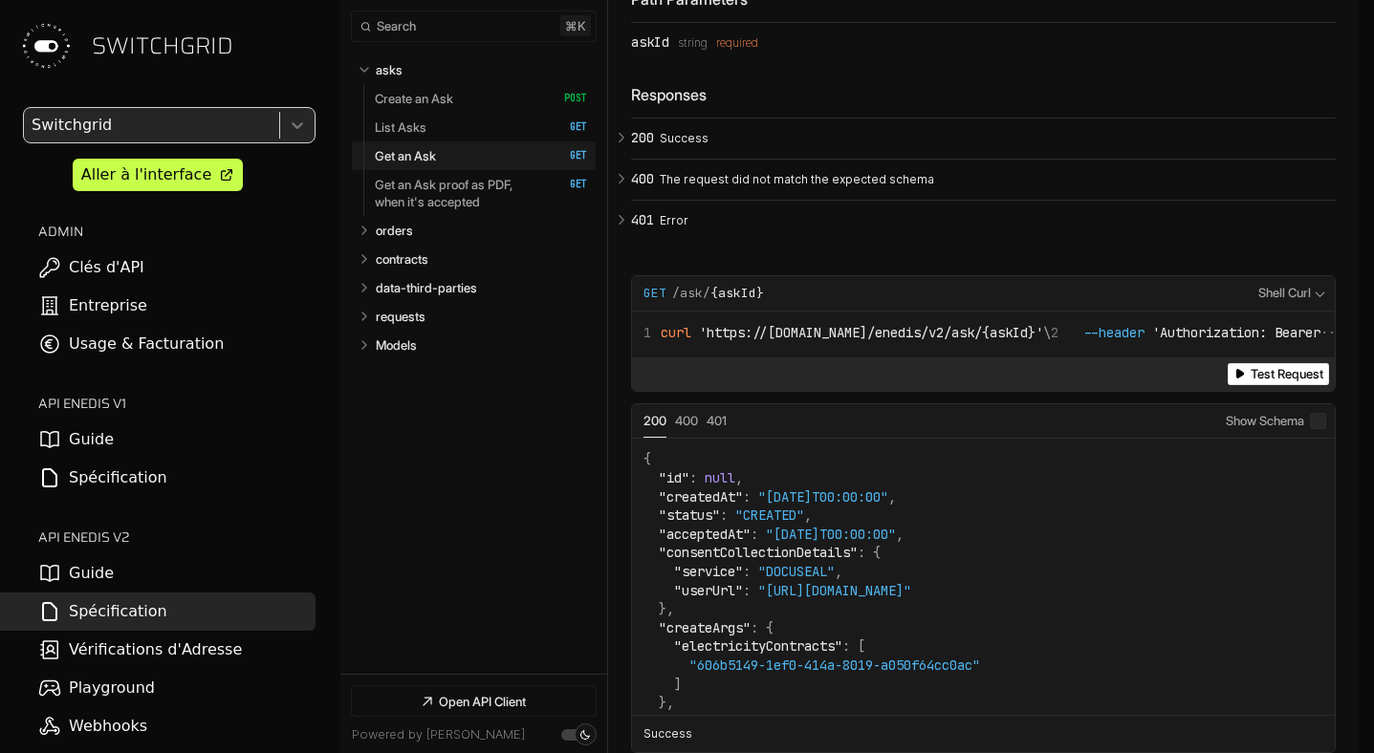
click at [133, 713] on link "Webhooks" at bounding box center [157, 726] width 315 height 38
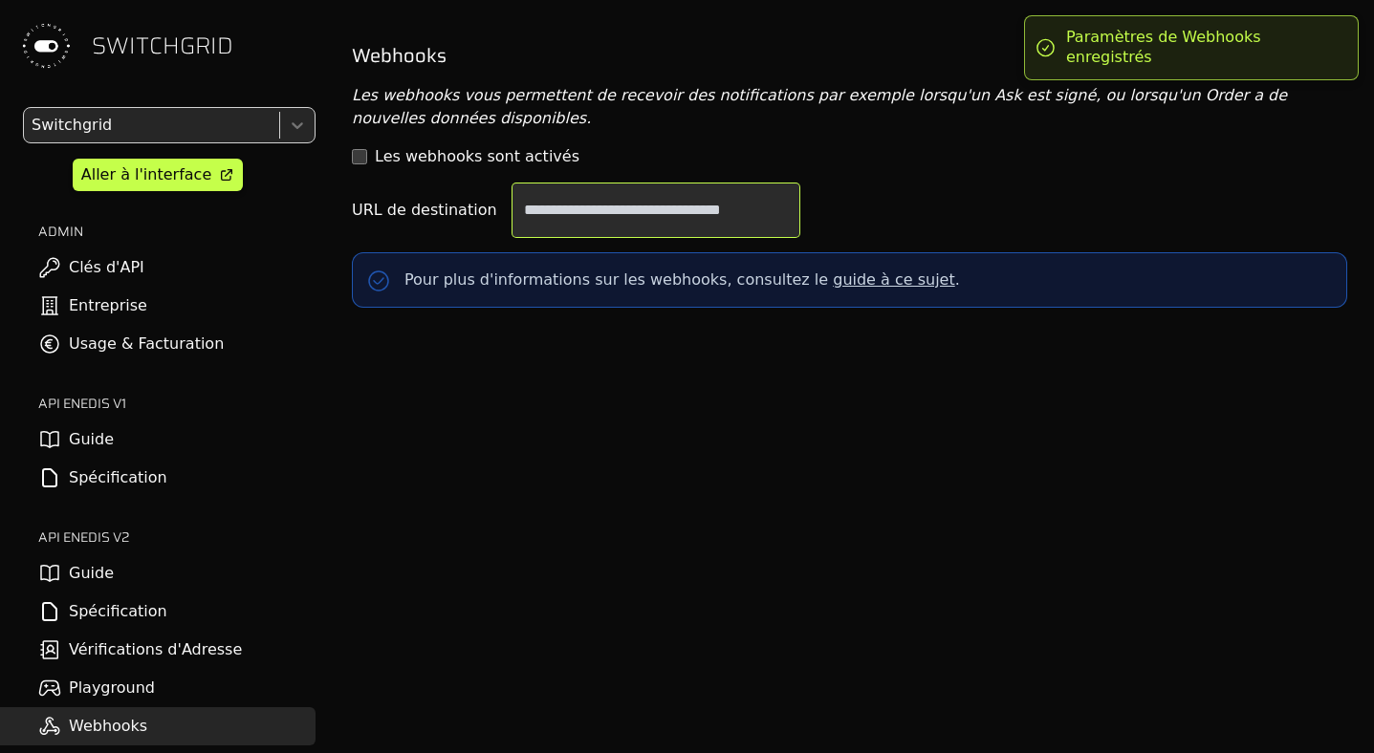
click at [533, 209] on input "**********" at bounding box center [655, 211] width 287 height 54
click at [642, 203] on input "**********" at bounding box center [655, 211] width 287 height 54
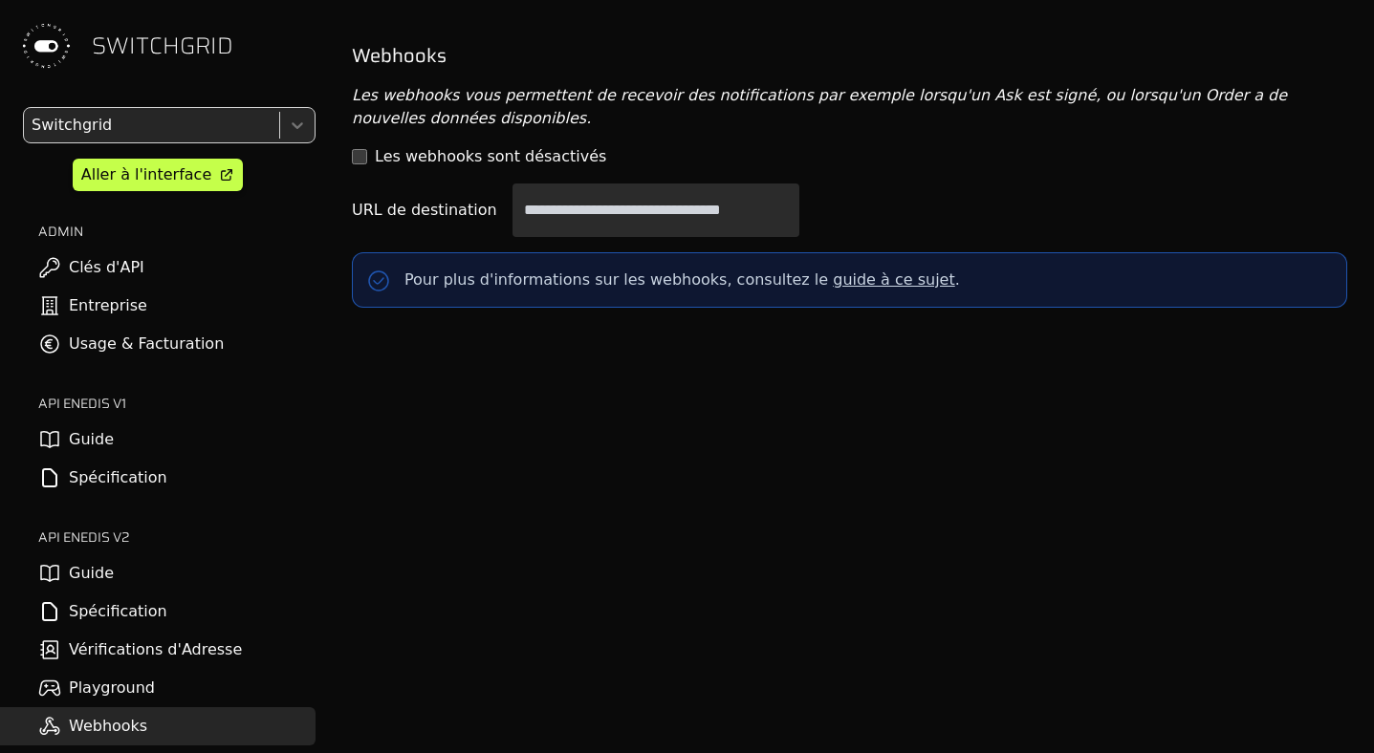
click at [158, 604] on link "Spécification" at bounding box center [157, 612] width 315 height 38
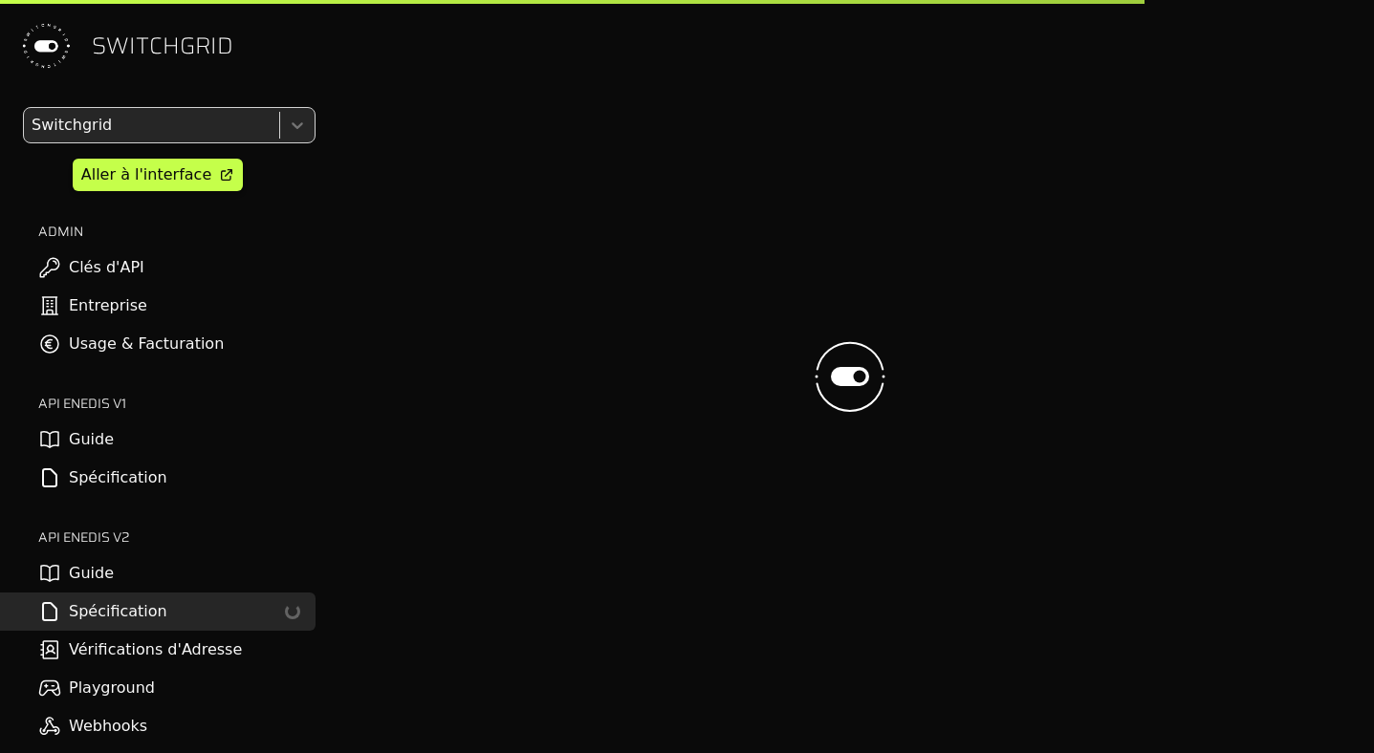
select select "**********"
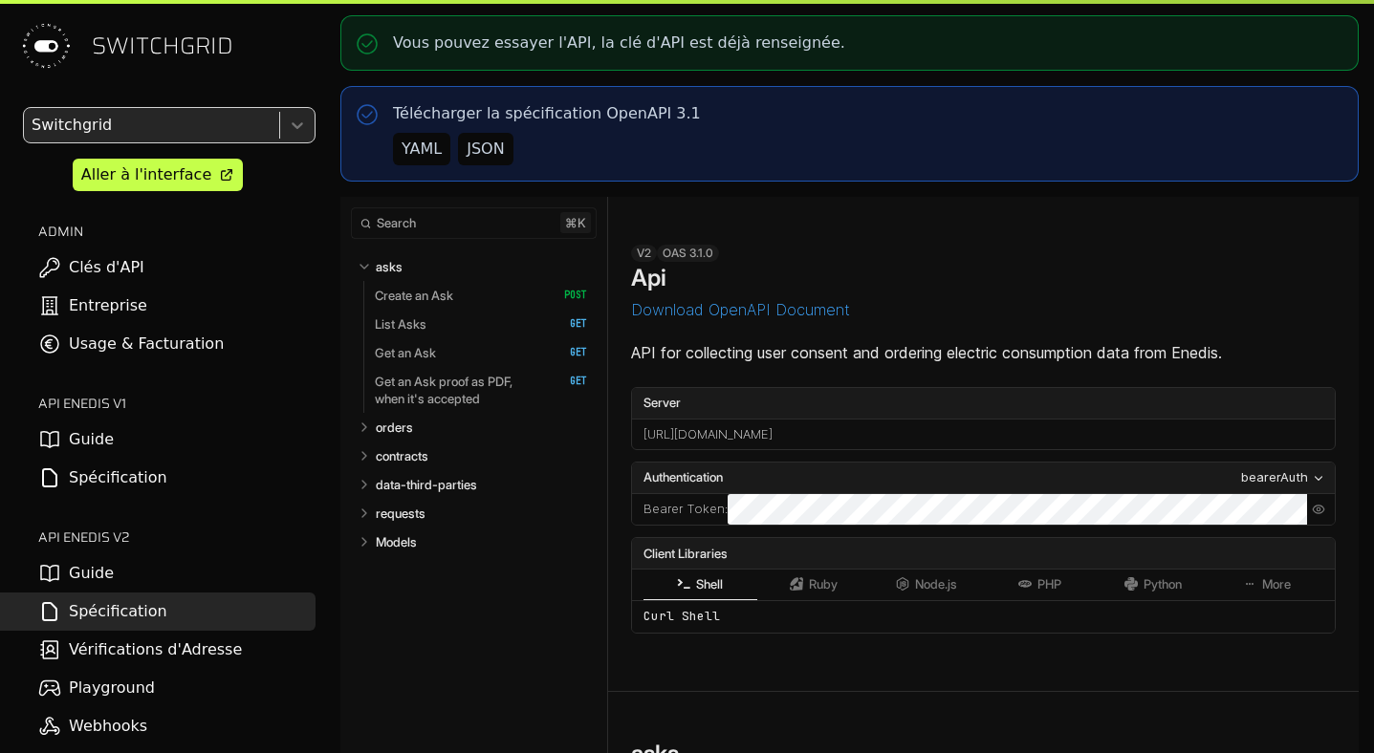
select select "**********"
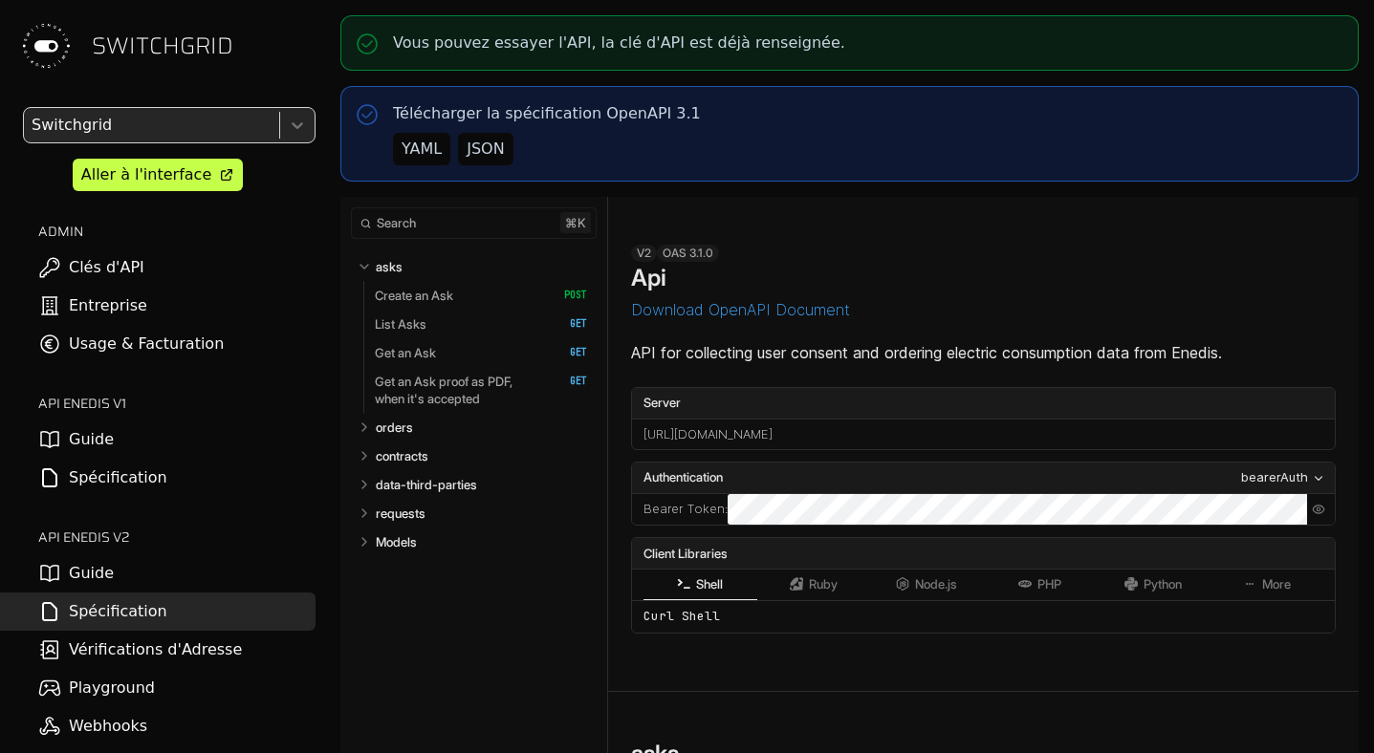
click at [142, 727] on link "Webhooks" at bounding box center [157, 726] width 315 height 38
select select "**********"
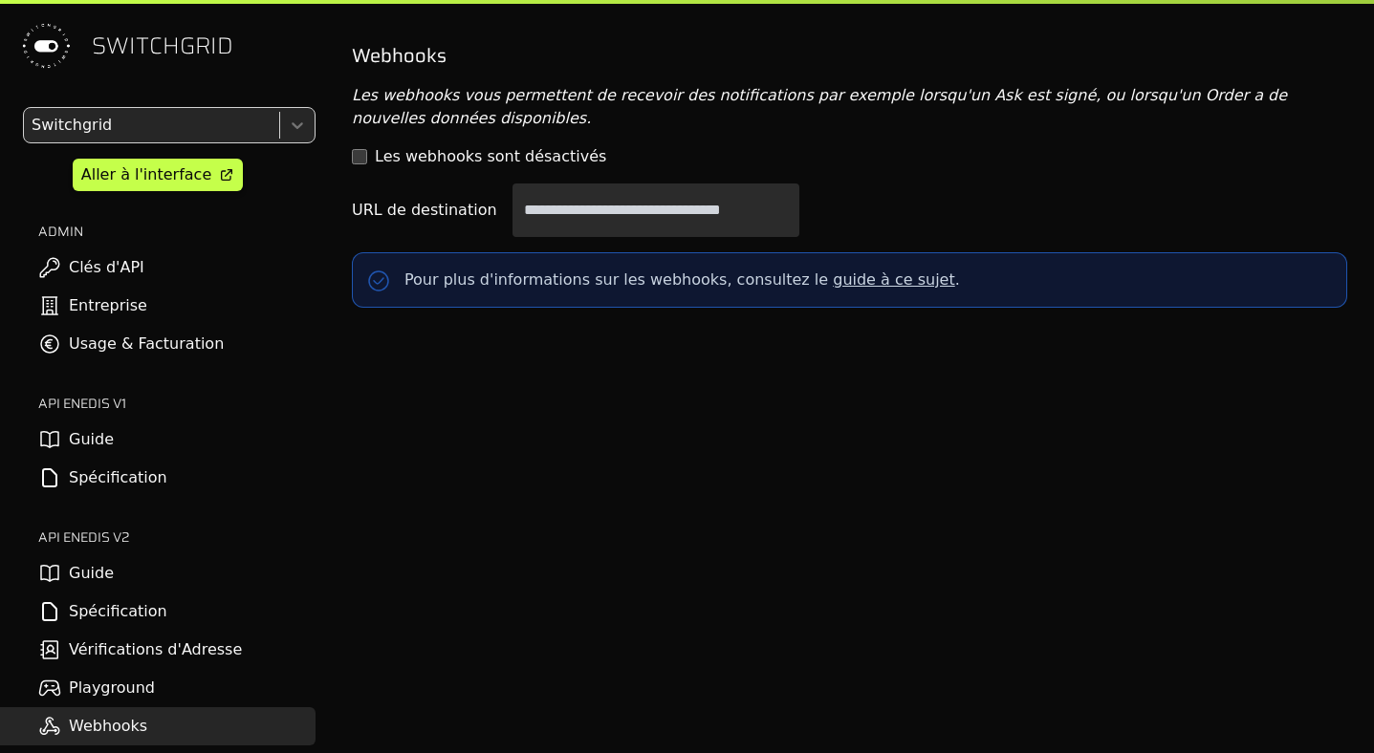
click at [132, 624] on link "Spécification" at bounding box center [157, 612] width 315 height 38
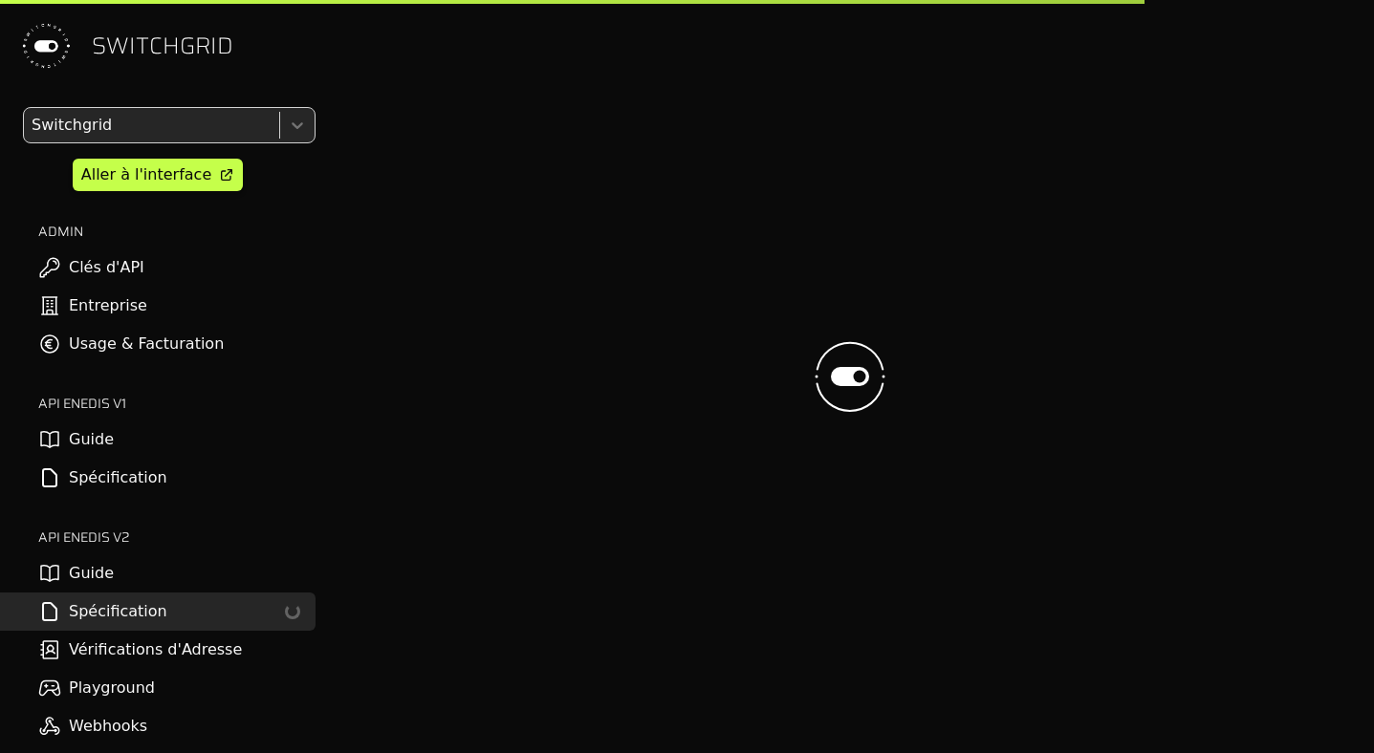
select select "**********"
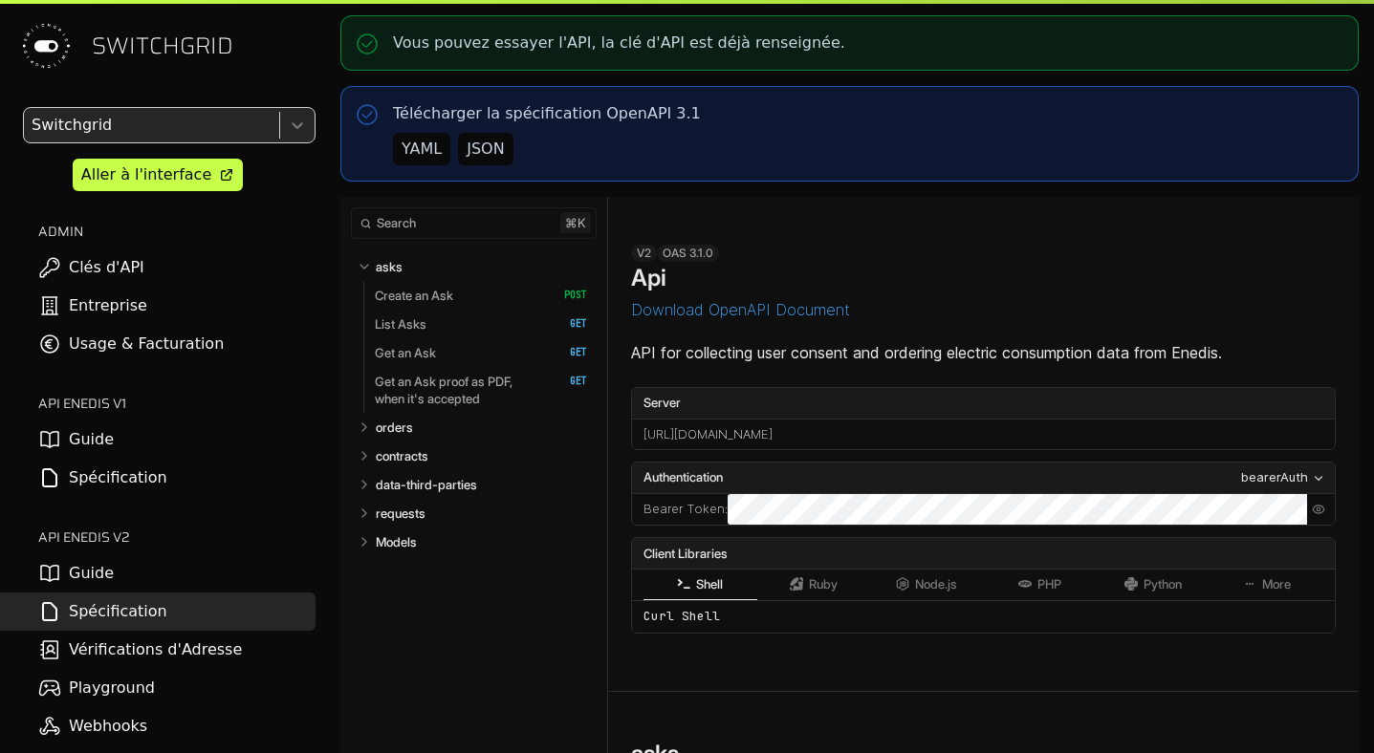
select select "**********"
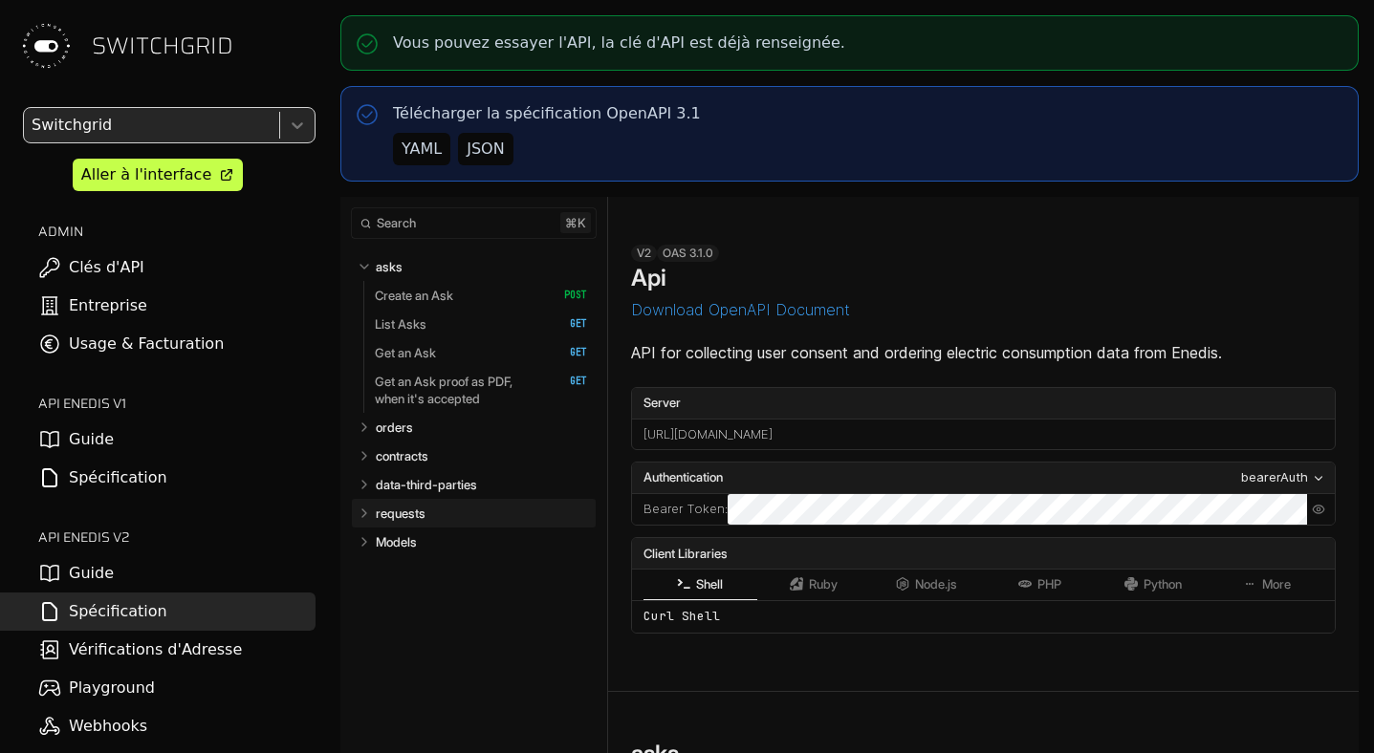
click at [436, 504] on link "requests" at bounding box center [482, 513] width 212 height 29
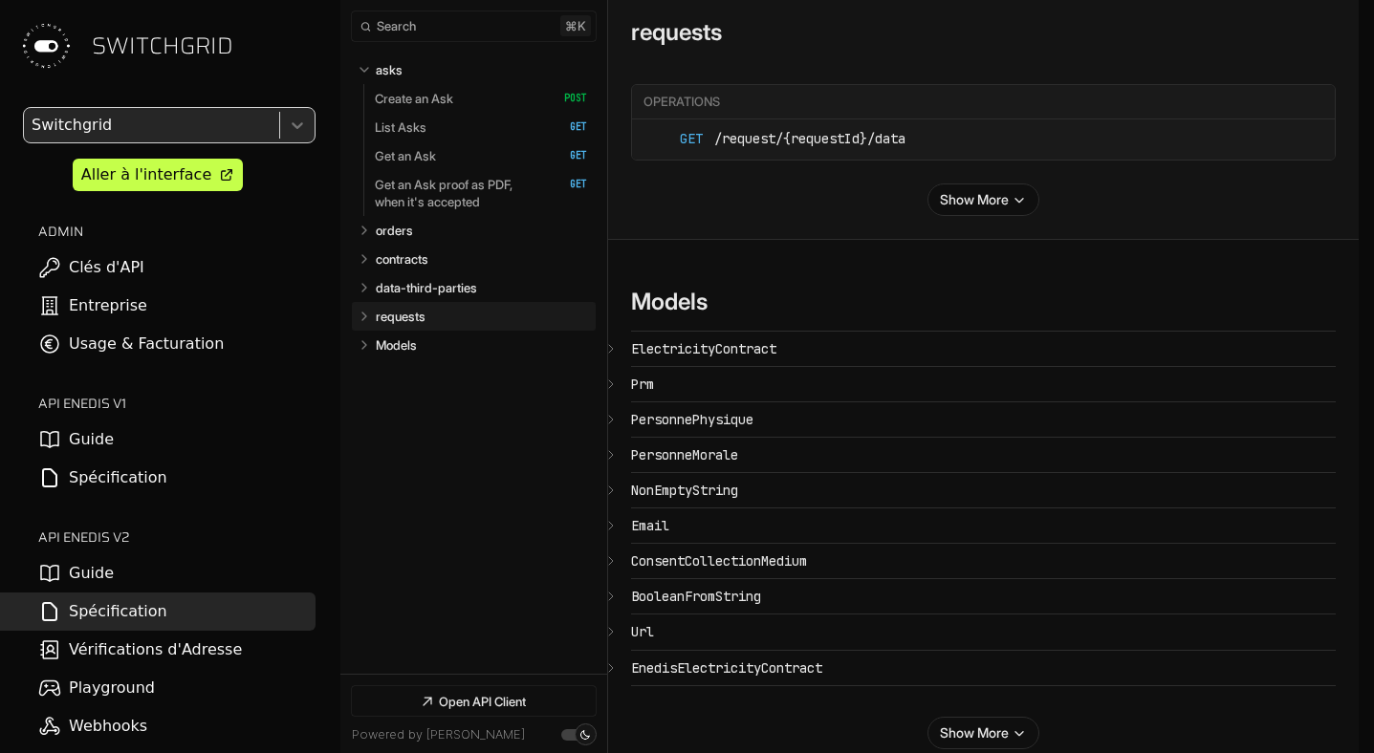
select select "**********"
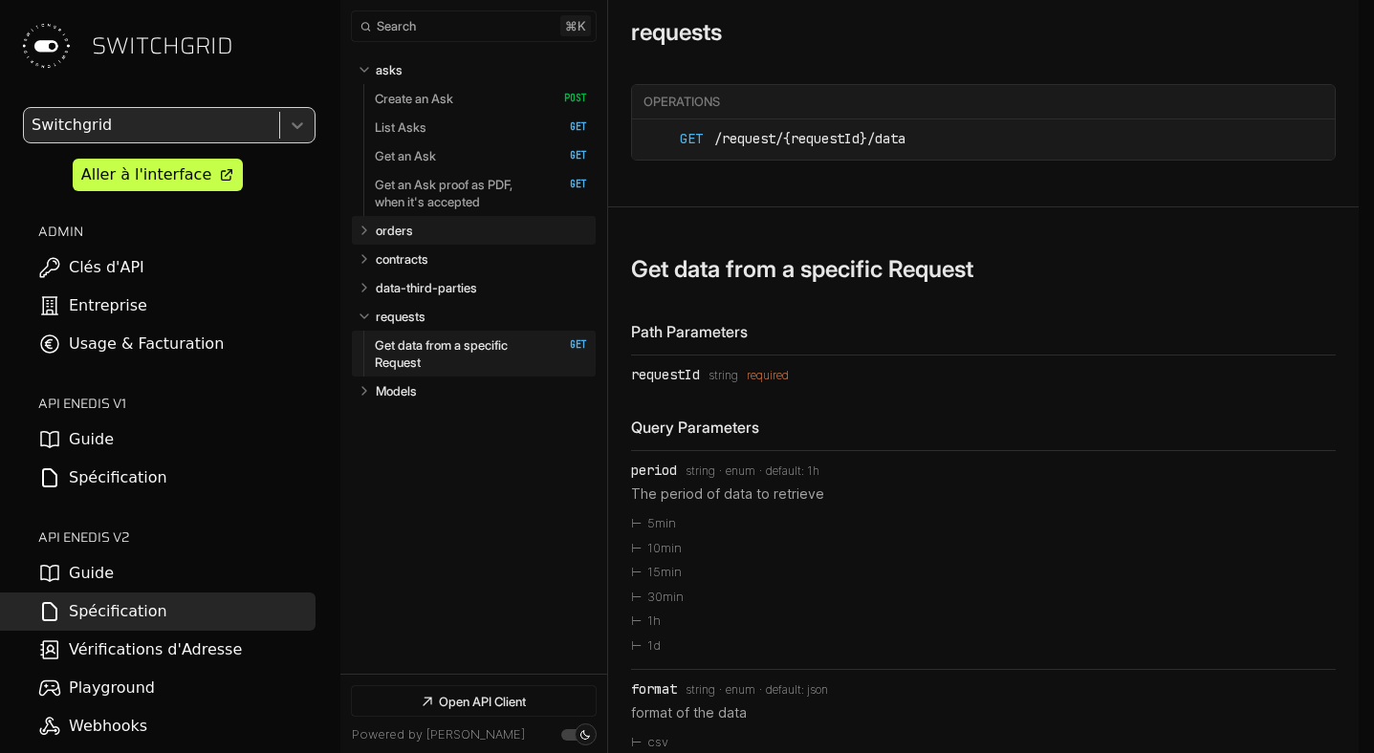
click at [423, 230] on link "orders" at bounding box center [482, 230] width 212 height 29
select select "**********"
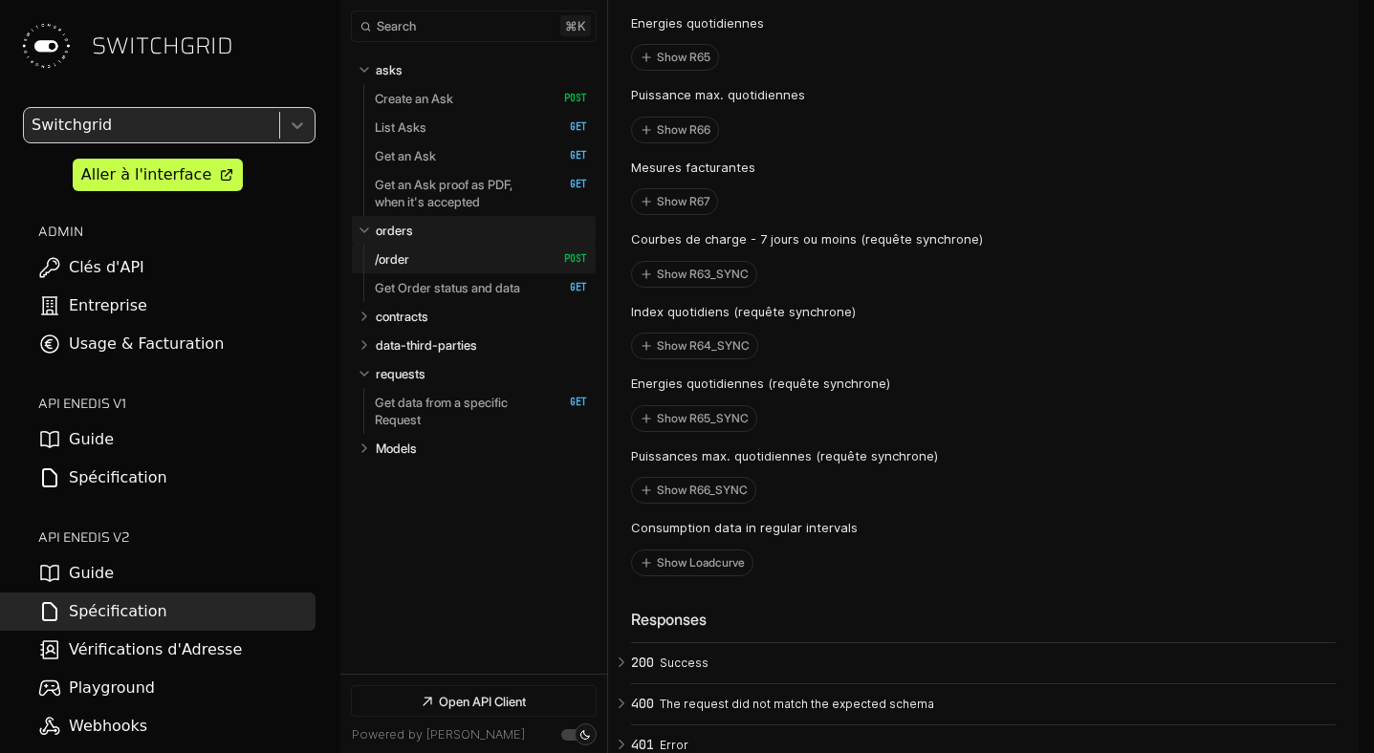
scroll to position [7747, 0]
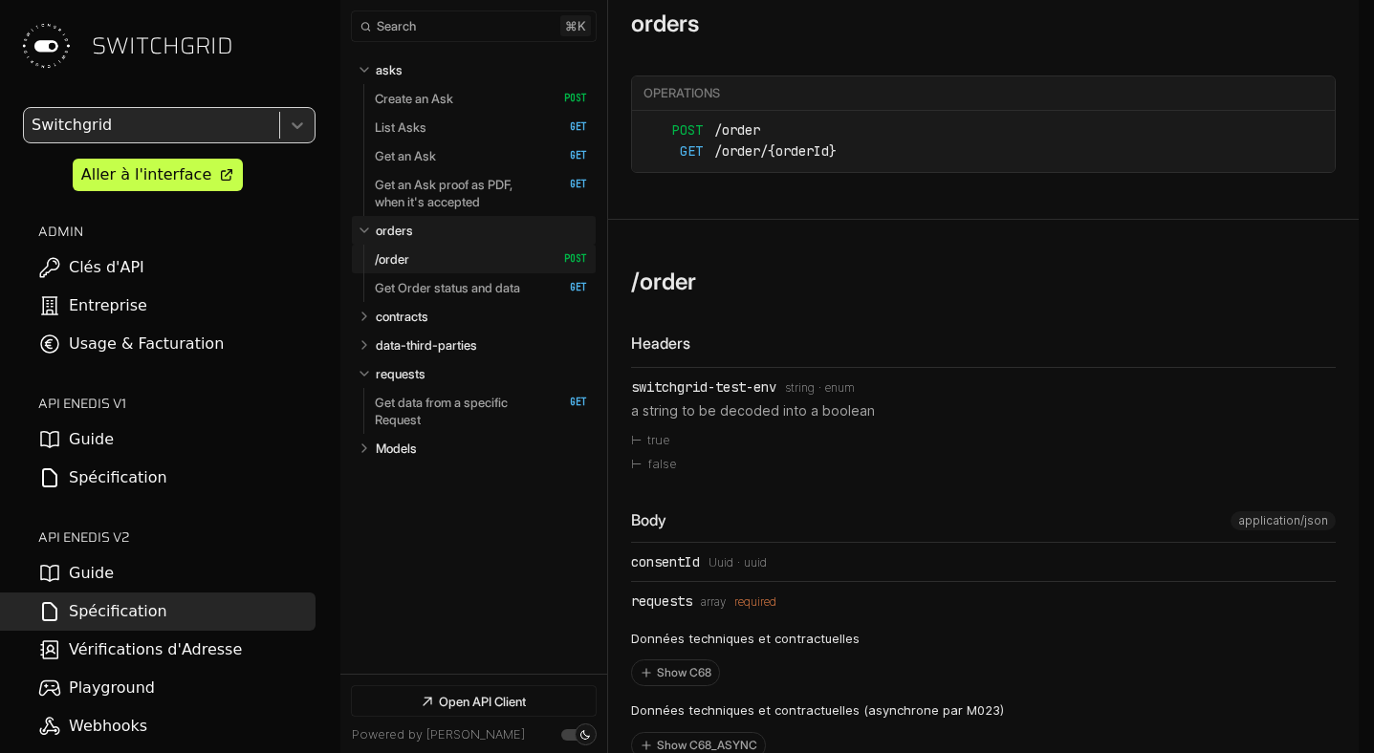
select select "**********"
click at [503, 300] on link "Get Order status and data   HTTP Method: GET" at bounding box center [481, 287] width 212 height 29
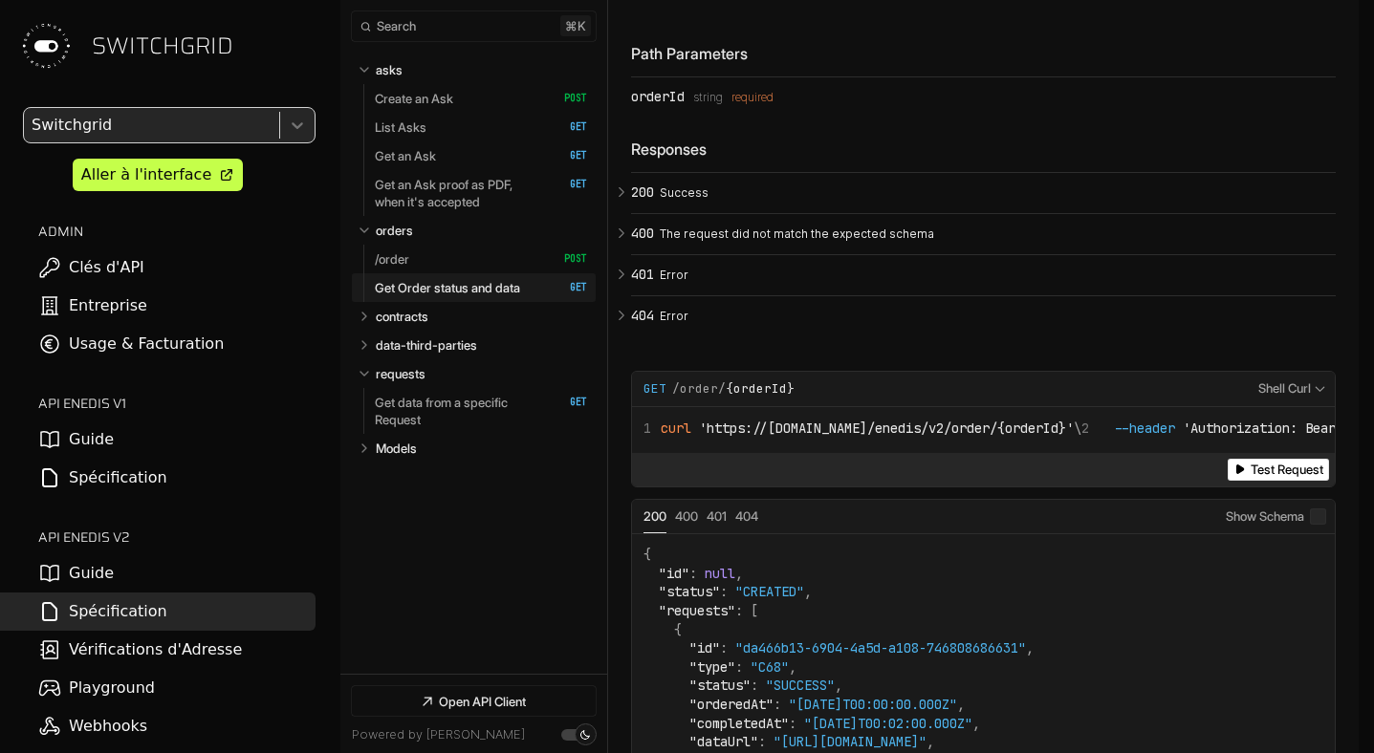
click at [503, 300] on link "Get Order status and data   HTTP Method: GET" at bounding box center [481, 287] width 212 height 29
copy span "Get Order status and data ​"
